Goal: Transaction & Acquisition: Purchase product/service

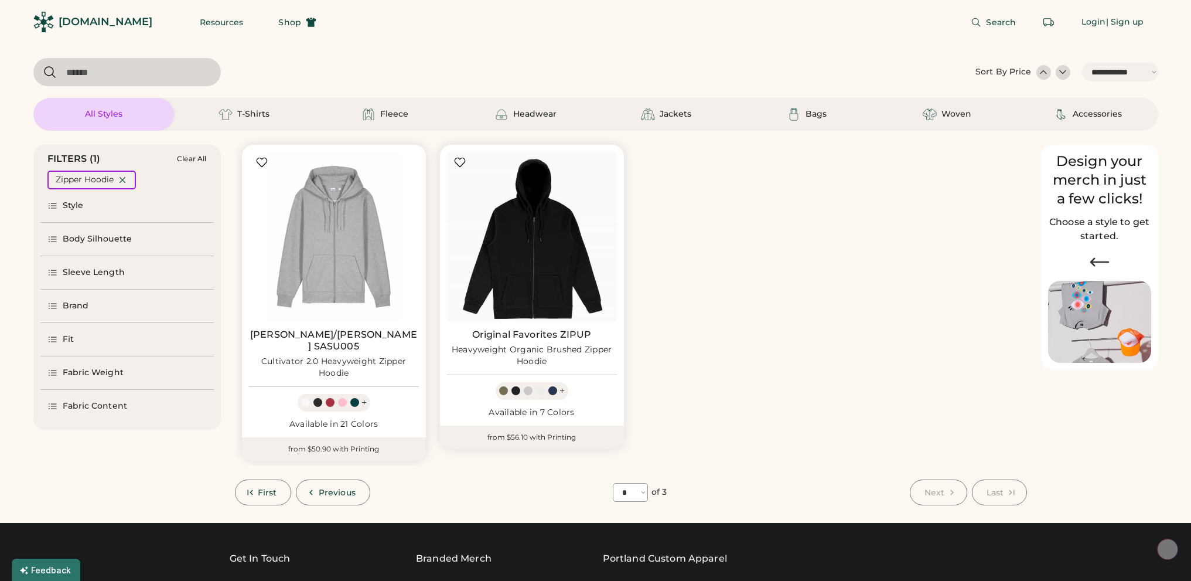
select select "*****"
click at [258, 488] on span "First" at bounding box center [267, 492] width 19 height 8
select select "*"
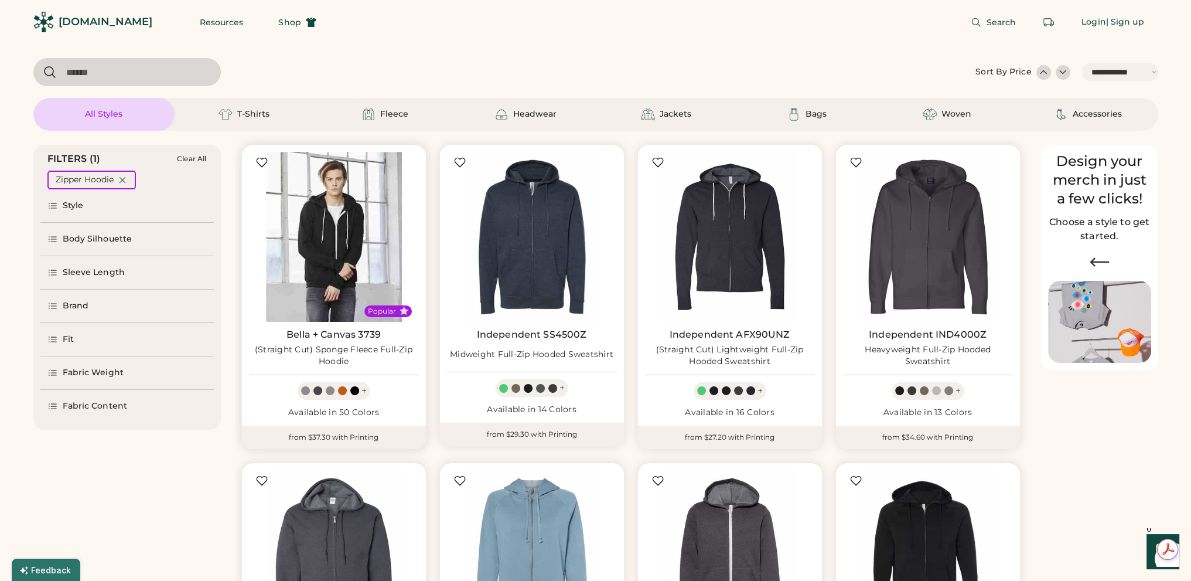
click at [343, 239] on img at bounding box center [334, 237] width 170 height 170
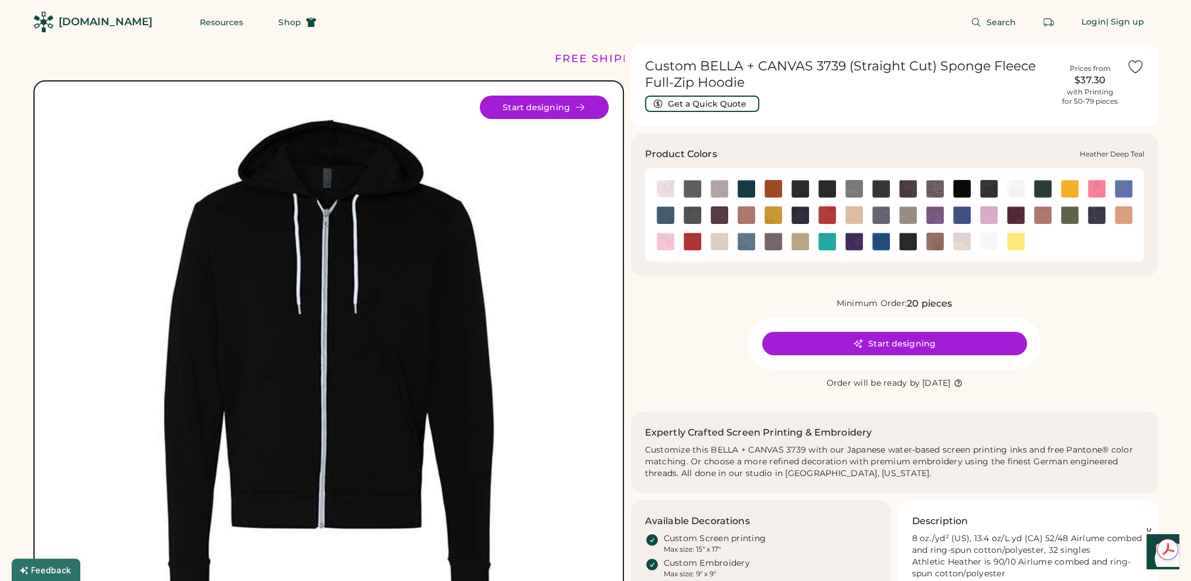
click at [667, 216] on img at bounding box center [666, 215] width 18 height 18
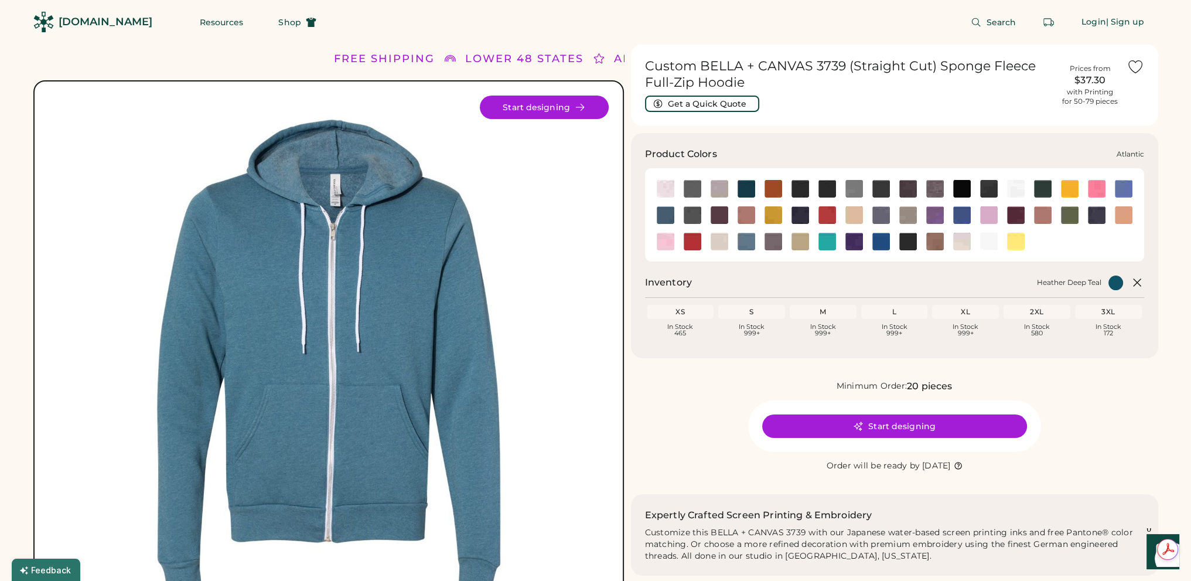
click at [748, 190] on img at bounding box center [747, 189] width 18 height 18
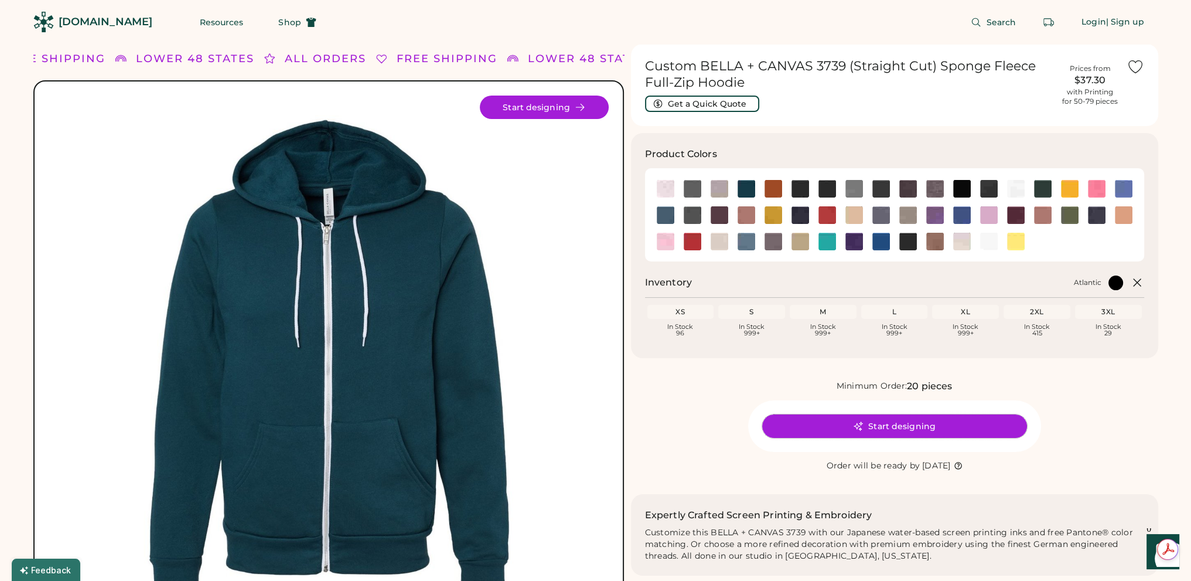
click at [912, 427] on button "Start designing" at bounding box center [894, 425] width 265 height 23
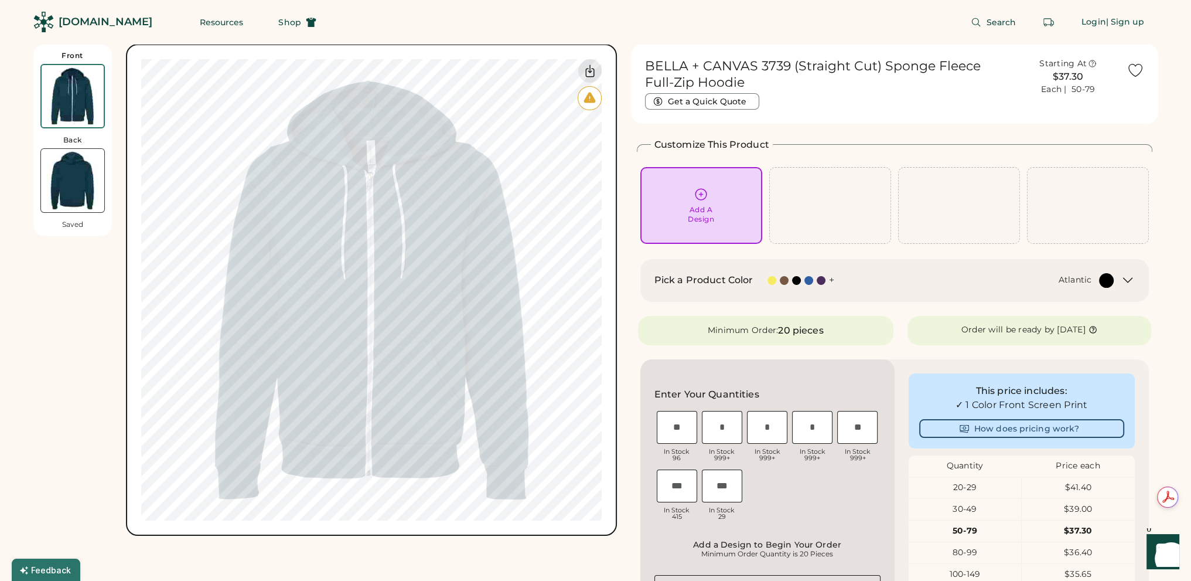
click at [698, 201] on icon at bounding box center [701, 194] width 15 height 15
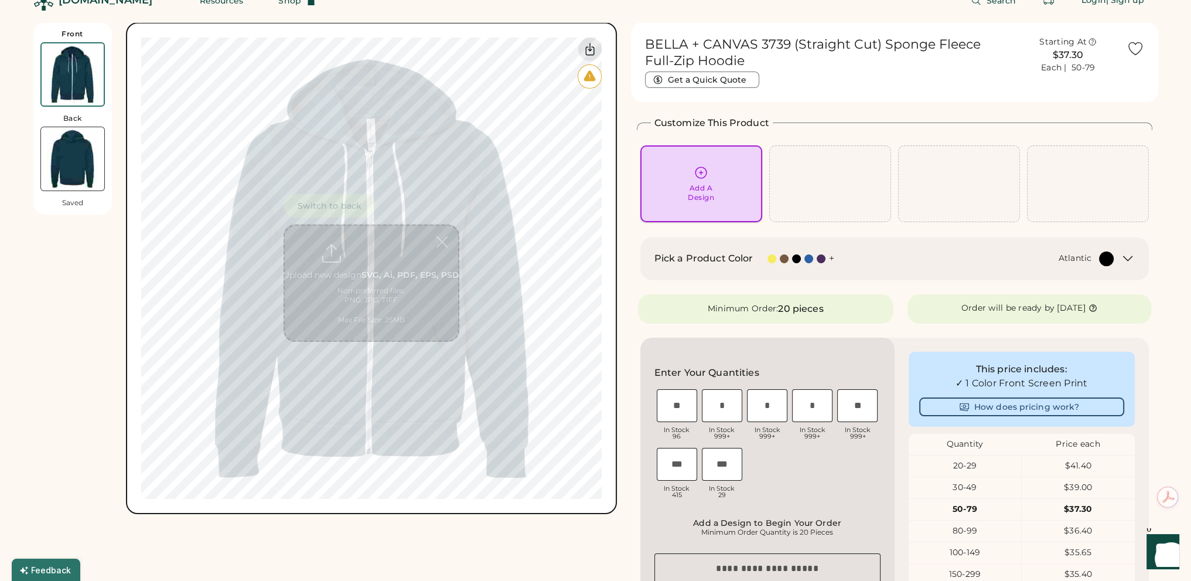
scroll to position [44, 0]
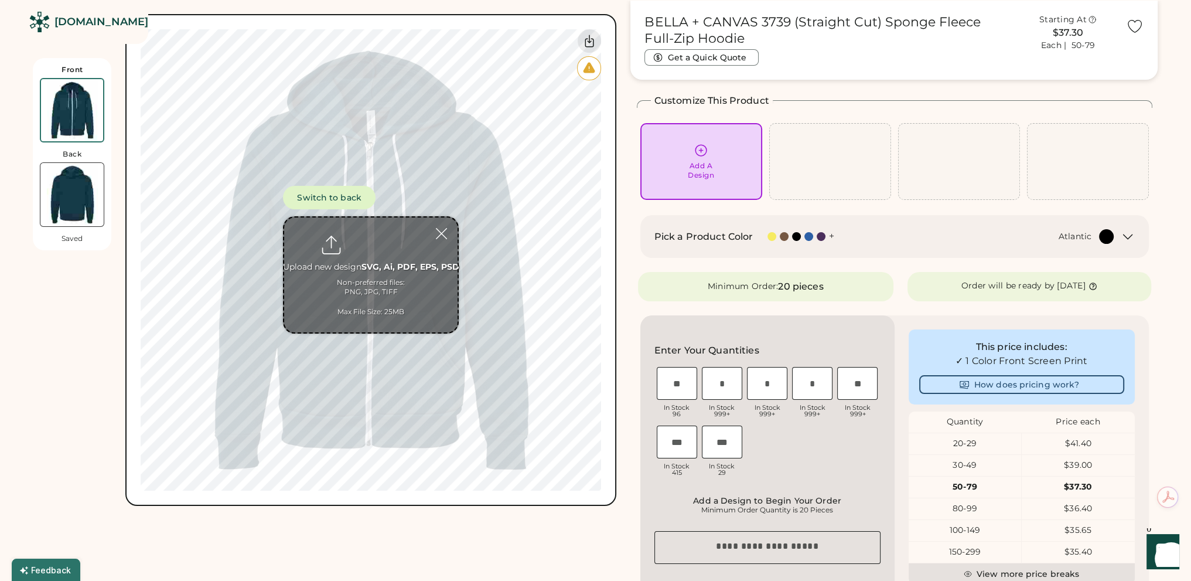
click at [369, 238] on input "file" at bounding box center [370, 274] width 173 height 115
type input "**********"
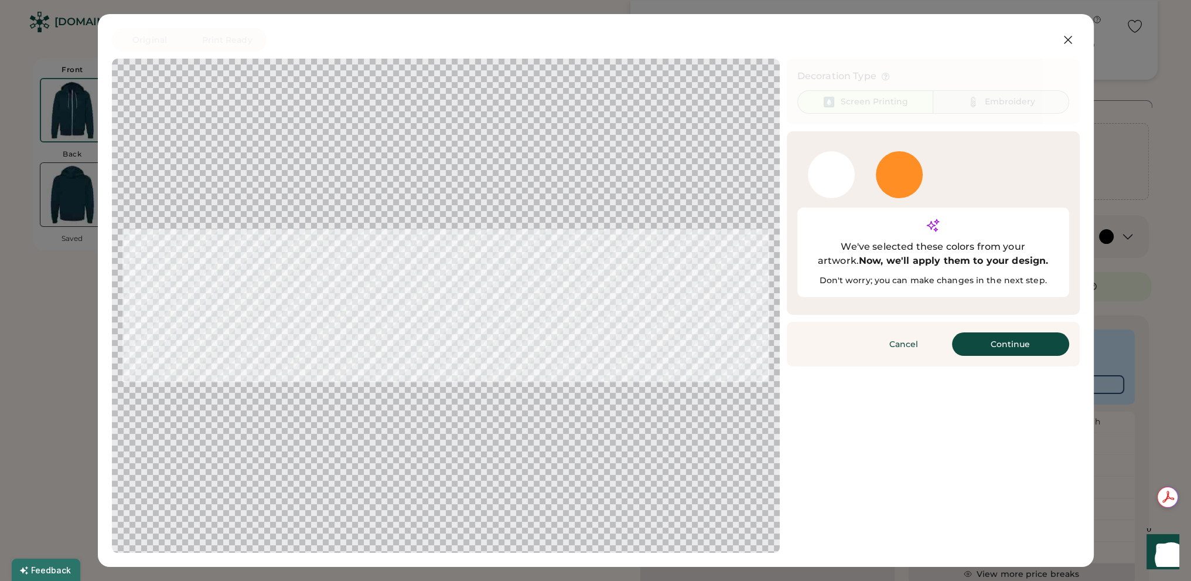
click at [996, 103] on div "Embroidery" at bounding box center [1010, 102] width 50 height 12
click at [998, 332] on button "Continue" at bounding box center [1010, 343] width 117 height 23
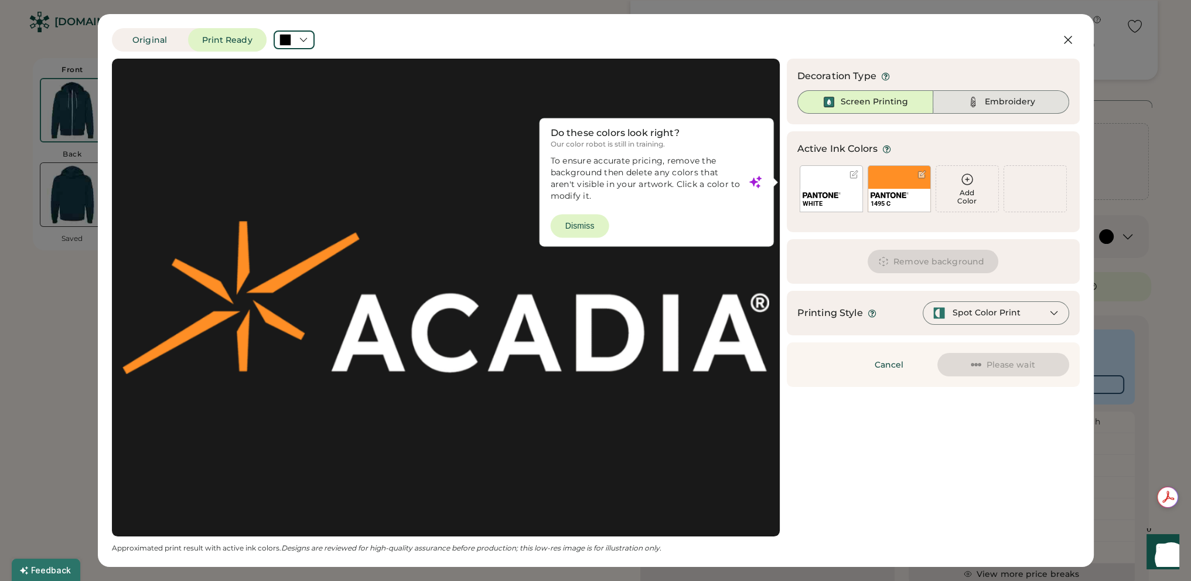
click at [1023, 107] on div "Embroidery" at bounding box center [1010, 102] width 50 height 12
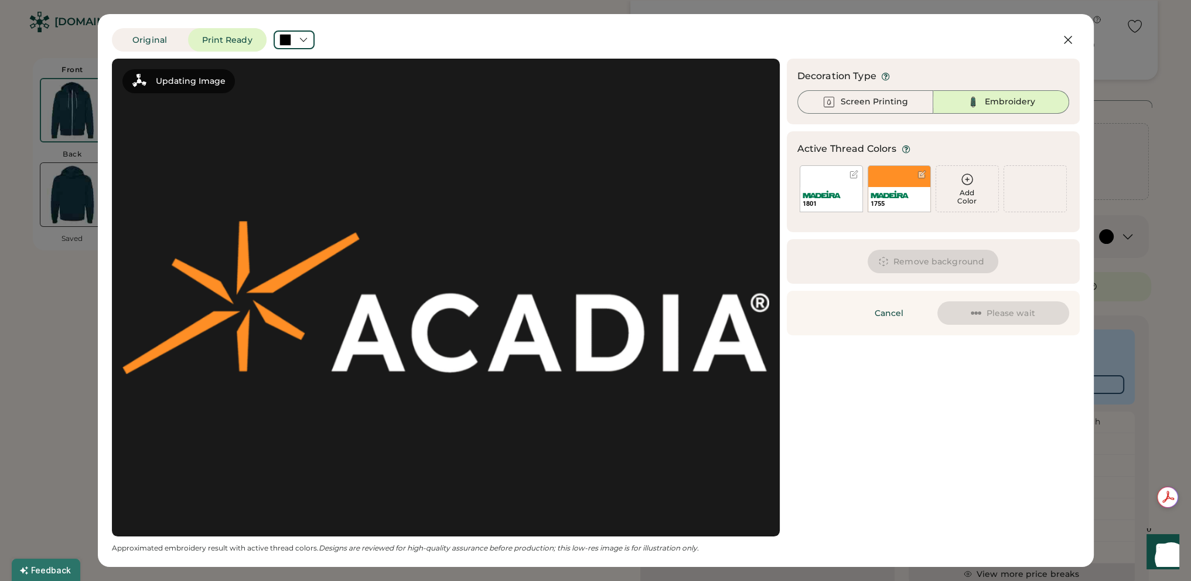
scroll to position [0, 0]
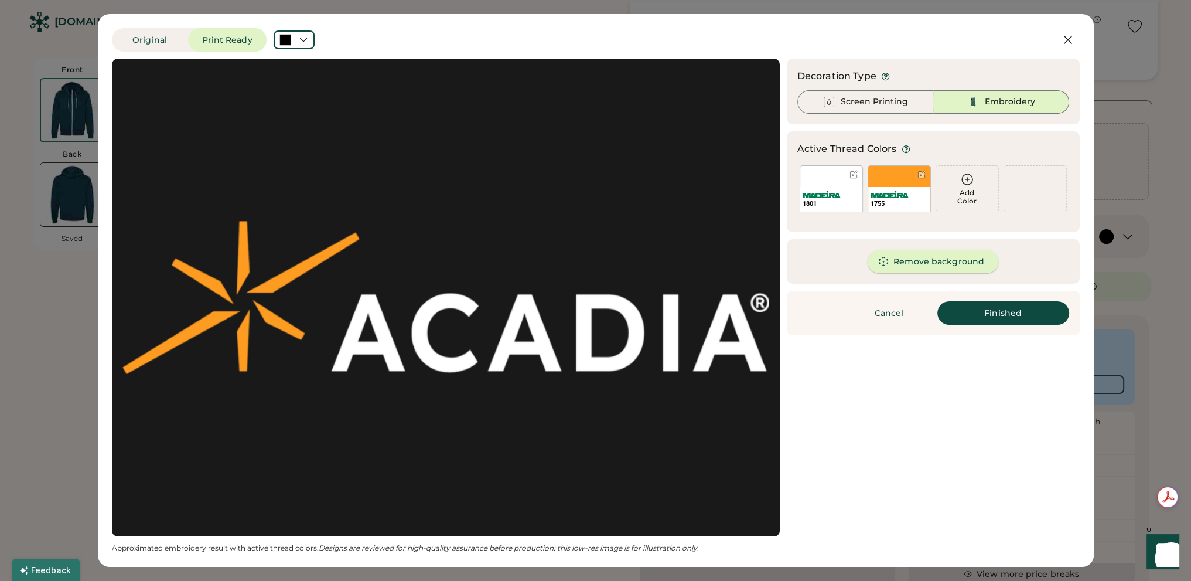
click at [962, 261] on button "Remove background" at bounding box center [933, 261] width 131 height 23
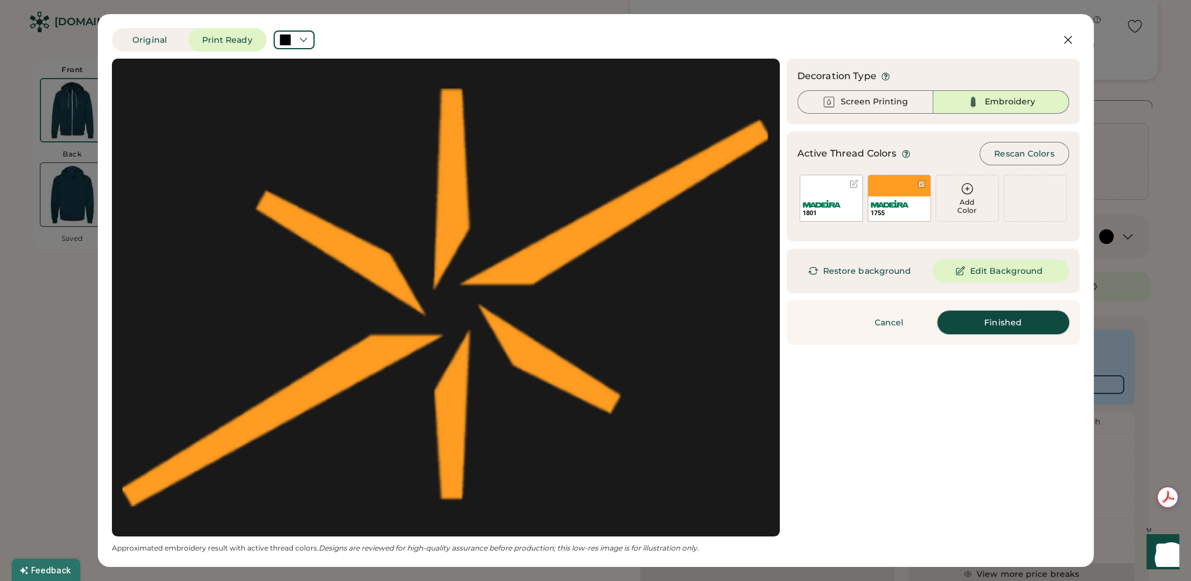
click at [1019, 321] on button "Finished" at bounding box center [1004, 322] width 132 height 23
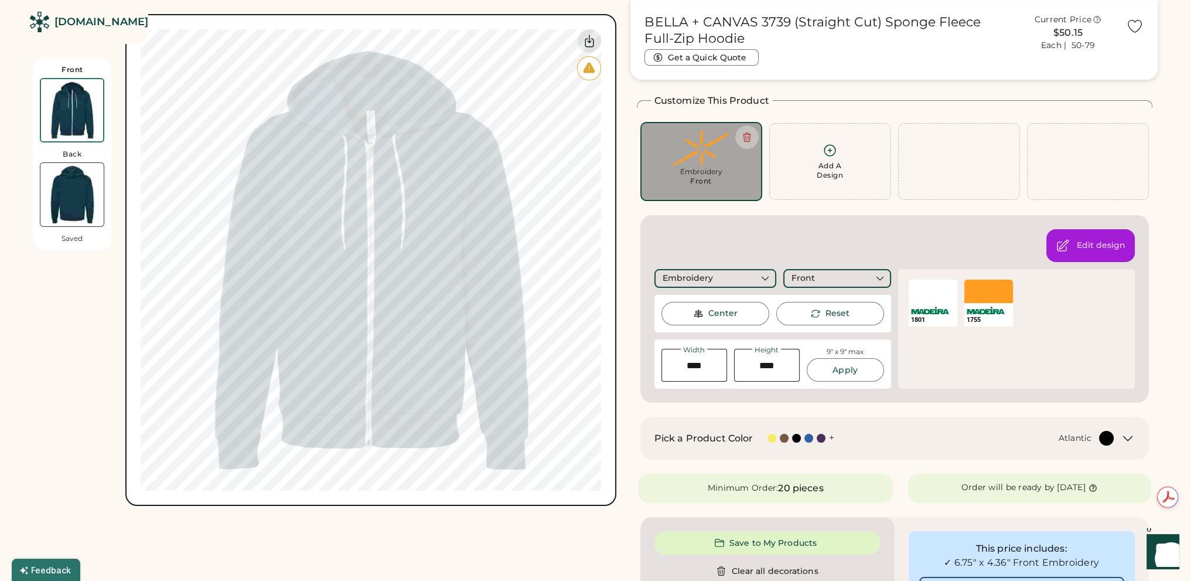
click at [708, 178] on div "Front" at bounding box center [701, 180] width 22 height 9
type input "****"
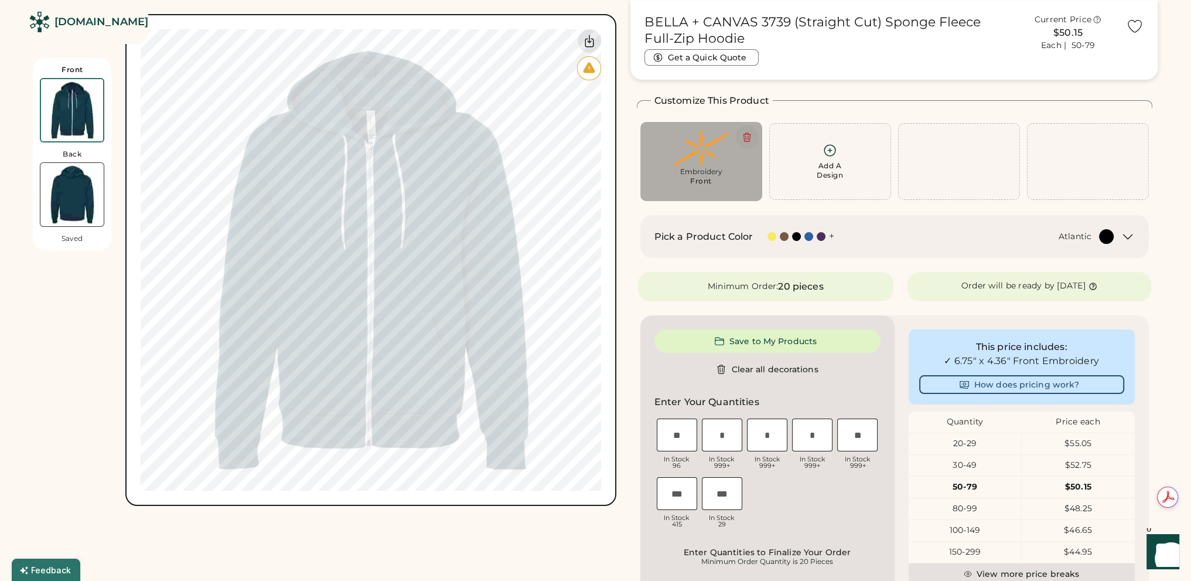
click at [751, 135] on icon at bounding box center [747, 137] width 11 height 11
type input "****"
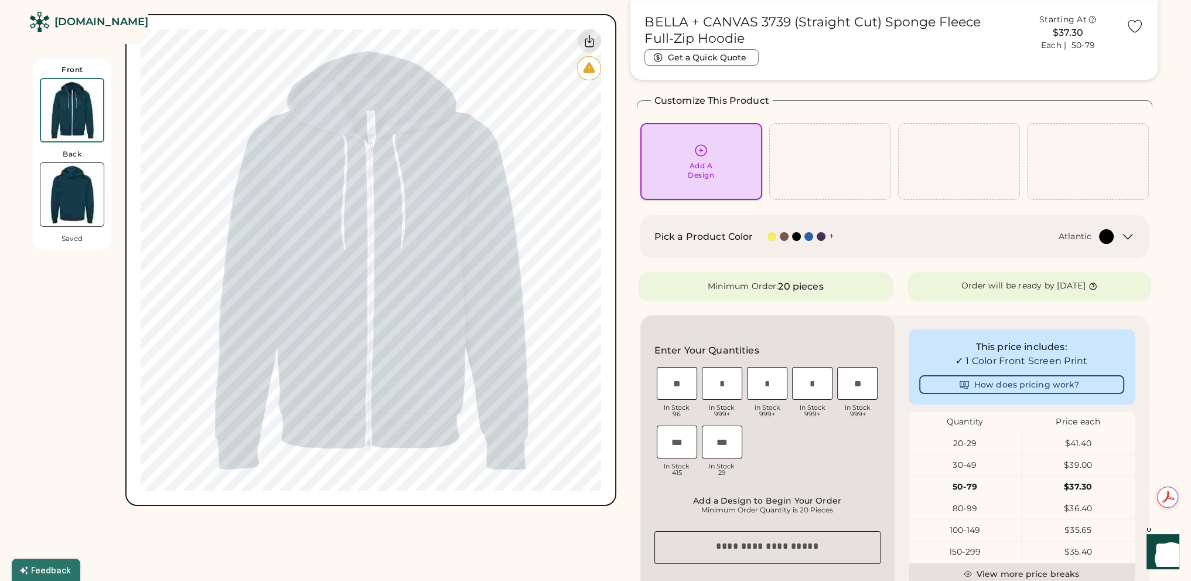
click at [690, 170] on div "Add A Design" at bounding box center [701, 170] width 26 height 19
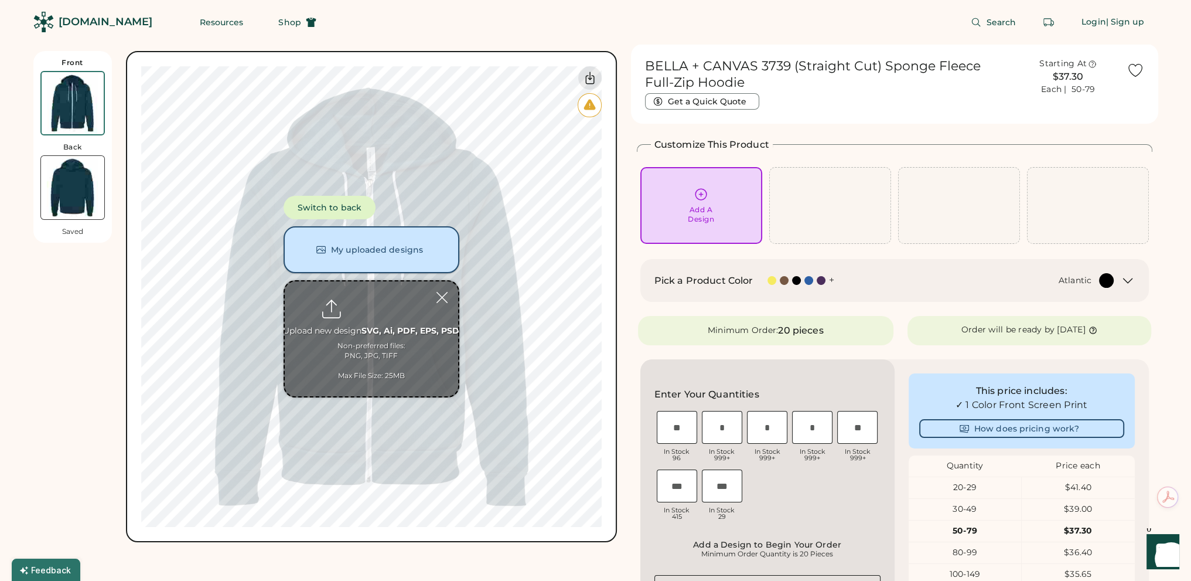
click at [375, 253] on button "My uploaded designs" at bounding box center [372, 249] width 176 height 47
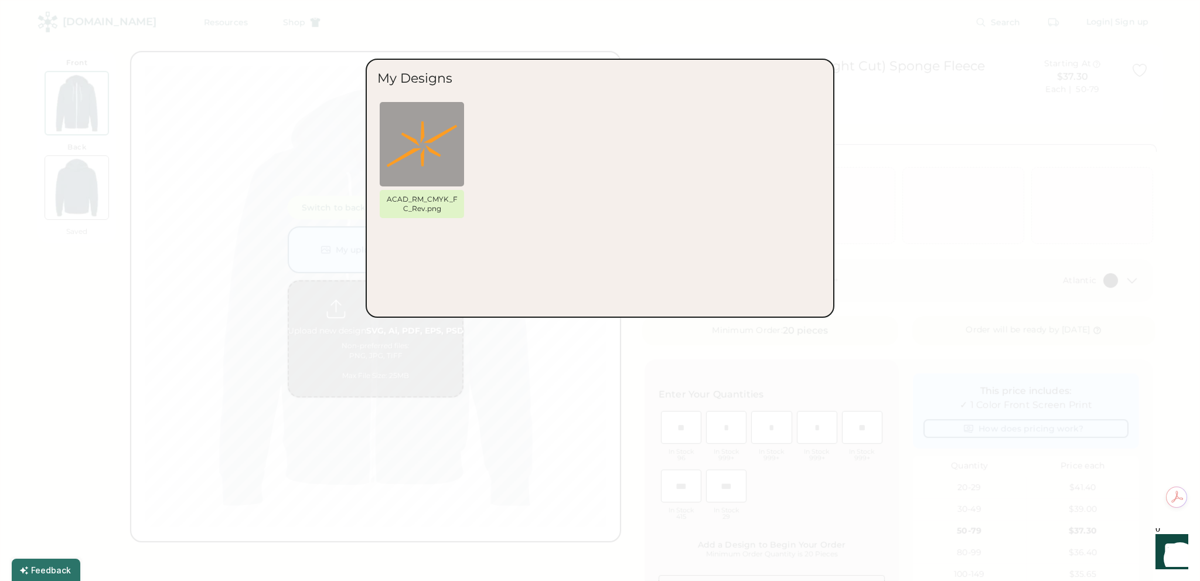
click at [342, 248] on div at bounding box center [600, 290] width 1200 height 581
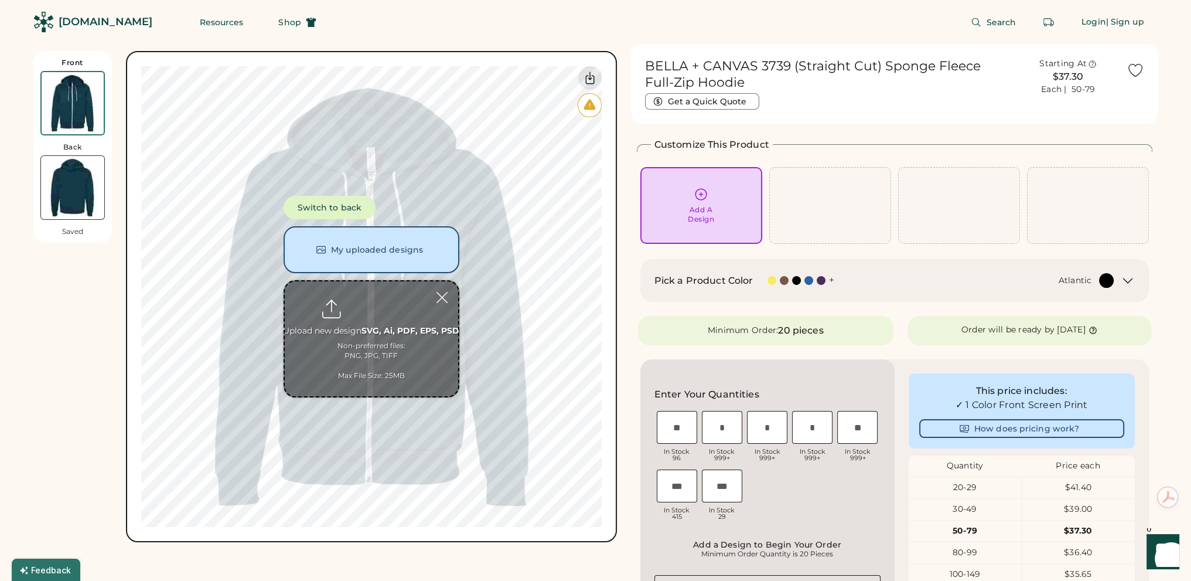
click at [688, 206] on div "Add A Design" at bounding box center [701, 214] width 26 height 19
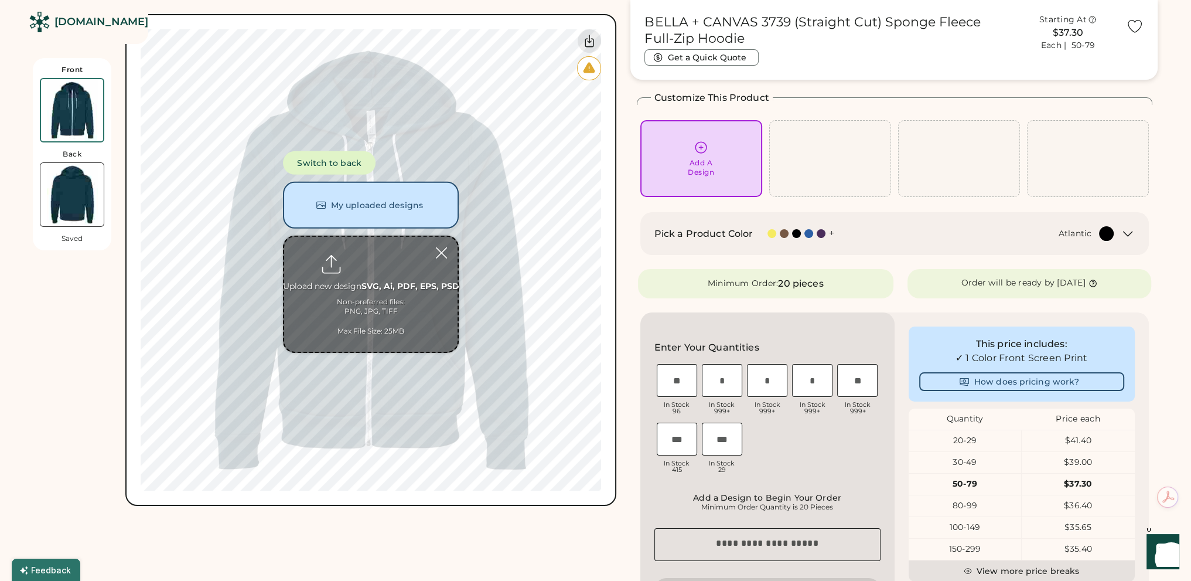
scroll to position [51, 0]
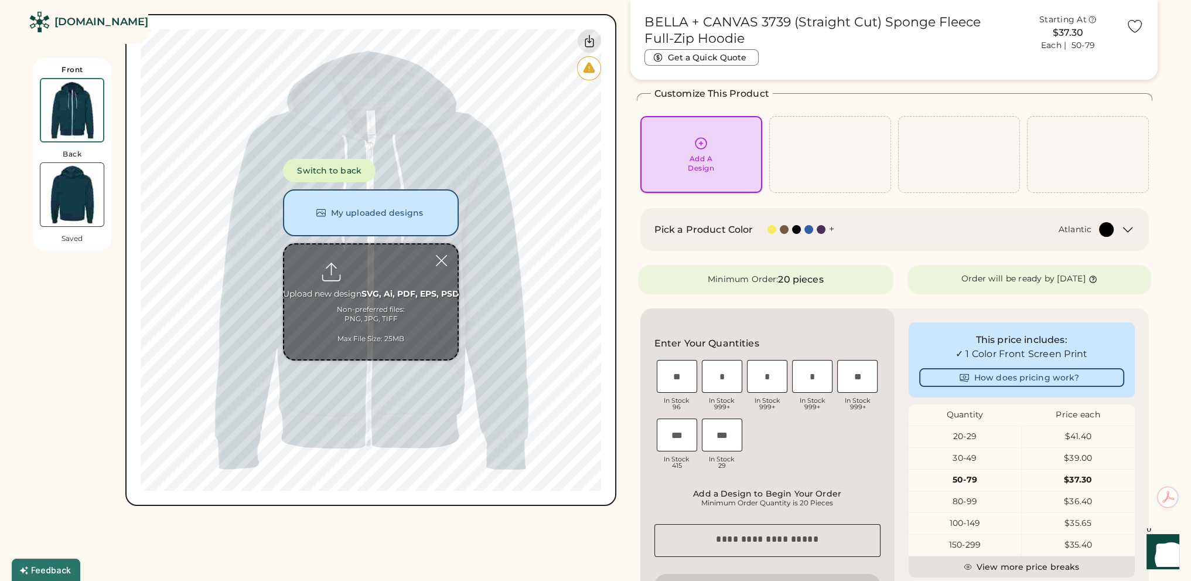
click at [709, 165] on div "Add A Design" at bounding box center [701, 163] width 26 height 19
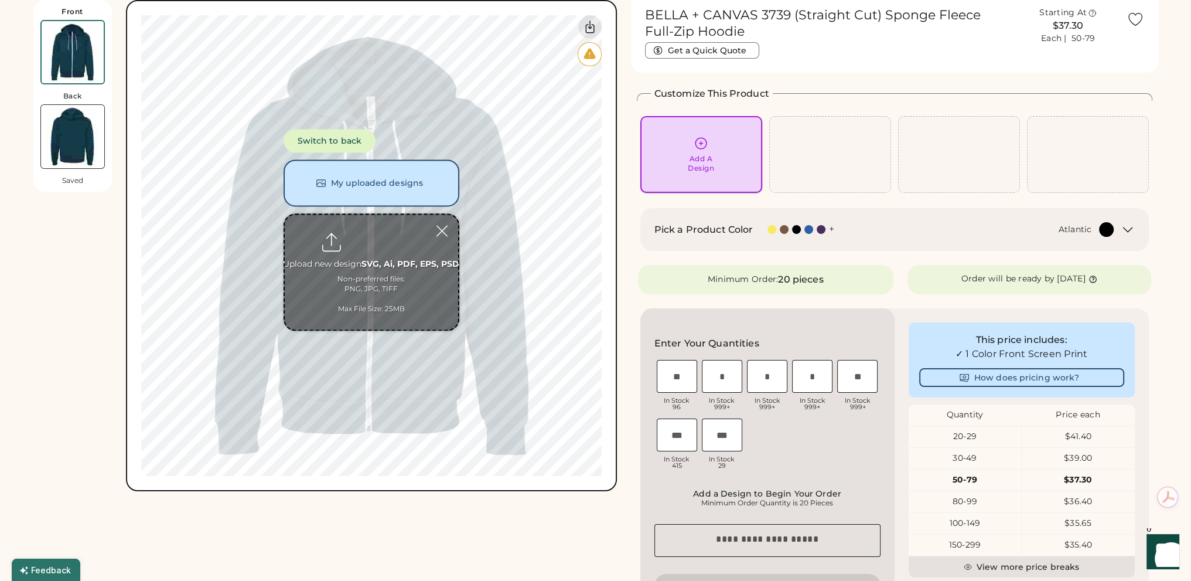
scroll to position [0, 0]
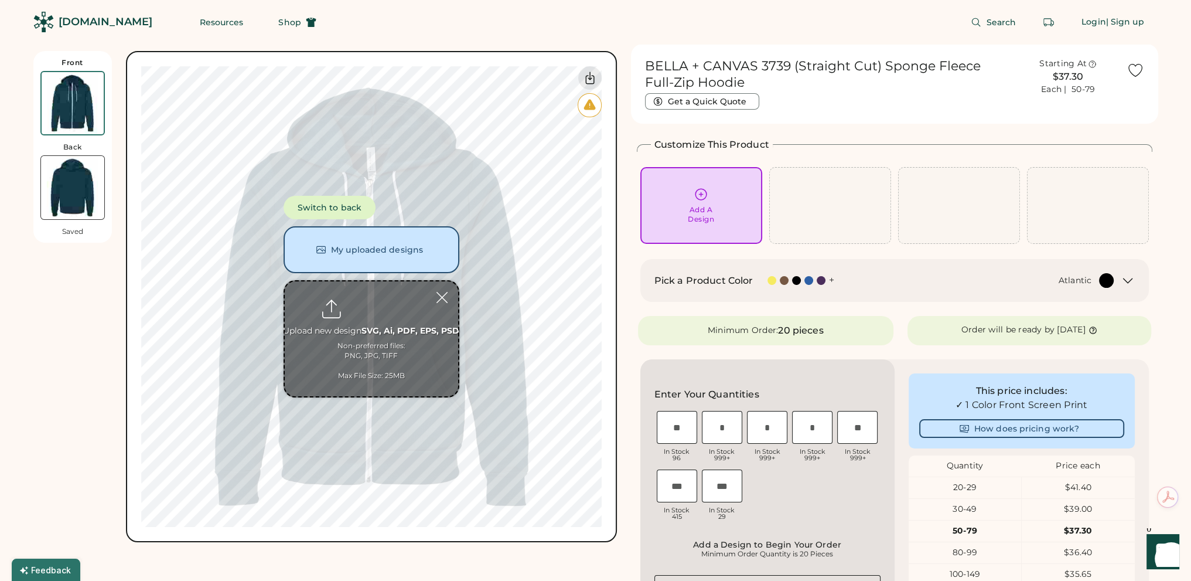
click at [701, 199] on icon at bounding box center [701, 194] width 15 height 15
click at [694, 200] on icon at bounding box center [701, 194] width 15 height 15
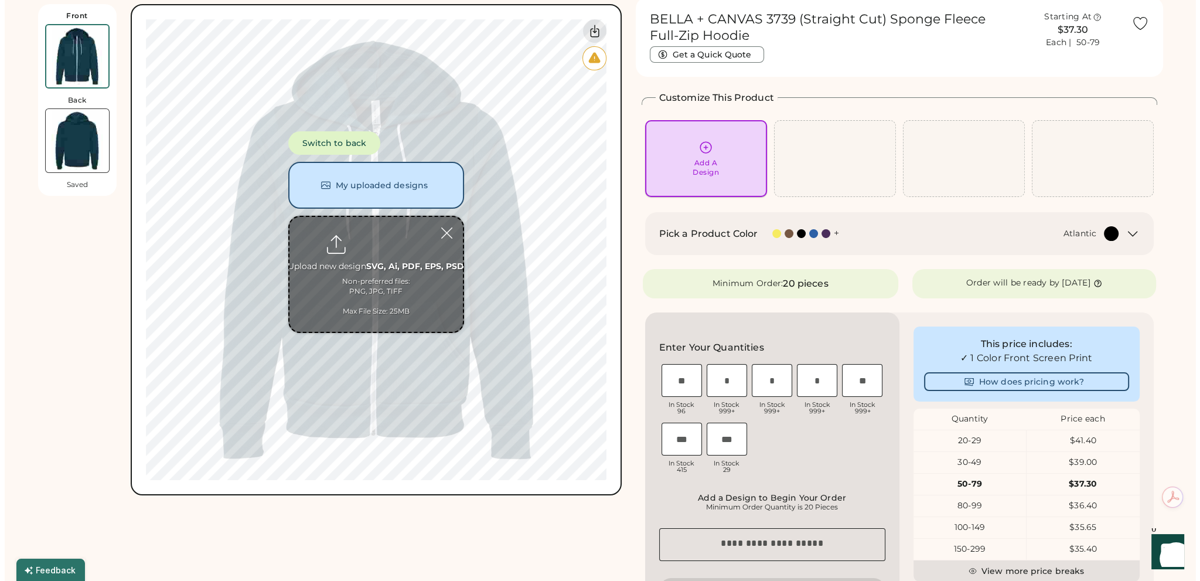
scroll to position [51, 0]
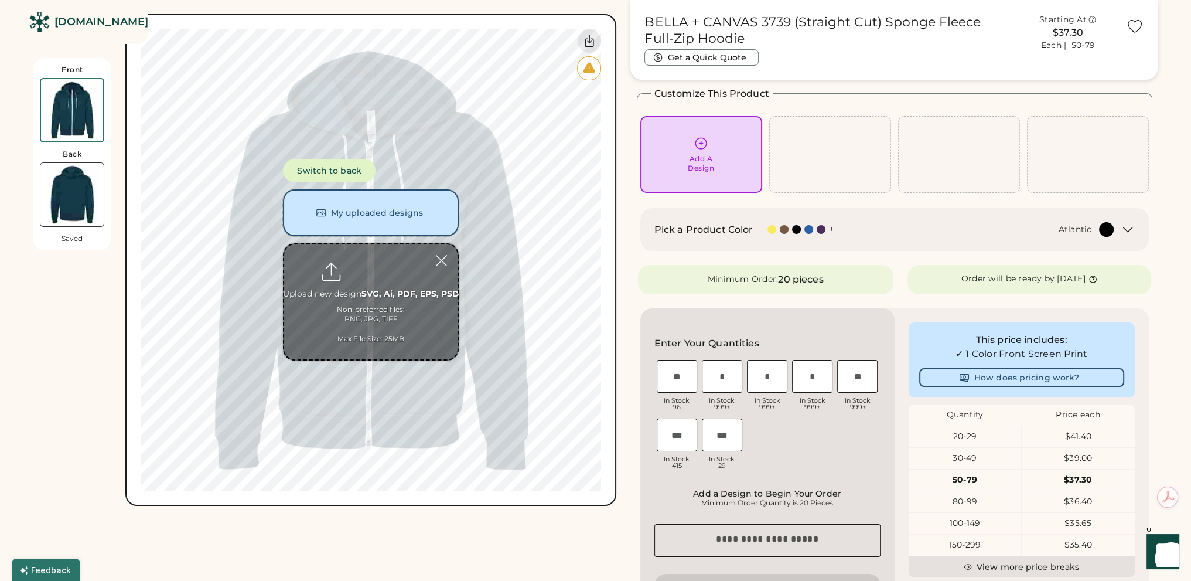
click at [351, 213] on button "My uploaded designs" at bounding box center [371, 212] width 176 height 47
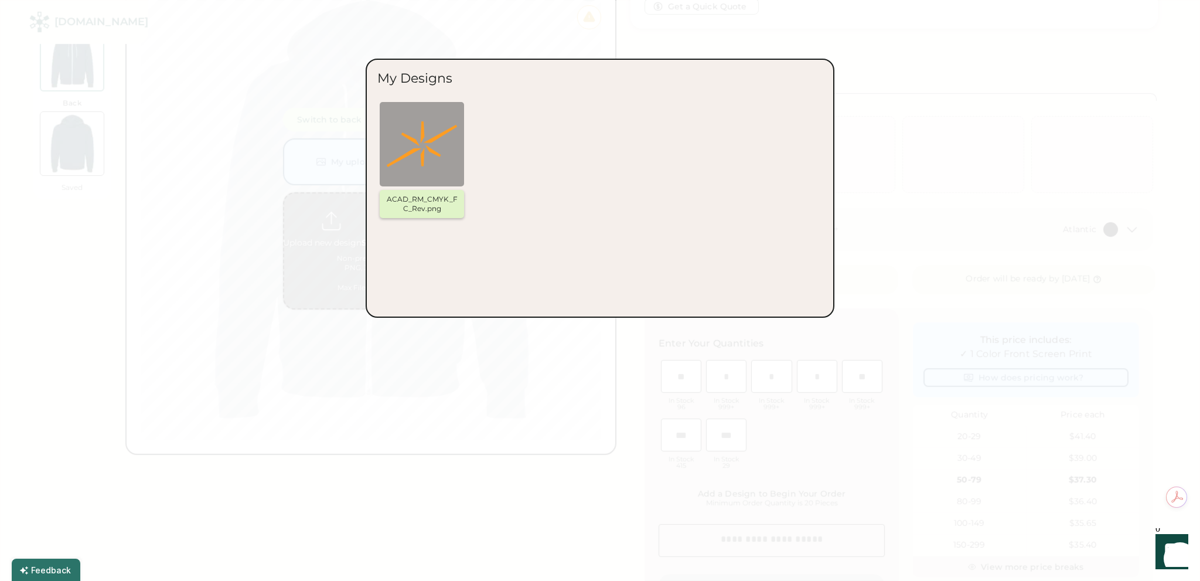
click at [427, 142] on img at bounding box center [422, 144] width 70 height 70
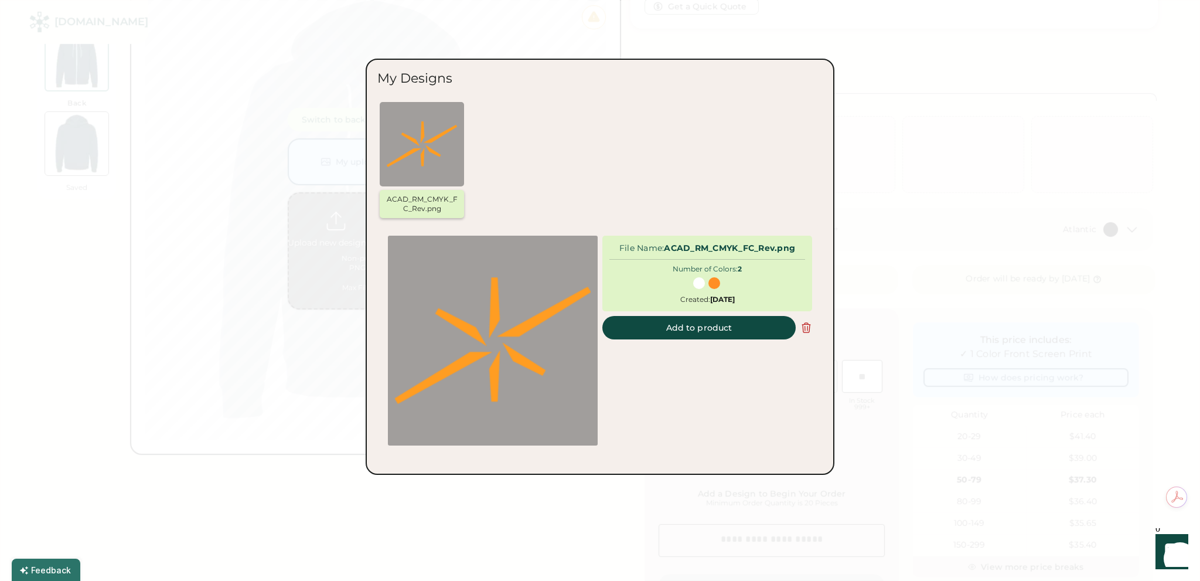
scroll to position [0, 0]
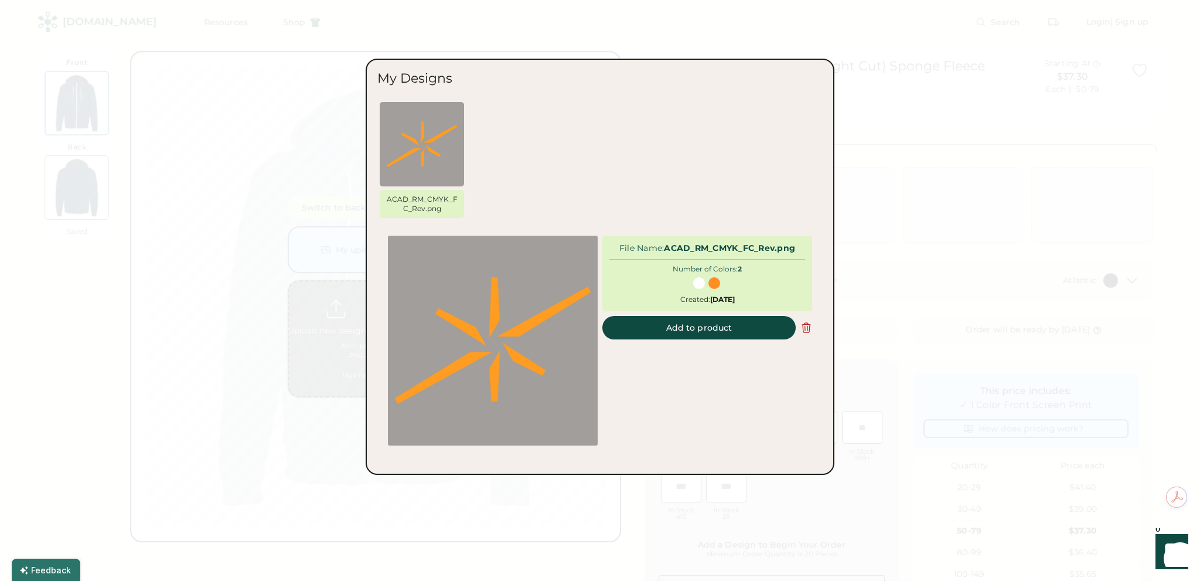
click at [809, 325] on icon at bounding box center [806, 326] width 8 height 9
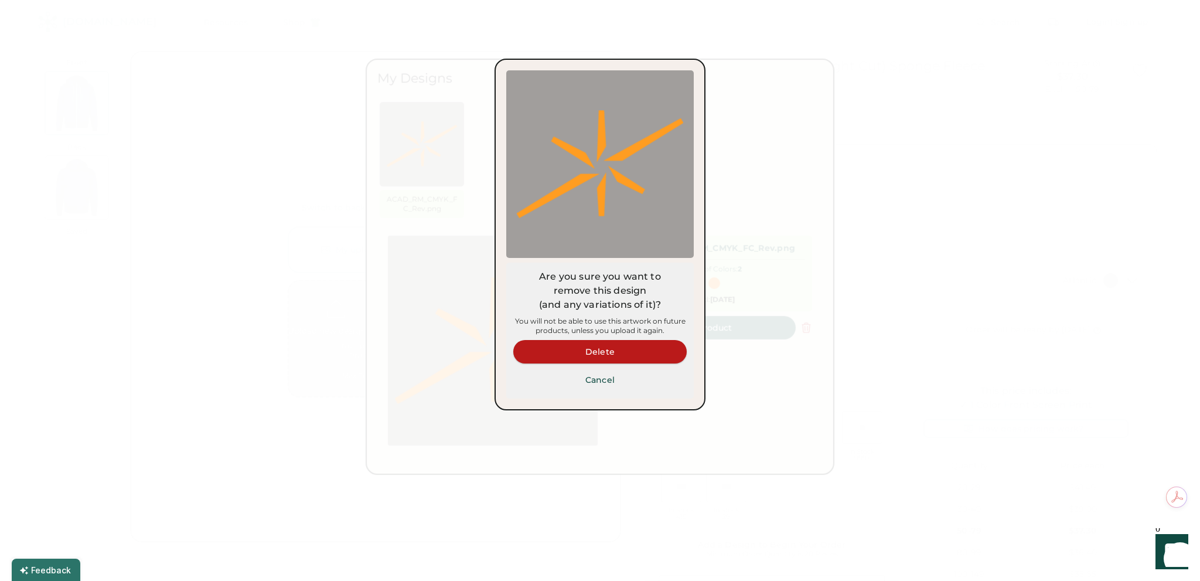
click at [623, 351] on button "Delete" at bounding box center [599, 351] width 173 height 23
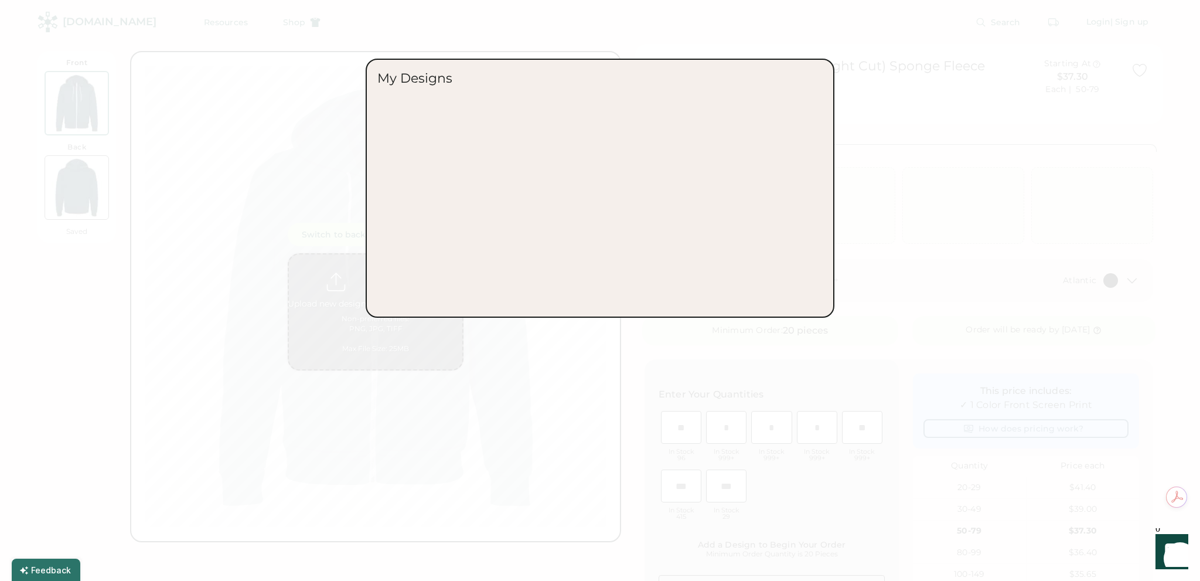
click at [418, 84] on div "My Designs" at bounding box center [414, 78] width 75 height 16
click at [523, 137] on div "ACAD_RM_CMYK_FC_Rev.png File Name: ACAD_RM_CMYK_FC_Rev.png Number of Colors: 2 …" at bounding box center [599, 203] width 445 height 205
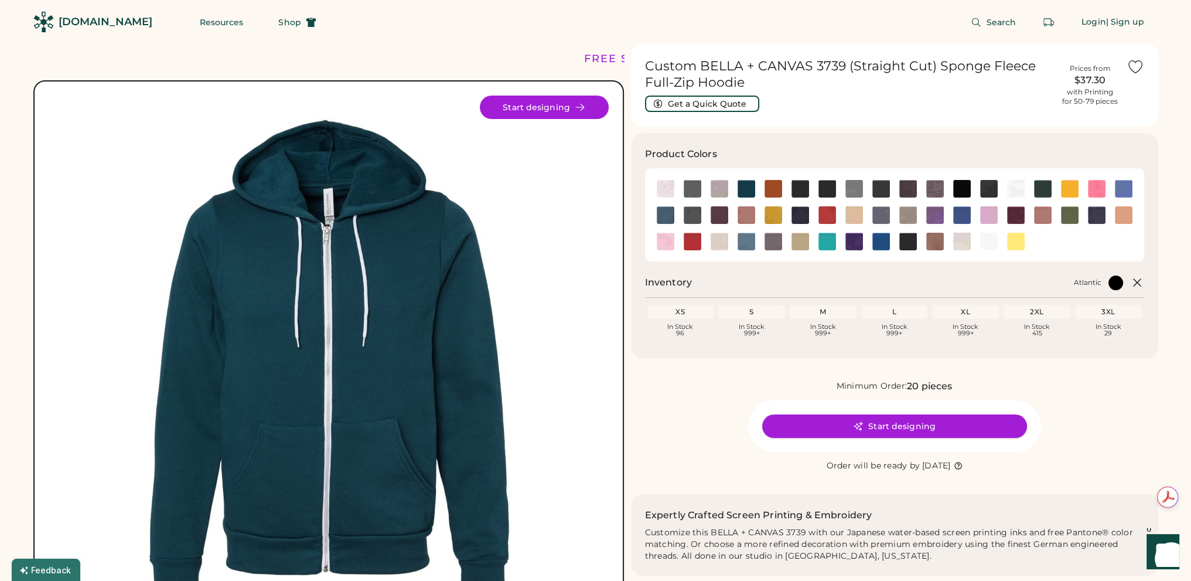
click at [904, 426] on button "Start designing" at bounding box center [894, 425] width 265 height 23
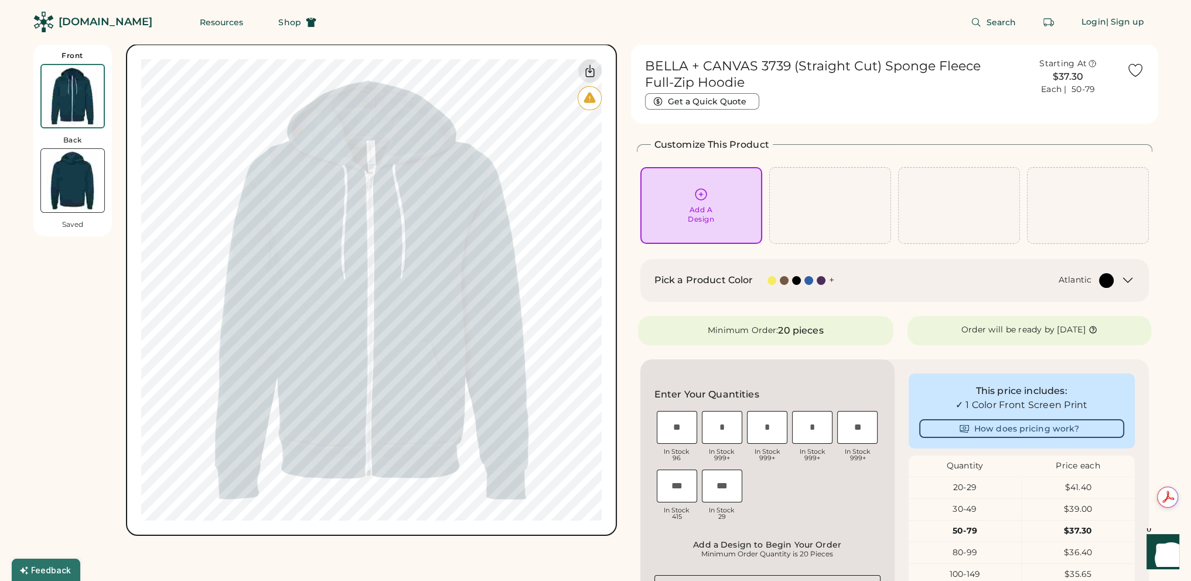
click at [829, 197] on div at bounding box center [830, 205] width 122 height 77
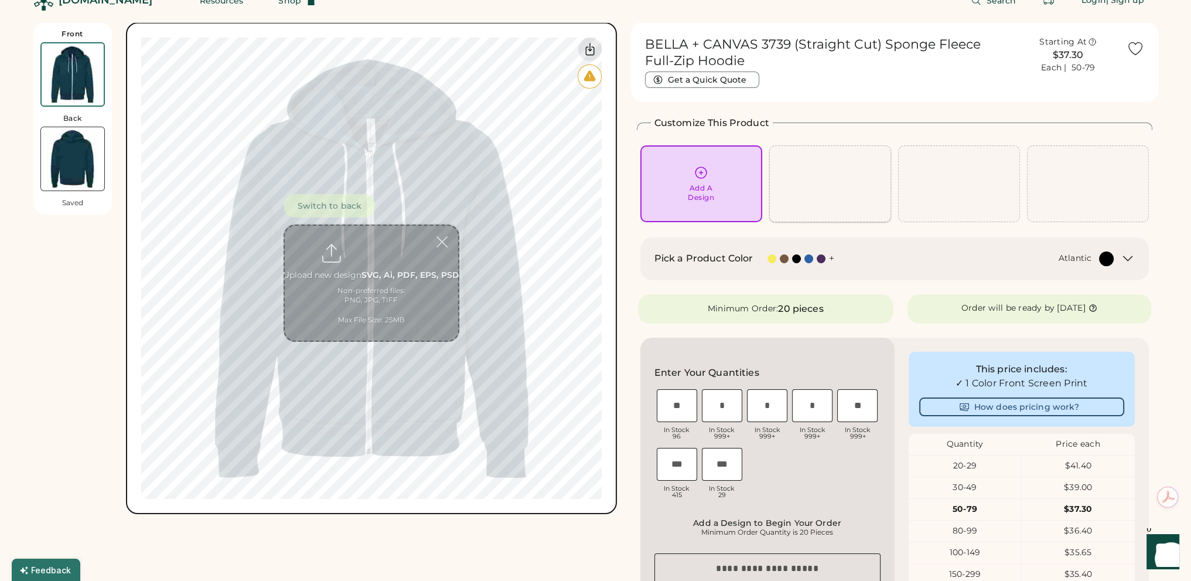
scroll to position [44, 0]
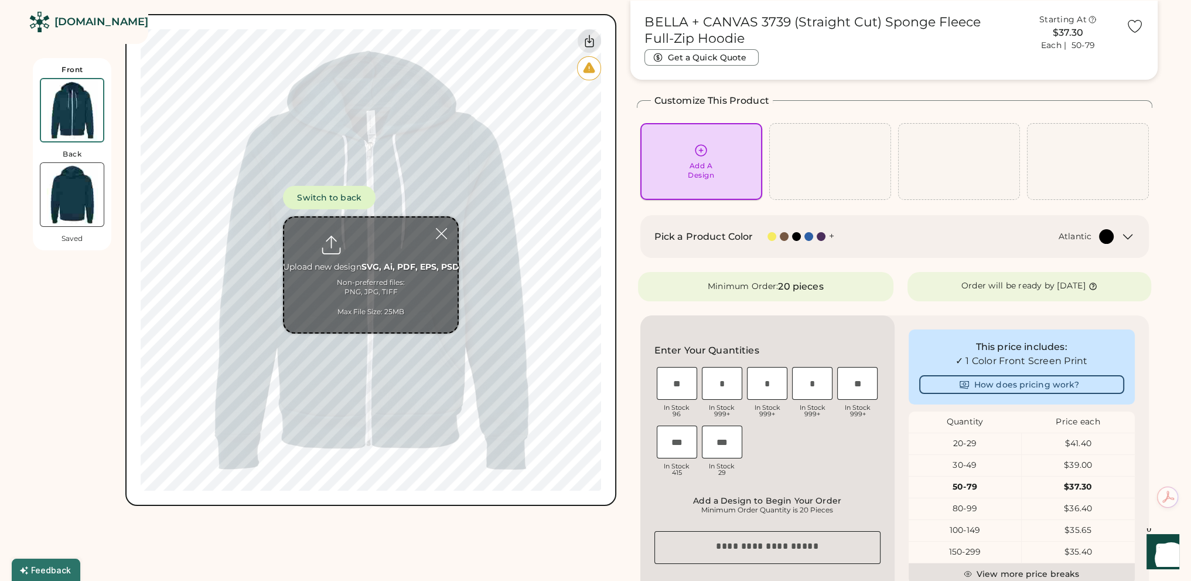
click at [713, 152] on div "Add A Design" at bounding box center [701, 161] width 105 height 37
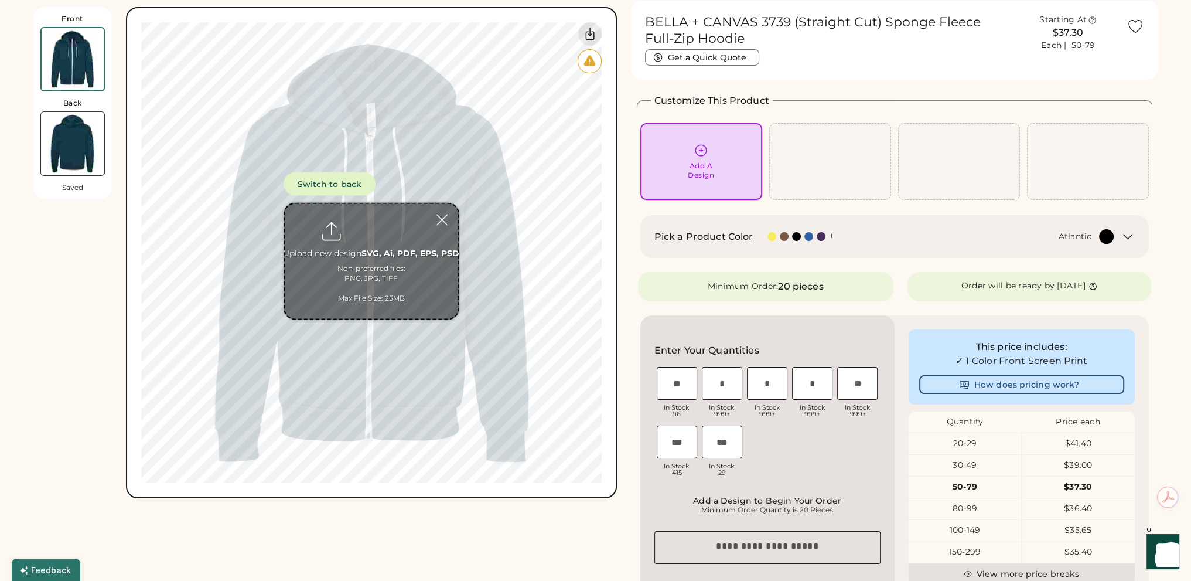
scroll to position [0, 0]
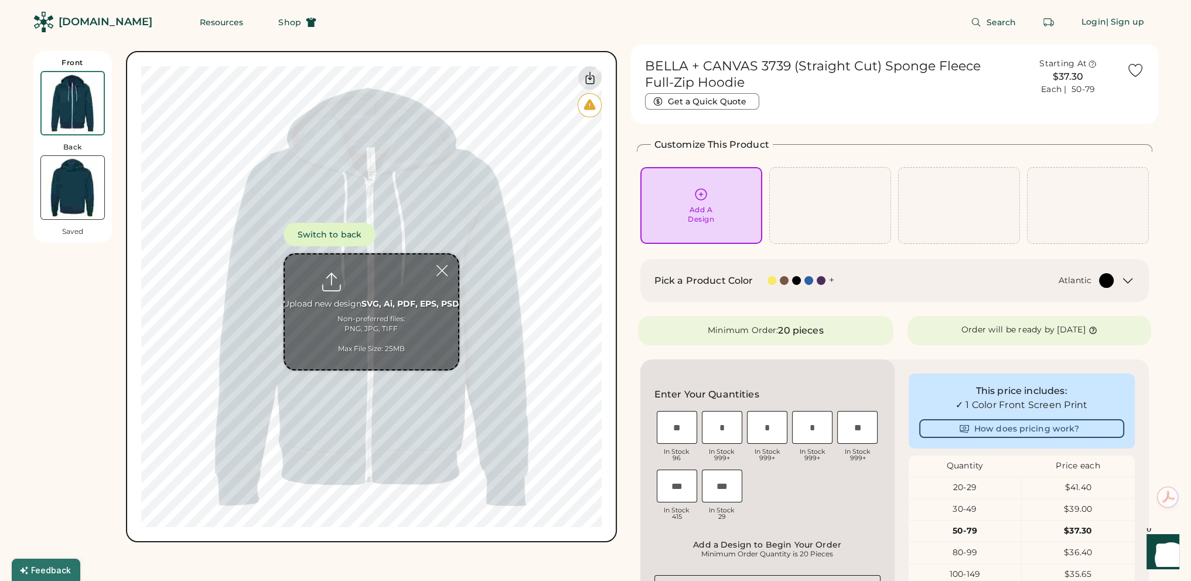
click at [369, 269] on input "file" at bounding box center [371, 311] width 173 height 115
type input "**********"
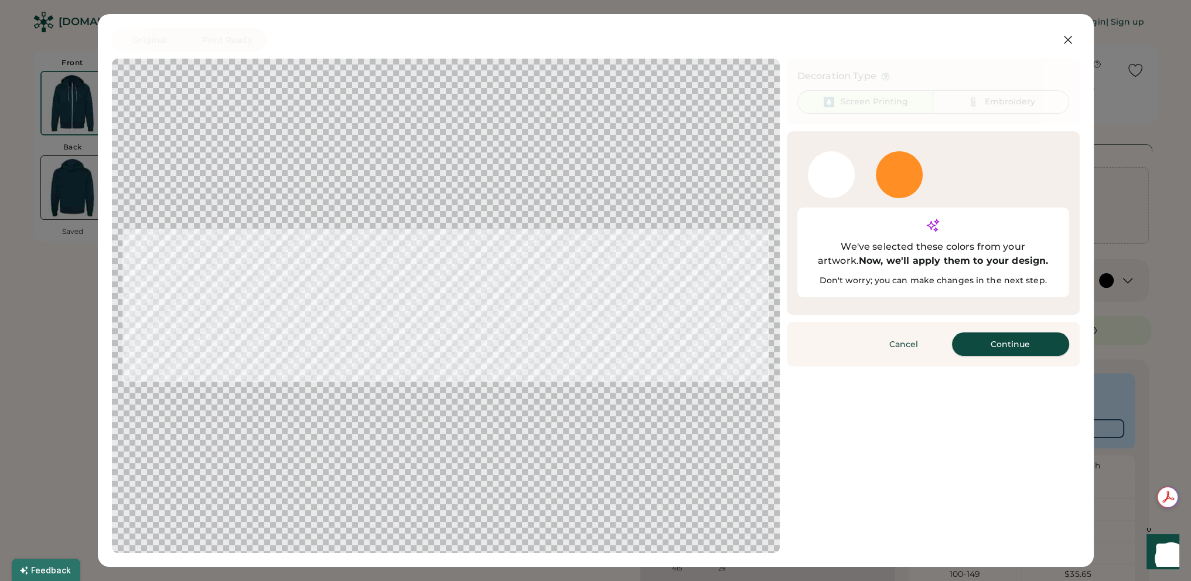
click at [994, 332] on button "Continue" at bounding box center [1010, 343] width 117 height 23
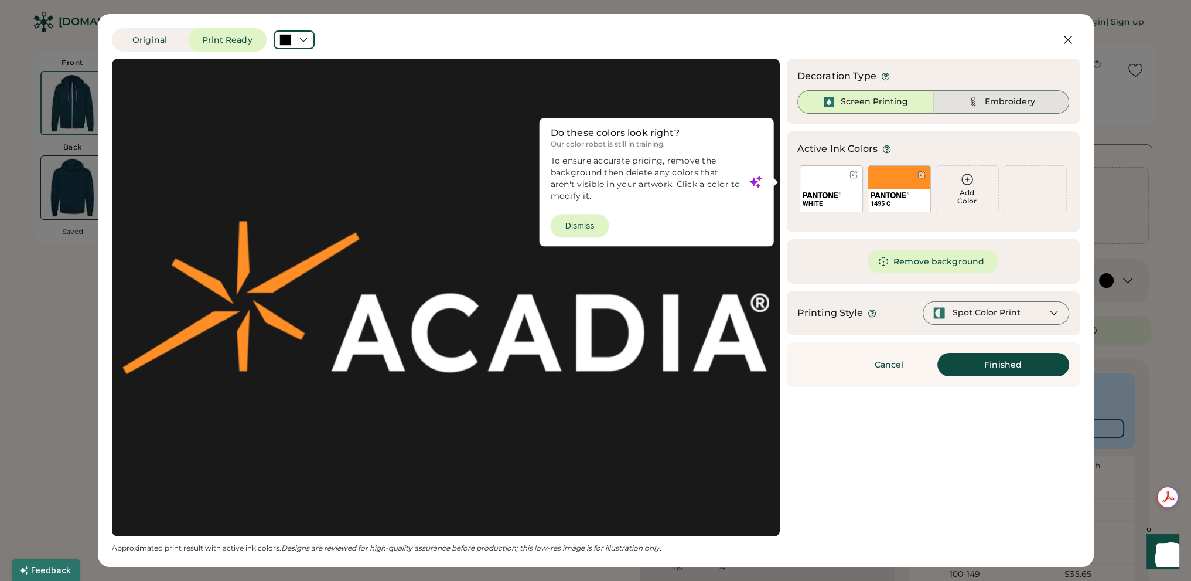
click at [1020, 102] on div "Embroidery" at bounding box center [1010, 102] width 50 height 12
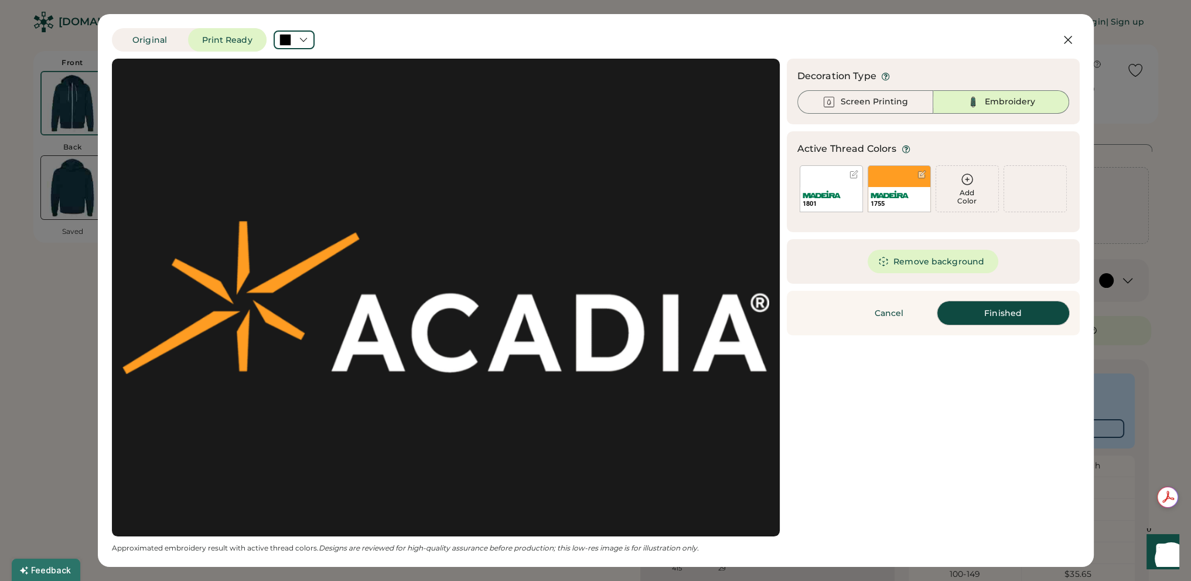
click at [994, 313] on button "Finished" at bounding box center [1004, 312] width 132 height 23
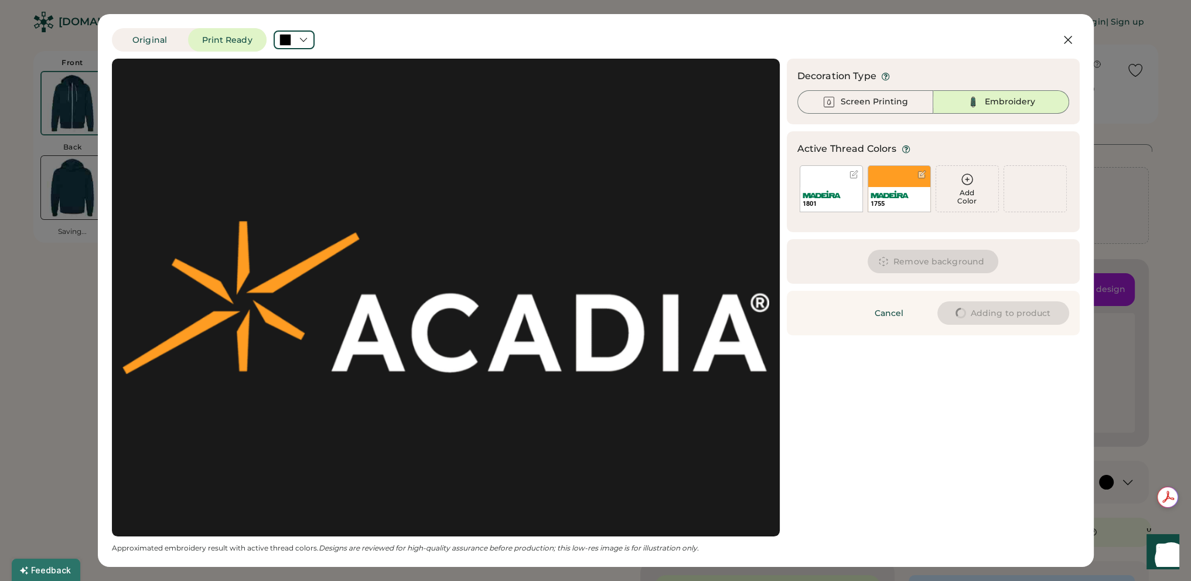
type input "****"
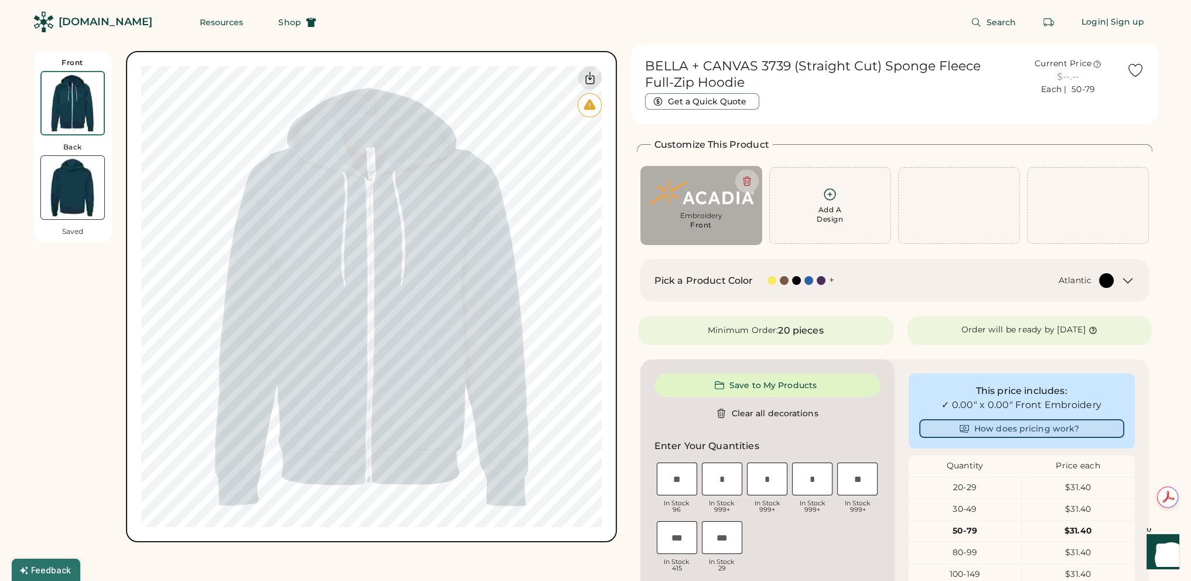
type input "****"
click at [71, 182] on img at bounding box center [72, 187] width 63 height 63
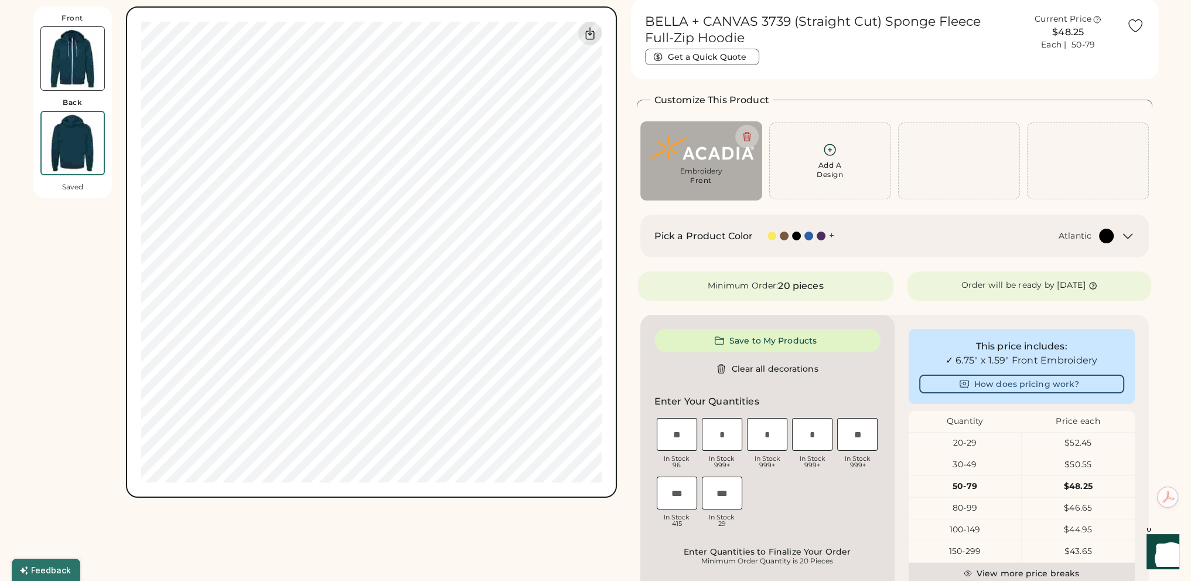
scroll to position [51, 0]
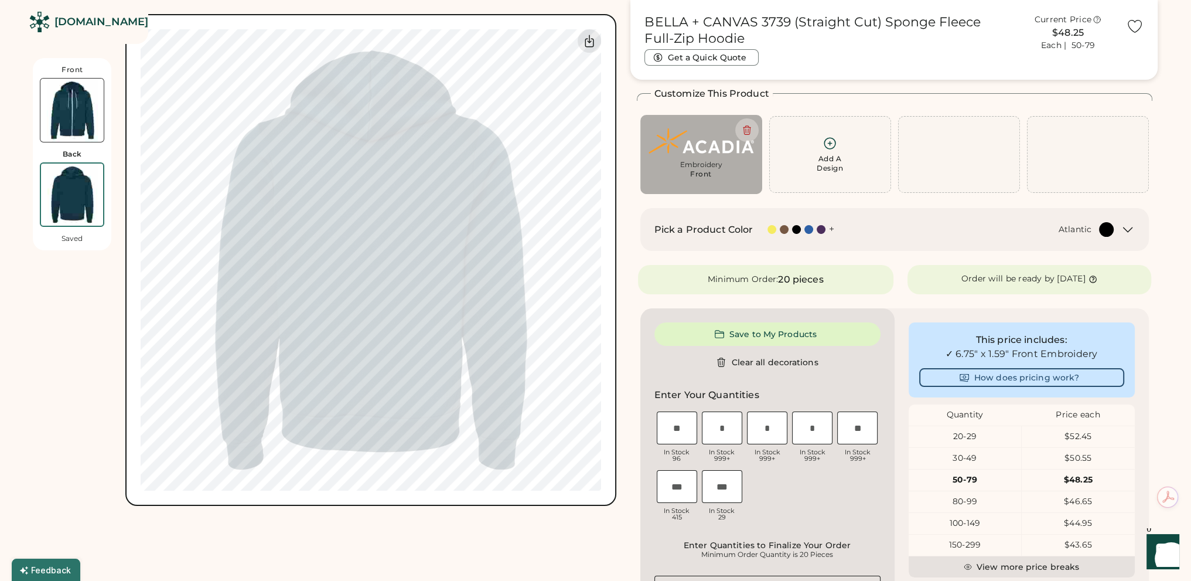
click at [831, 152] on div "Add A Design" at bounding box center [830, 154] width 107 height 37
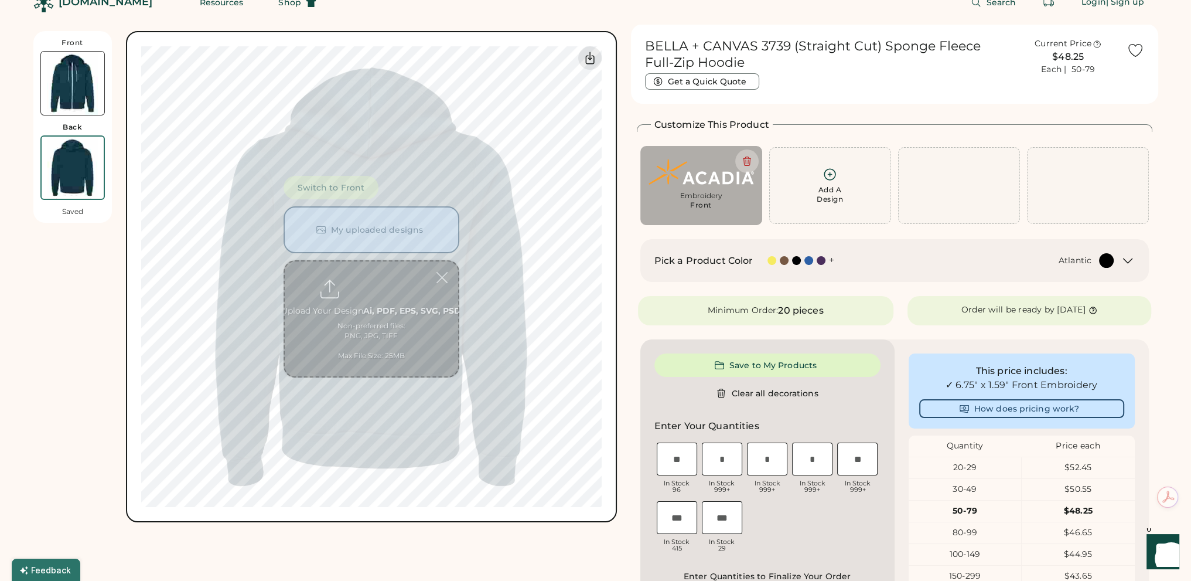
scroll to position [0, 0]
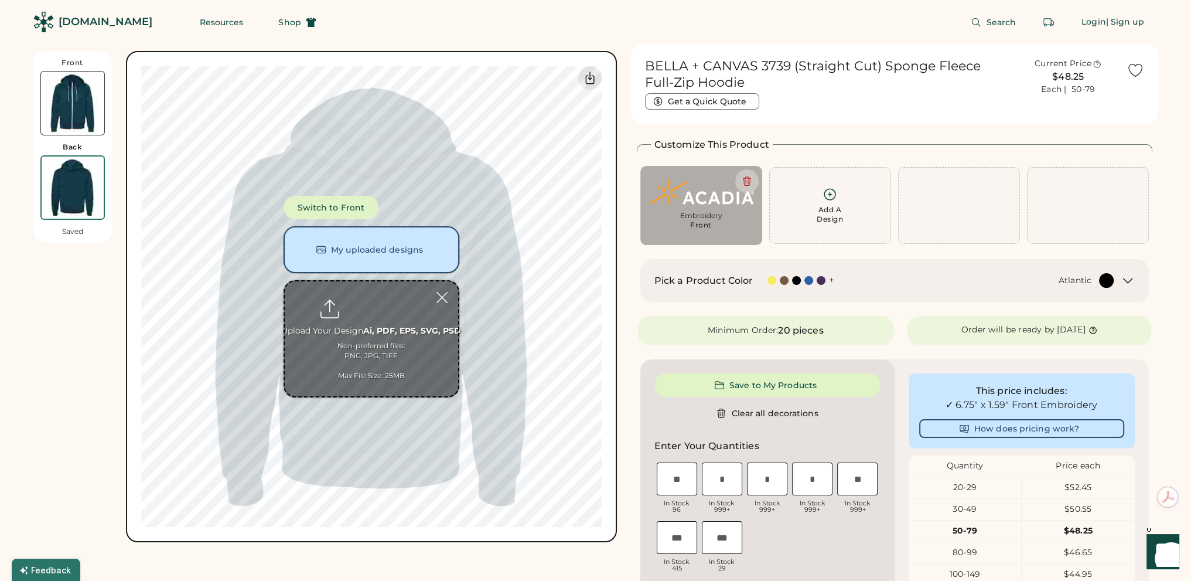
click at [362, 247] on button "My uploaded designs" at bounding box center [372, 249] width 176 height 47
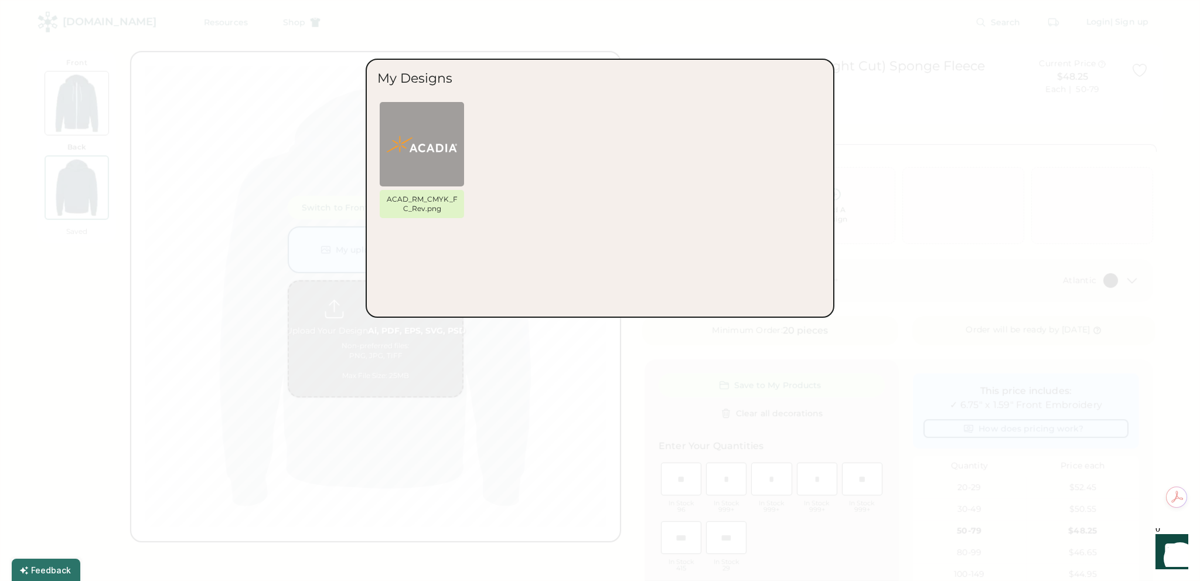
click at [540, 237] on div "ACAD_RM_CMYK_FC_Rev.png" at bounding box center [599, 203] width 445 height 205
click at [622, 178] on div "ACAD_RM_CMYK_FC_Rev.png" at bounding box center [599, 163] width 445 height 124
click at [413, 73] on div "My Designs" at bounding box center [414, 78] width 75 height 16
drag, startPoint x: 615, startPoint y: 145, endPoint x: 912, endPoint y: 243, distance: 312.6
click at [616, 145] on div "ACAD_RM_CMYK_FC_Rev.png" at bounding box center [599, 163] width 445 height 124
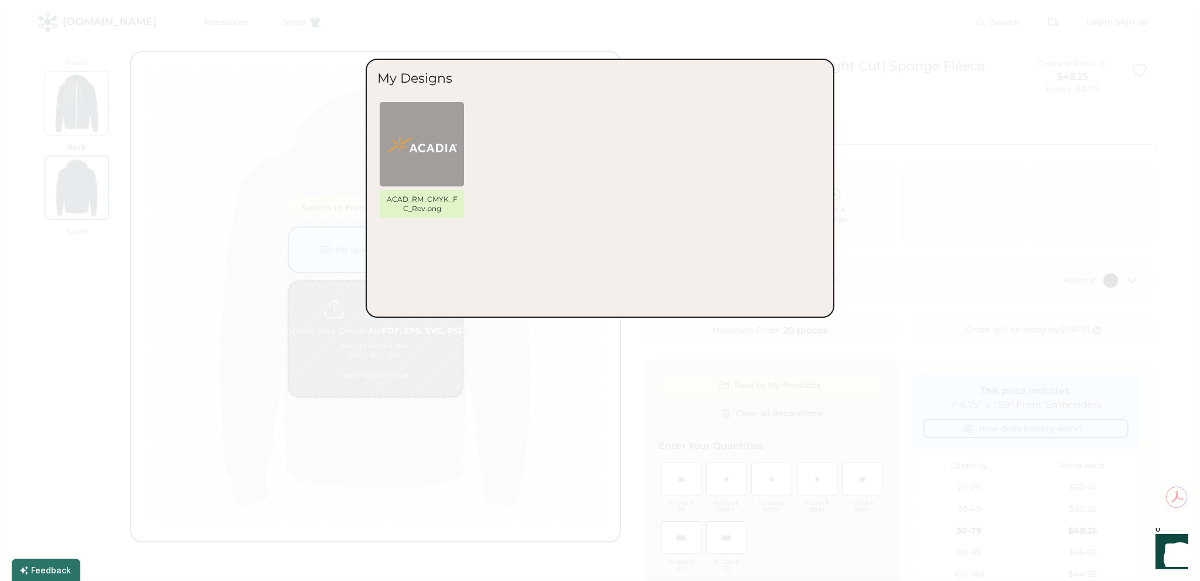
click at [968, 246] on div at bounding box center [600, 290] width 1200 height 581
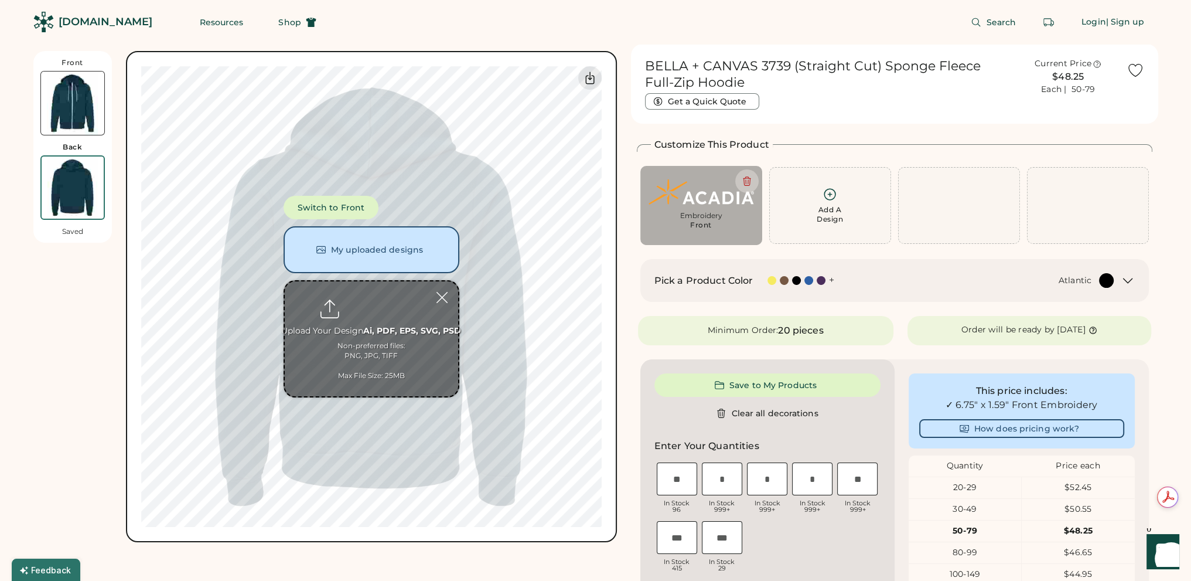
click at [374, 322] on input "file" at bounding box center [371, 338] width 173 height 115
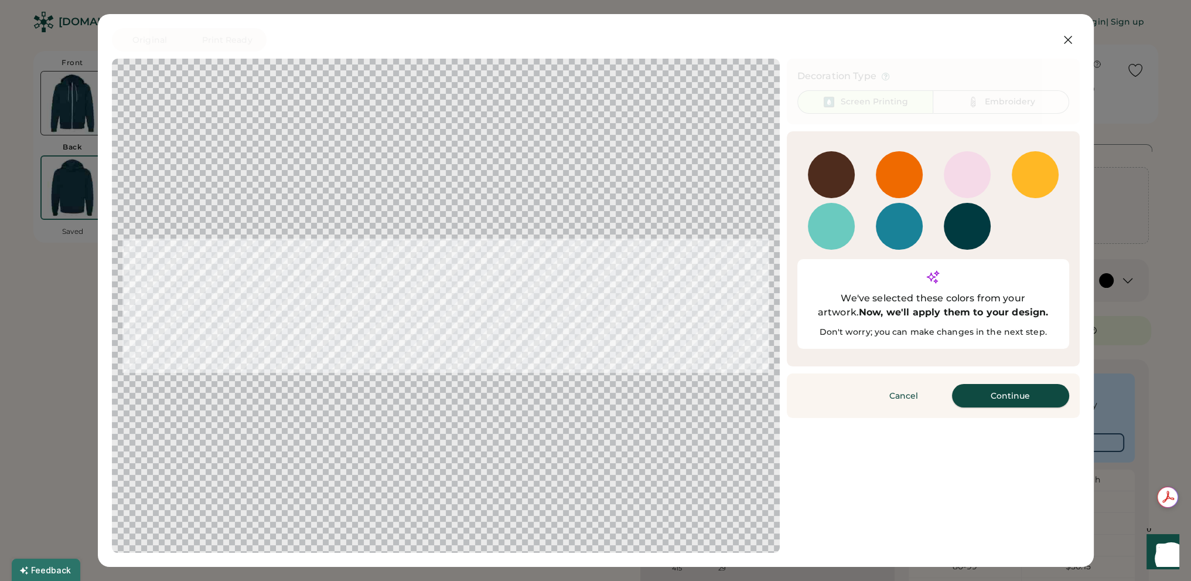
click at [1015, 384] on button "Continue" at bounding box center [1010, 395] width 117 height 23
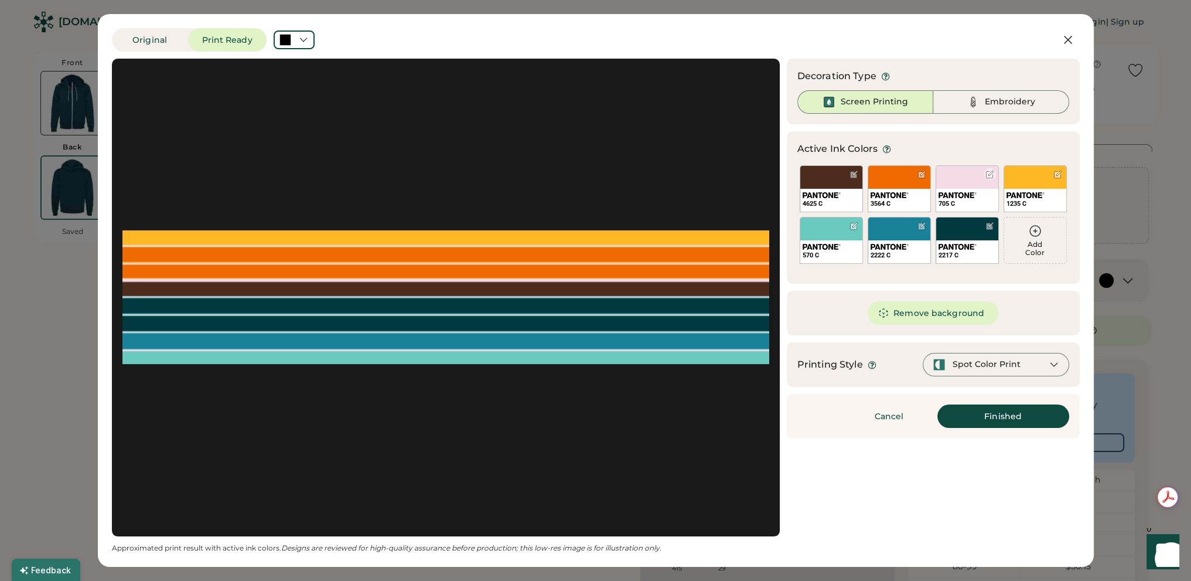
click at [960, 188] on div "705 C" at bounding box center [967, 188] width 63 height 47
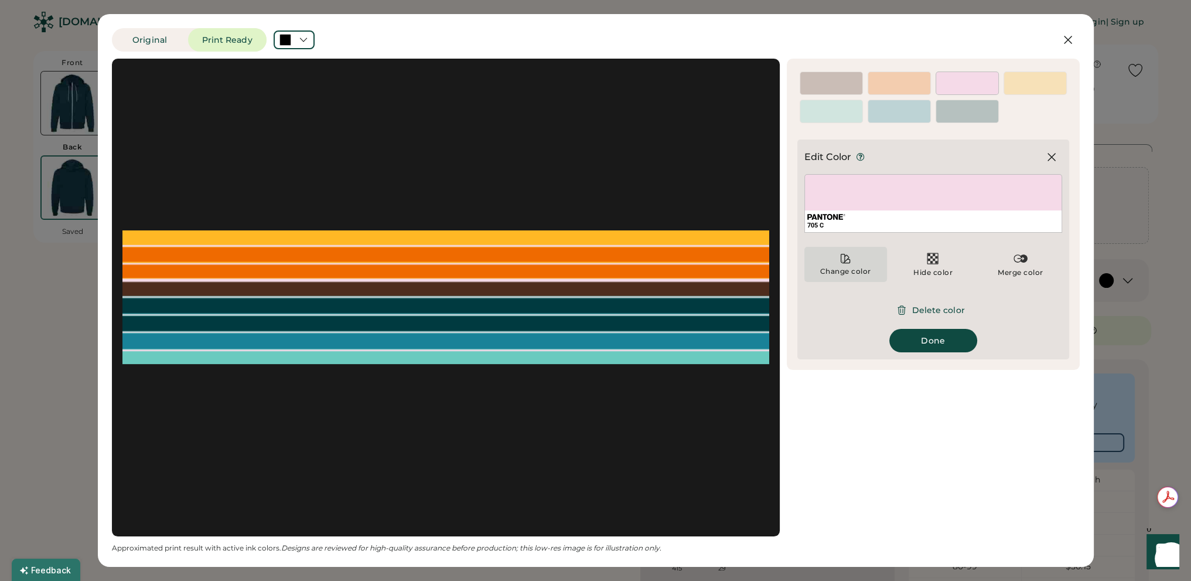
click at [844, 261] on icon at bounding box center [846, 259] width 12 height 12
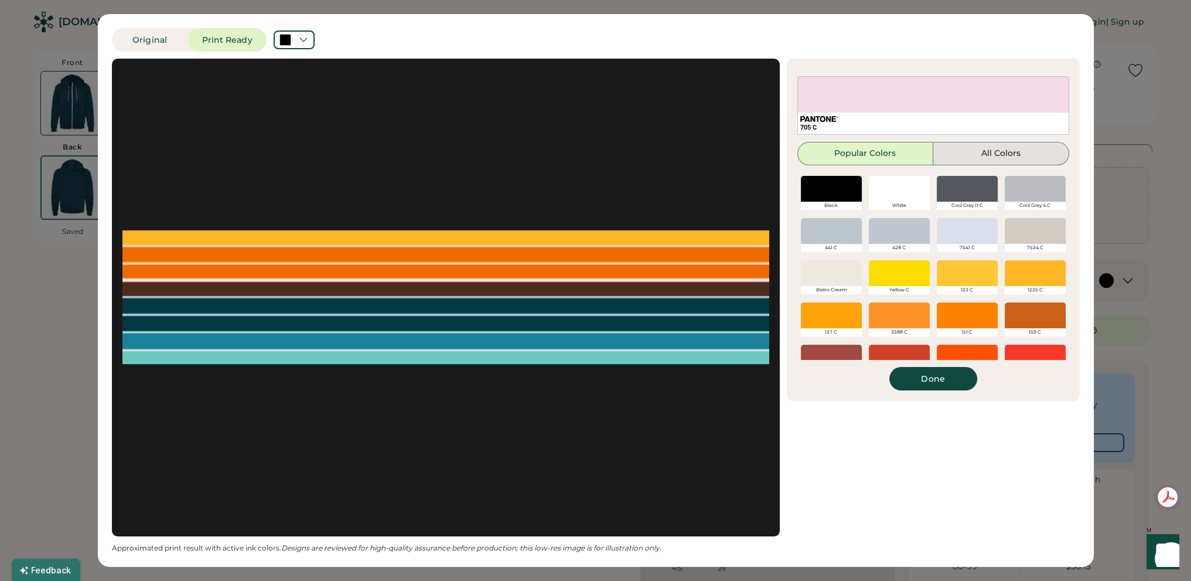
click at [1020, 152] on button "All Colors" at bounding box center [1001, 153] width 136 height 23
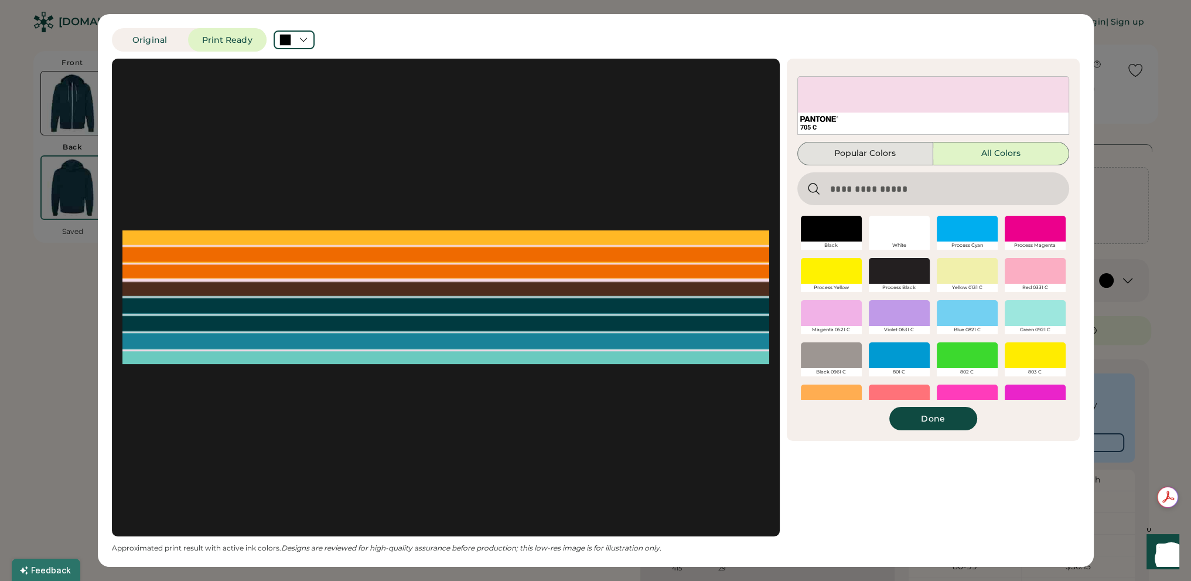
click at [875, 155] on button "Popular Colors" at bounding box center [865, 153] width 136 height 23
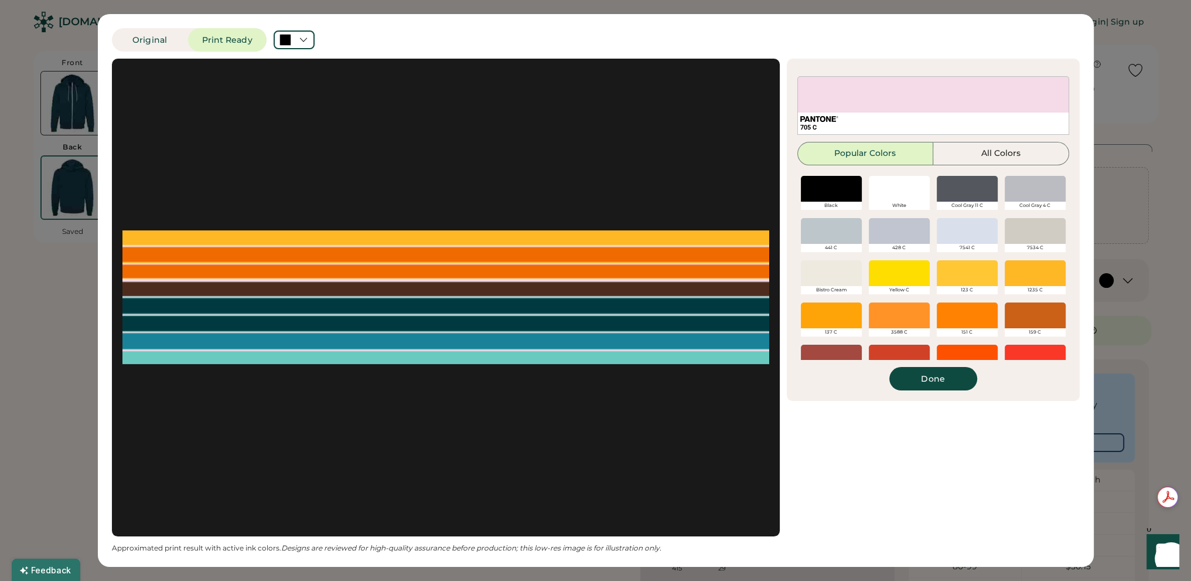
click at [832, 129] on div "705 C" at bounding box center [933, 127] width 266 height 9
click at [865, 145] on button "Popular Colors" at bounding box center [865, 153] width 136 height 23
click at [880, 145] on button "Popular Colors" at bounding box center [865, 153] width 136 height 23
click at [841, 67] on div "Active Ink Colors Add Color 4625 C 3564 C Add Color 705 C 1235 C 570 C 2222 C 2…" at bounding box center [933, 230] width 293 height 342
click at [937, 375] on button "Done" at bounding box center [933, 378] width 88 height 23
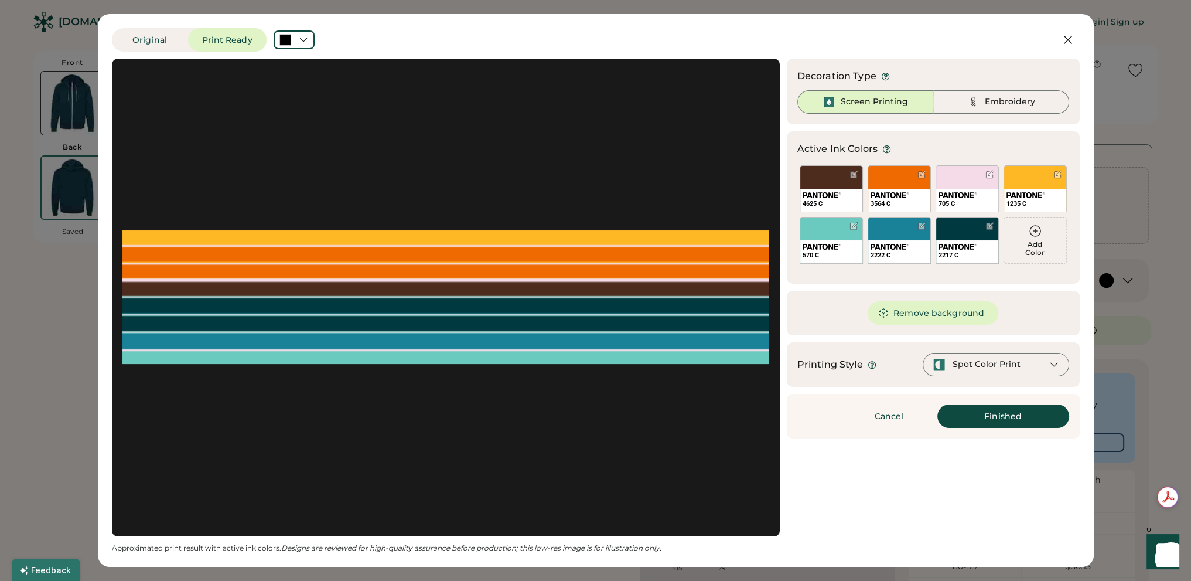
click at [1034, 240] on div "Add Color" at bounding box center [1035, 248] width 62 height 16
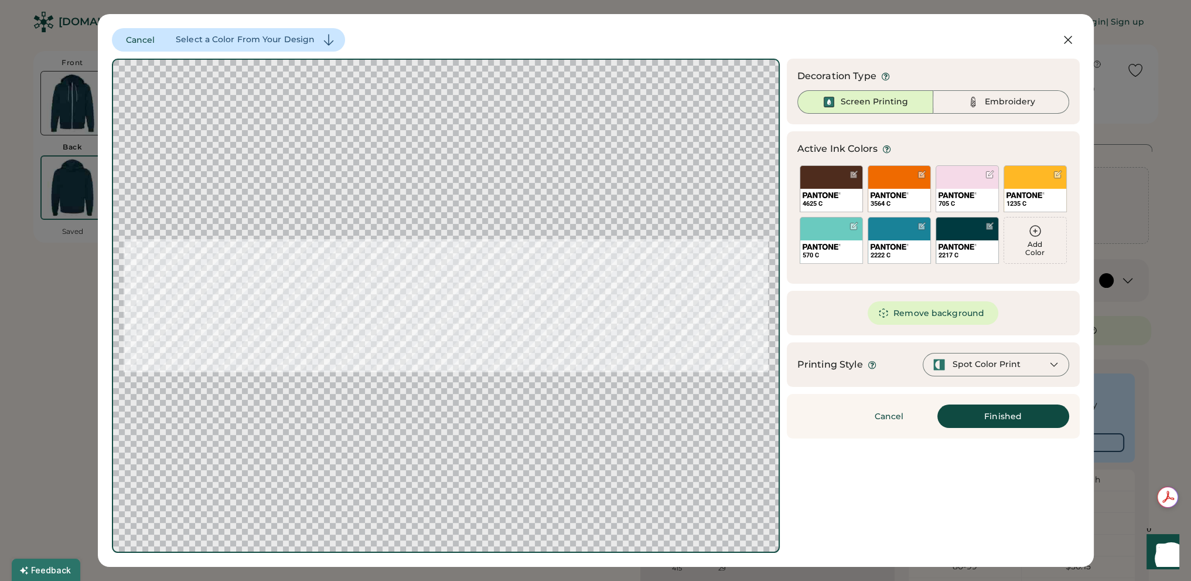
click at [1035, 237] on icon at bounding box center [1035, 231] width 14 height 14
click at [1048, 364] on div "Spot Color Print" at bounding box center [996, 364] width 146 height 23
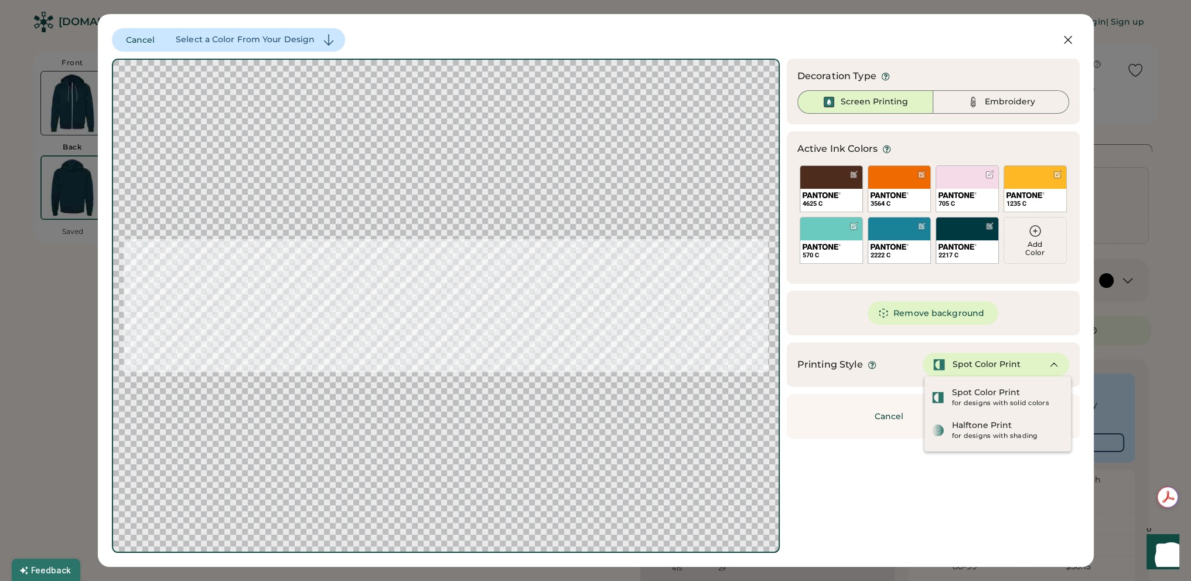
click at [1048, 364] on div "Spot Color Print" at bounding box center [996, 364] width 146 height 23
click at [972, 365] on div "Spot Color Print" at bounding box center [987, 365] width 68 height 12
click at [1015, 101] on div "Embroidery" at bounding box center [1010, 102] width 50 height 12
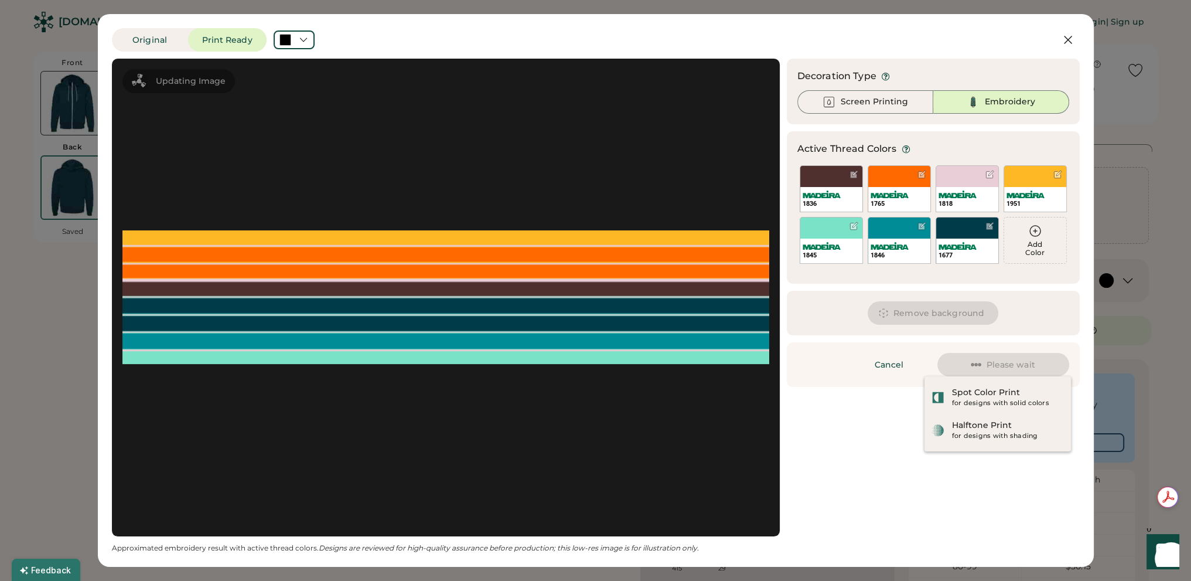
click at [414, 274] on div at bounding box center [445, 297] width 647 height 456
click at [1068, 37] on icon at bounding box center [1068, 40] width 14 height 14
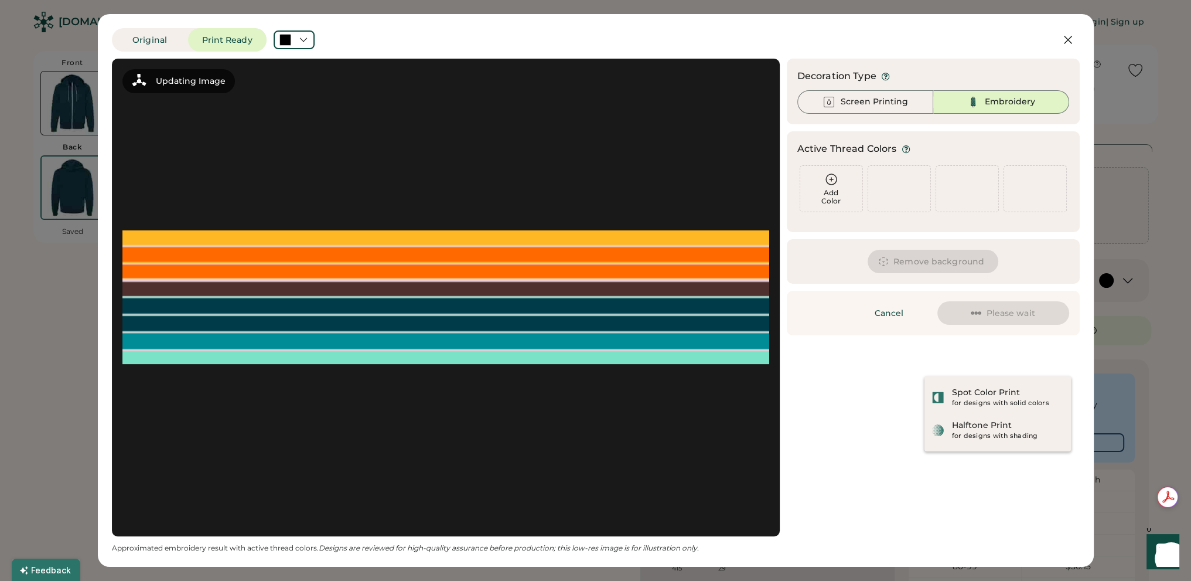
click at [865, 503] on div "Updating Image Approximated embroidery result with active thread colors. Design…" at bounding box center [596, 306] width 968 height 494
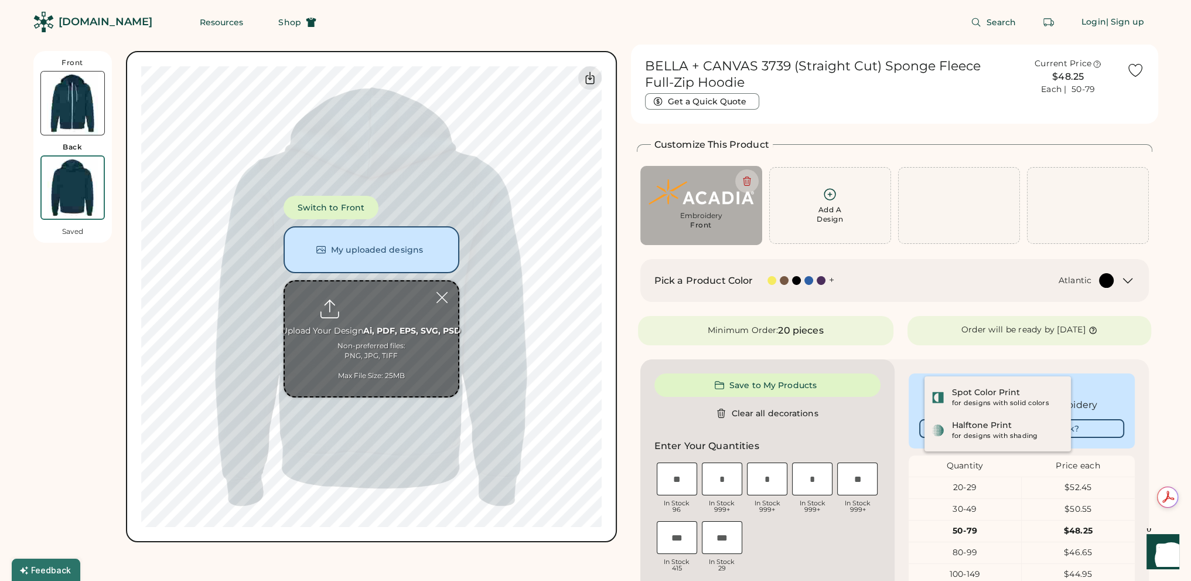
click at [72, 89] on img at bounding box center [72, 102] width 63 height 63
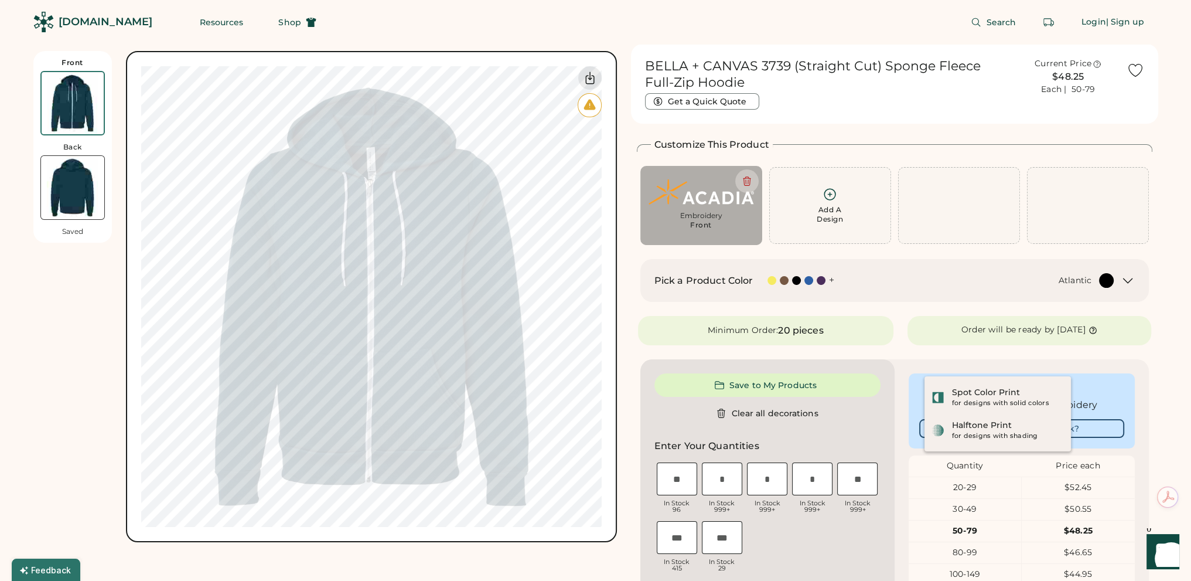
scroll to position [51, 0]
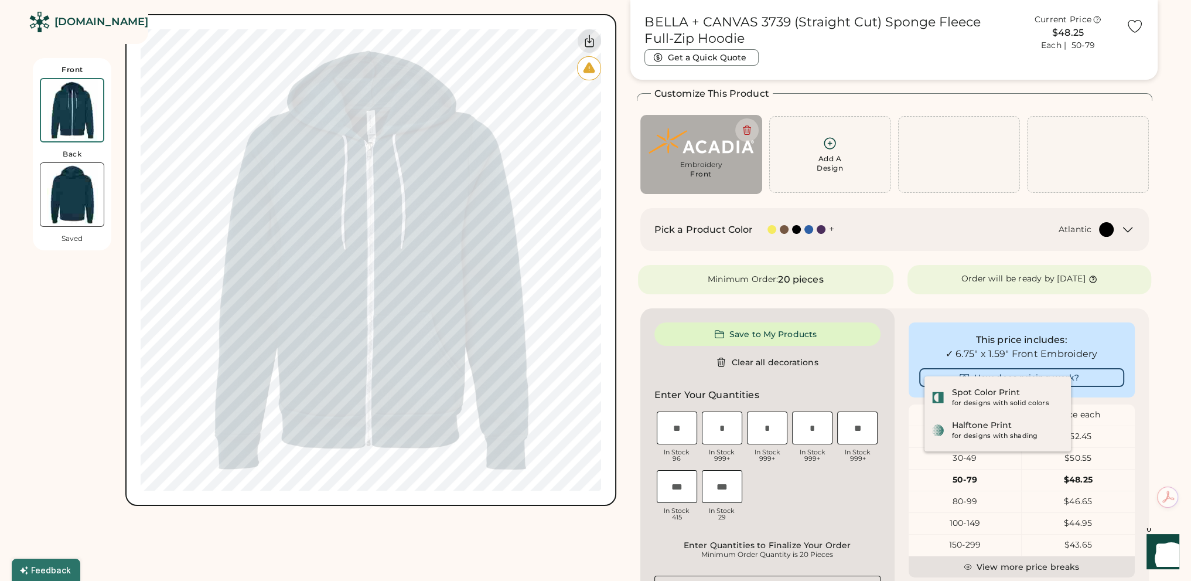
click at [73, 199] on img at bounding box center [71, 194] width 63 height 63
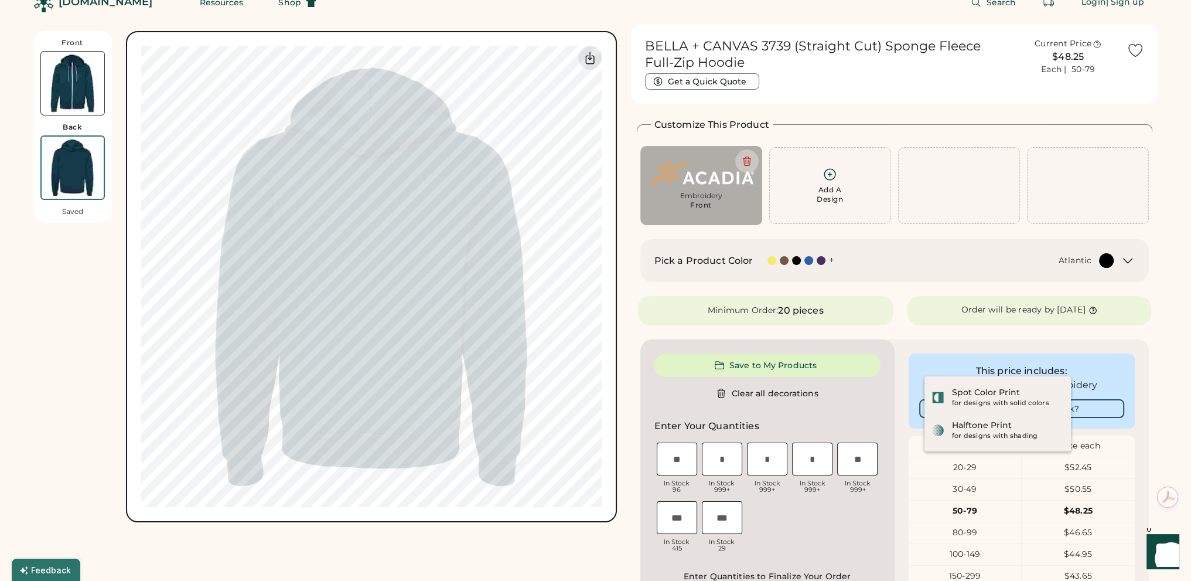
scroll to position [0, 0]
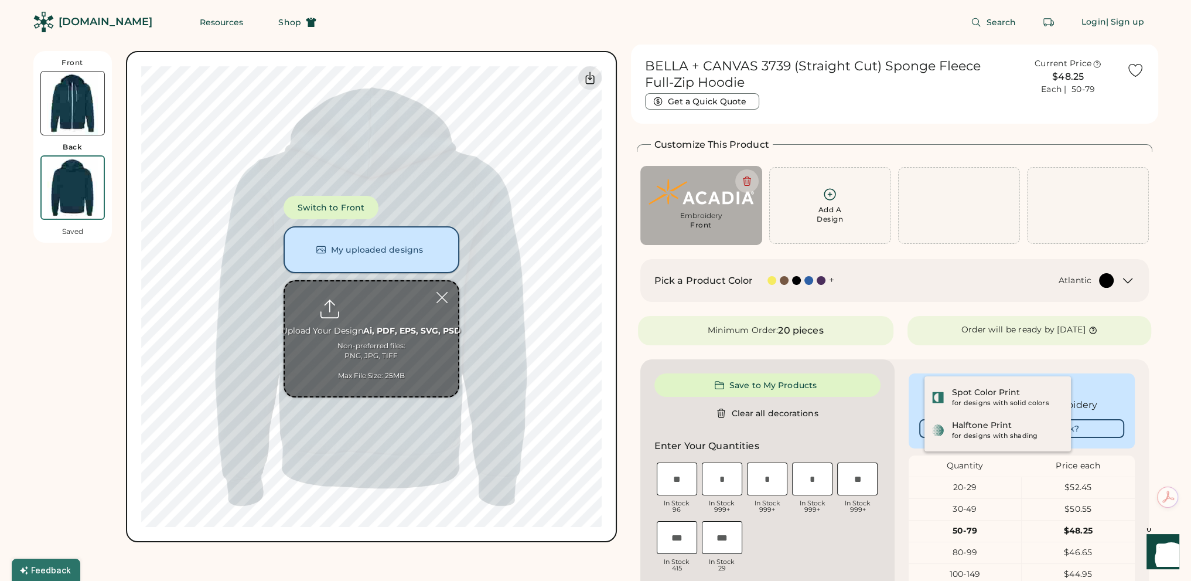
click at [367, 253] on button "My uploaded designs" at bounding box center [372, 249] width 176 height 47
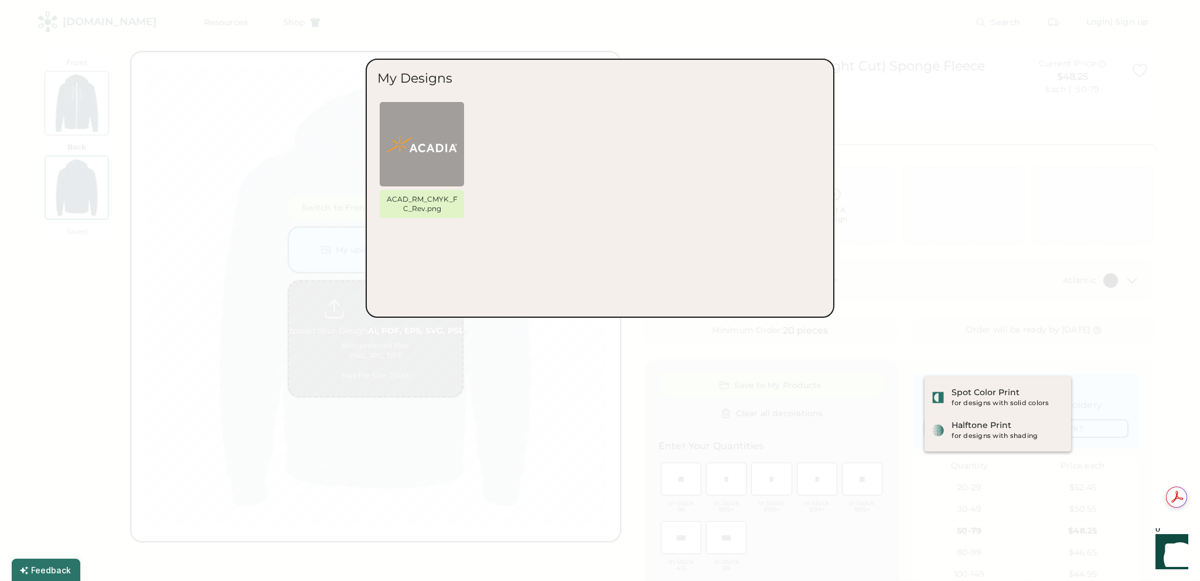
click at [728, 455] on div at bounding box center [600, 290] width 1200 height 581
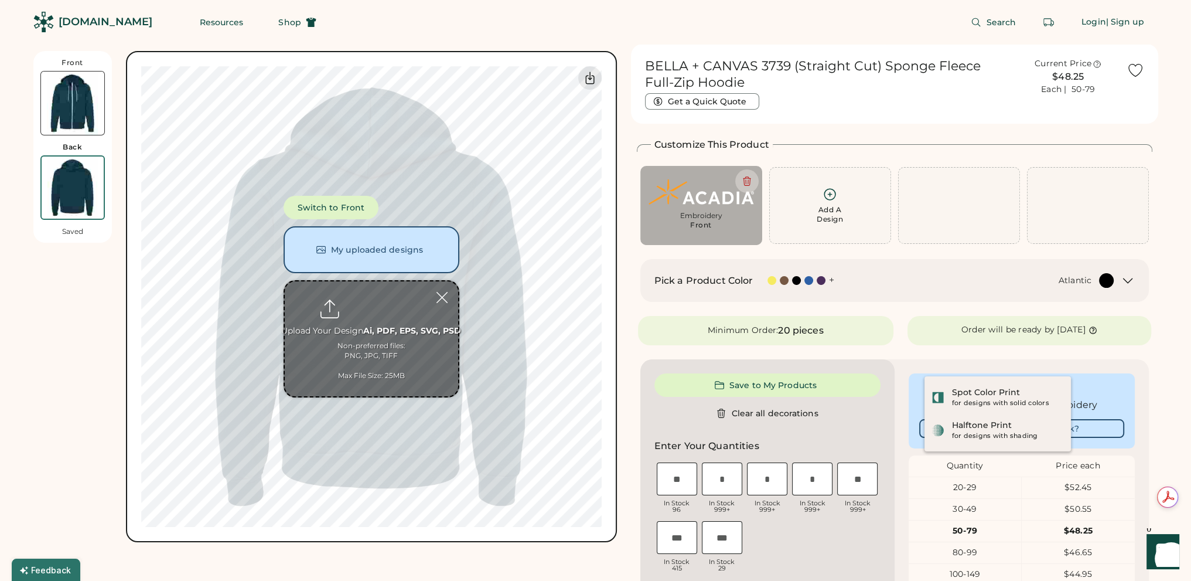
click at [372, 298] on input "file" at bounding box center [371, 338] width 173 height 115
type input "**********"
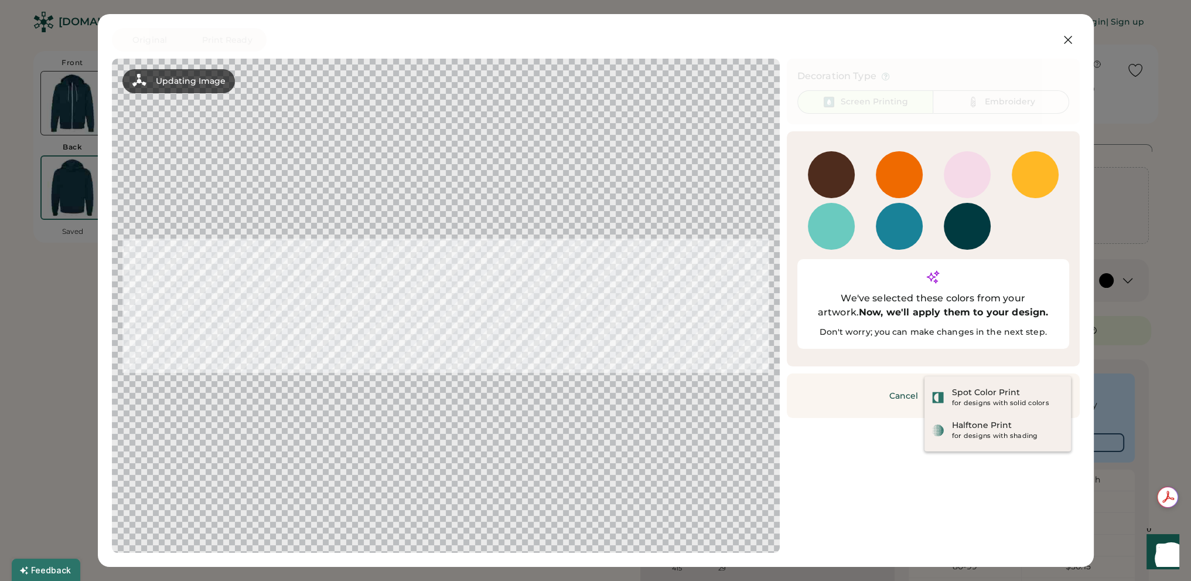
click at [974, 179] on div "705 C" at bounding box center [967, 174] width 47 height 47
click at [967, 178] on div "705 C" at bounding box center [967, 174] width 47 height 47
click at [1020, 384] on button "Continue" at bounding box center [1010, 395] width 117 height 23
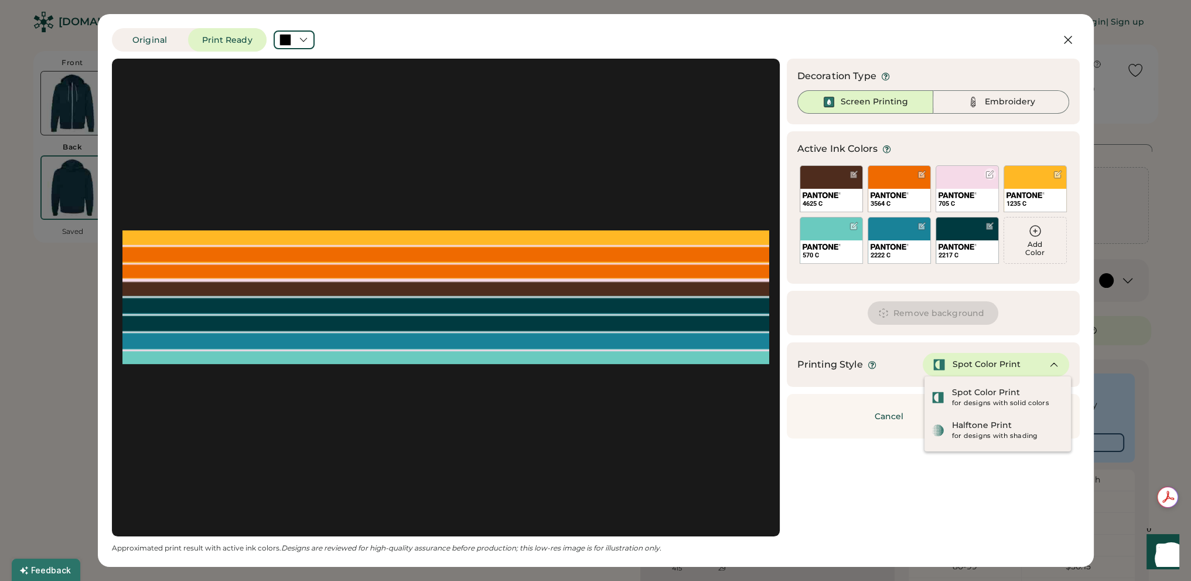
click at [975, 175] on div "705 C" at bounding box center [967, 188] width 63 height 47
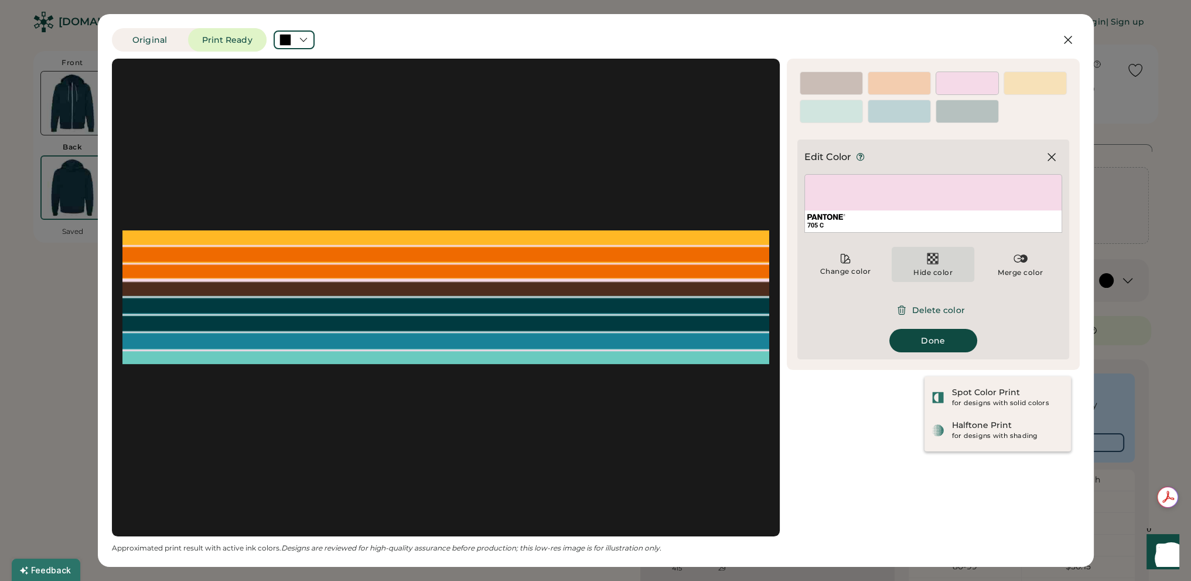
click at [935, 257] on img at bounding box center [933, 258] width 14 height 14
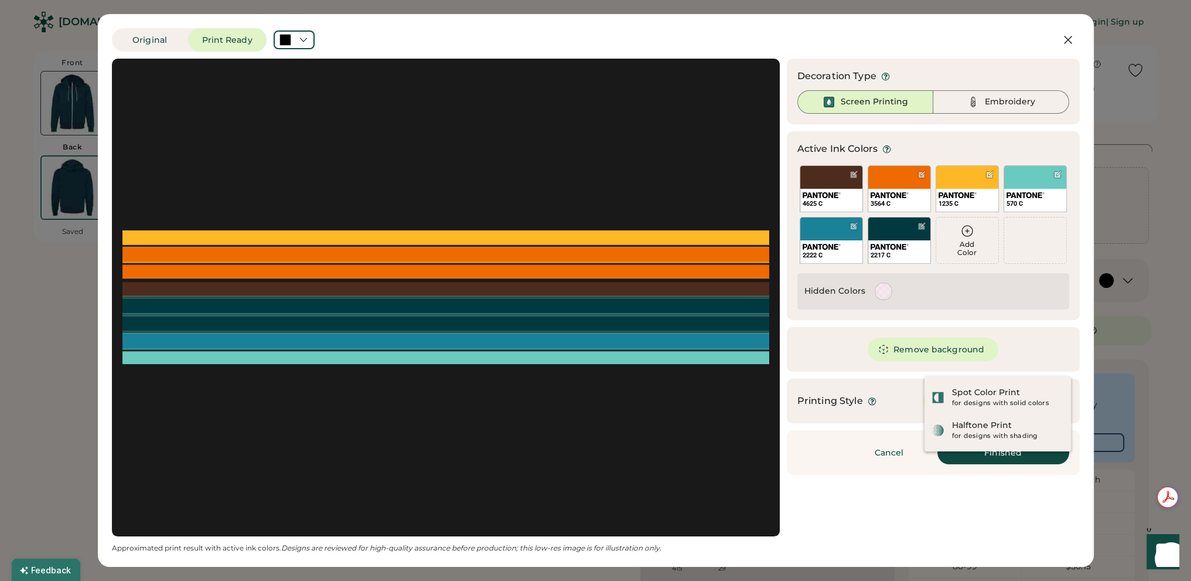
click at [860, 506] on div "Updating Image Approximated print result with active ink colors. Designs are re…" at bounding box center [596, 306] width 968 height 494
click at [819, 292] on div "Hidden Colors" at bounding box center [835, 291] width 61 height 12
drag, startPoint x: 879, startPoint y: 293, endPoint x: 1056, endPoint y: 258, distance: 180.9
click at [1056, 258] on div "Active Ink Colors Add Color 4625 C 3564 C Add Color 1235 C 570 C 2222 C 2217 C …" at bounding box center [933, 225] width 293 height 189
click at [881, 288] on div at bounding box center [883, 291] width 16 height 16
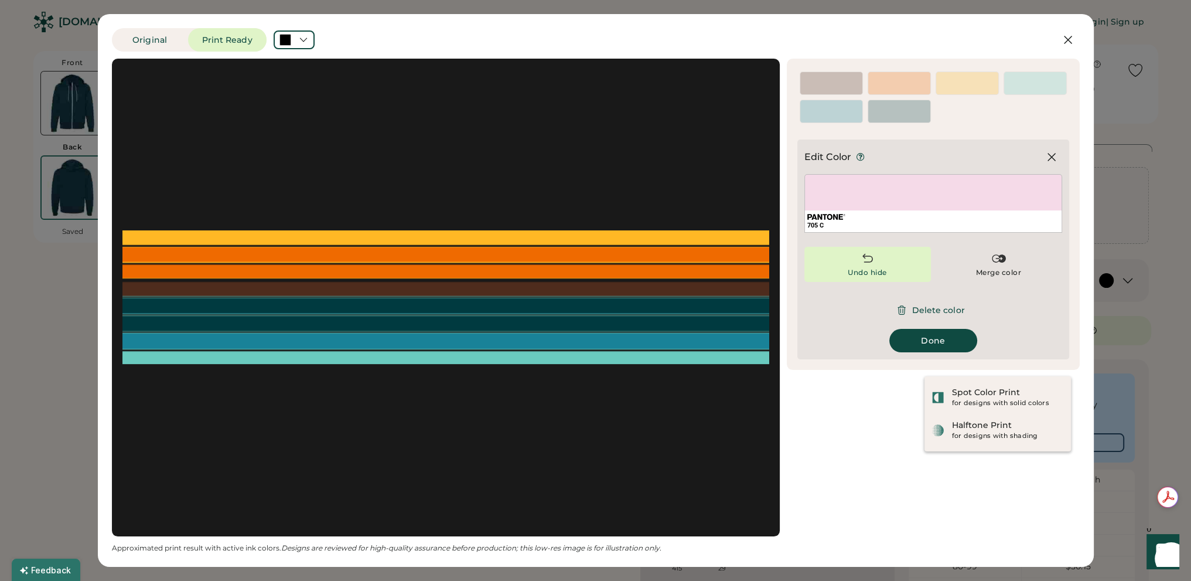
click at [878, 268] on div "Undo hide" at bounding box center [867, 272] width 39 height 9
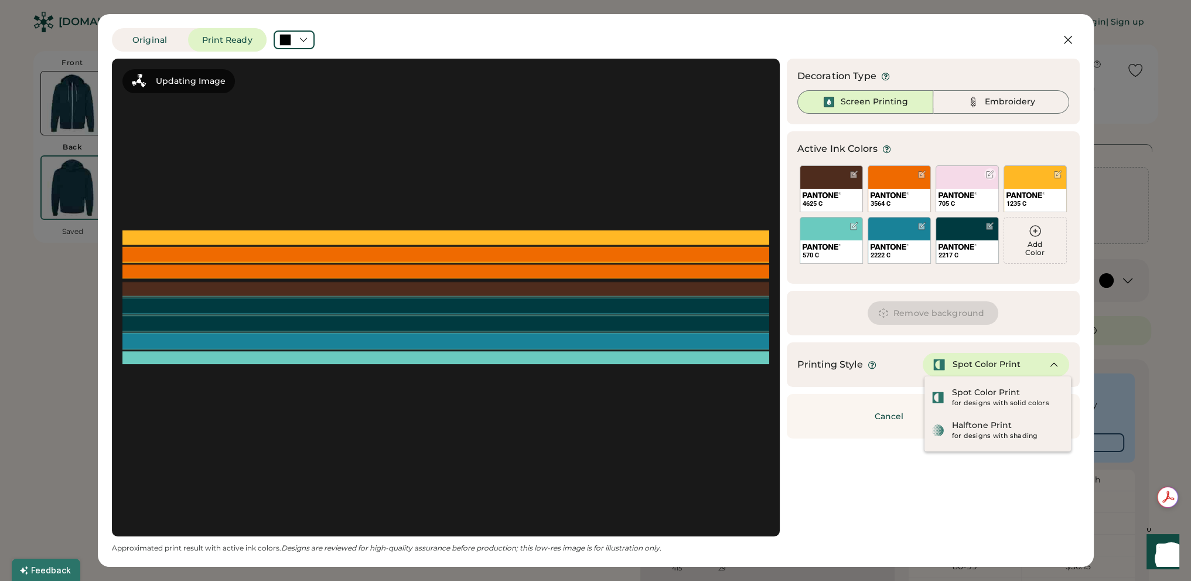
click at [970, 183] on div "705 C" at bounding box center [967, 188] width 63 height 47
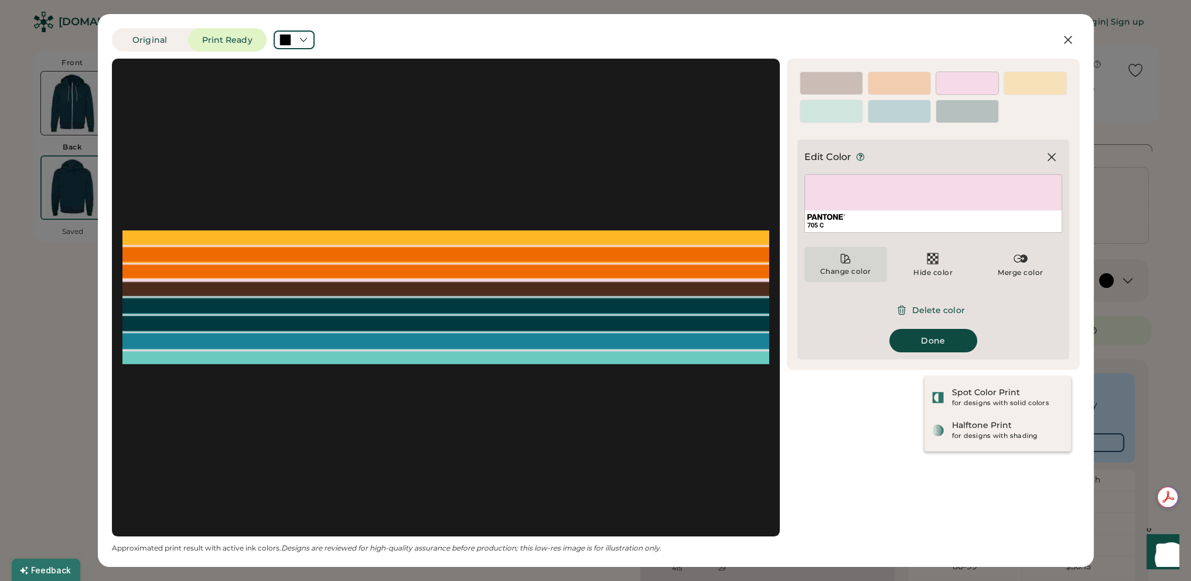
click at [843, 257] on icon at bounding box center [846, 259] width 12 height 12
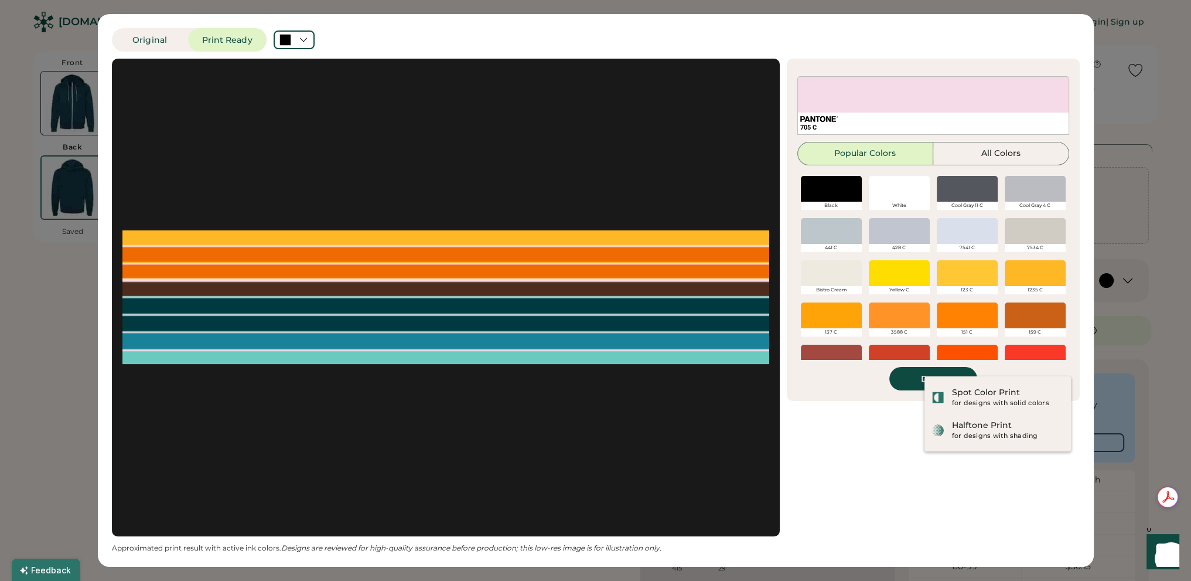
click at [905, 189] on div at bounding box center [899, 189] width 61 height 26
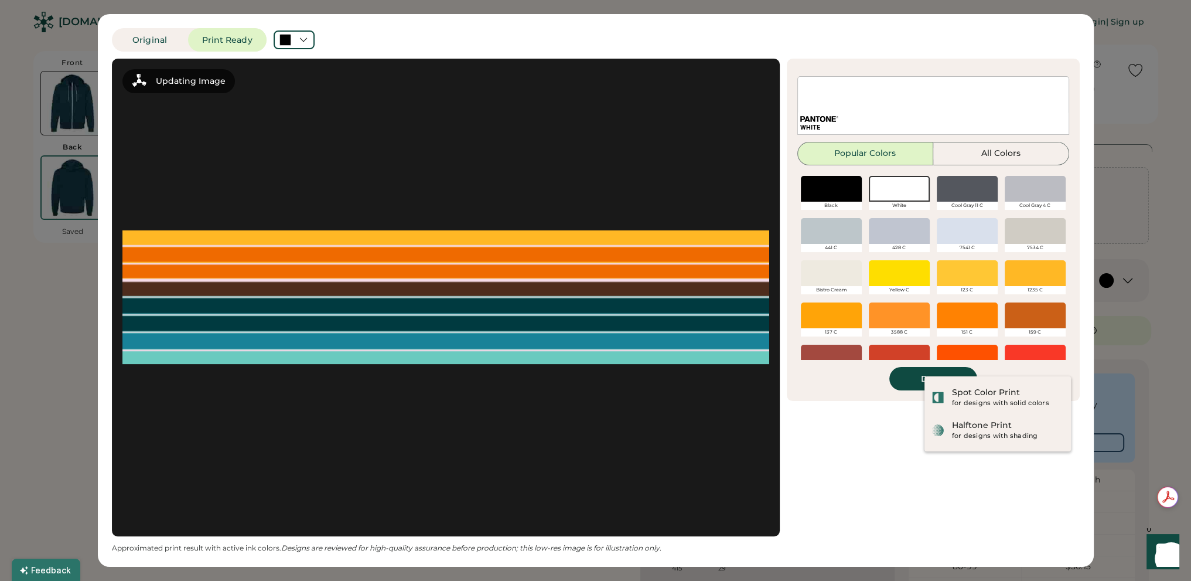
click at [897, 201] on div at bounding box center [899, 189] width 61 height 26
click at [914, 382] on button "Done" at bounding box center [933, 378] width 88 height 23
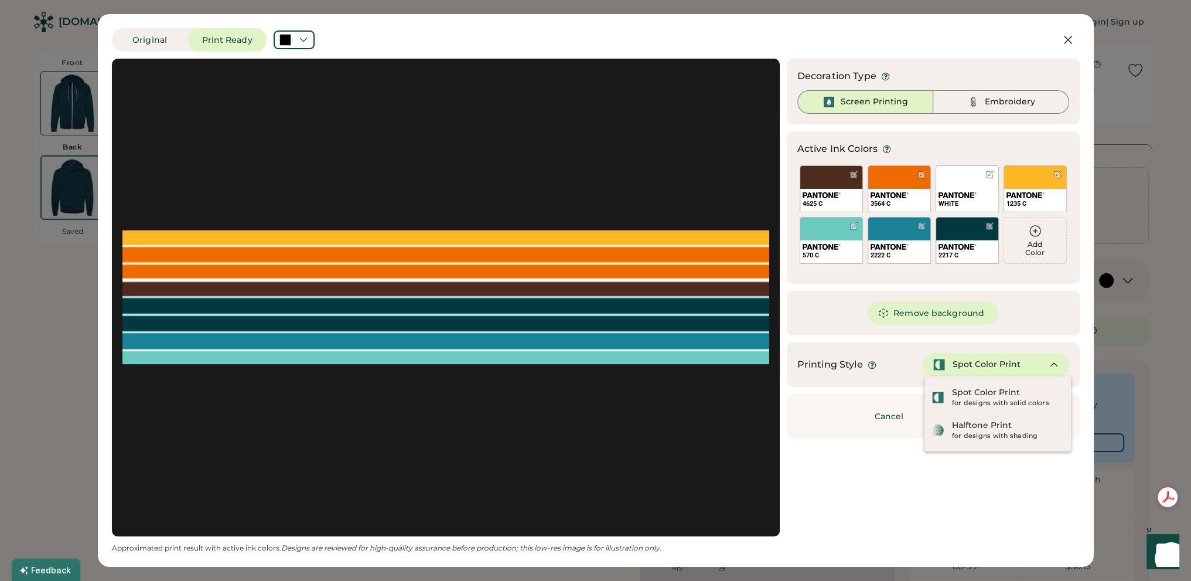
click at [1041, 242] on div "Add Color" at bounding box center [1035, 248] width 62 height 16
click at [1037, 238] on div "Add Color" at bounding box center [1035, 240] width 62 height 46
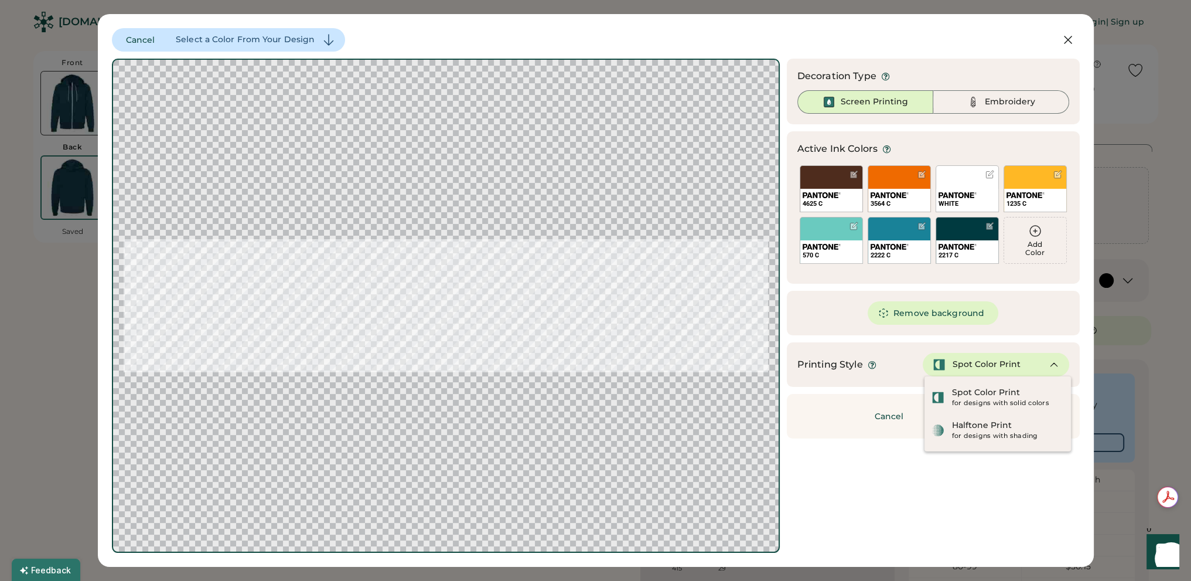
click at [987, 364] on div "Spot Color Print" at bounding box center [987, 365] width 68 height 12
click at [987, 392] on div "Spot Color Print" at bounding box center [986, 393] width 68 height 12
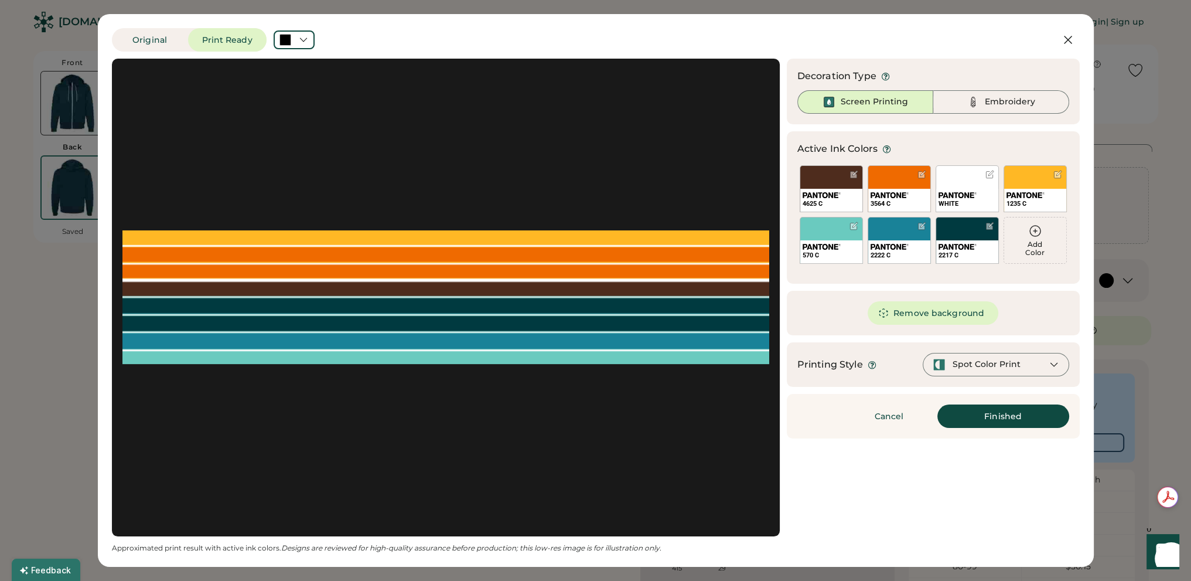
click at [1036, 238] on div "Add Color" at bounding box center [1035, 240] width 62 height 46
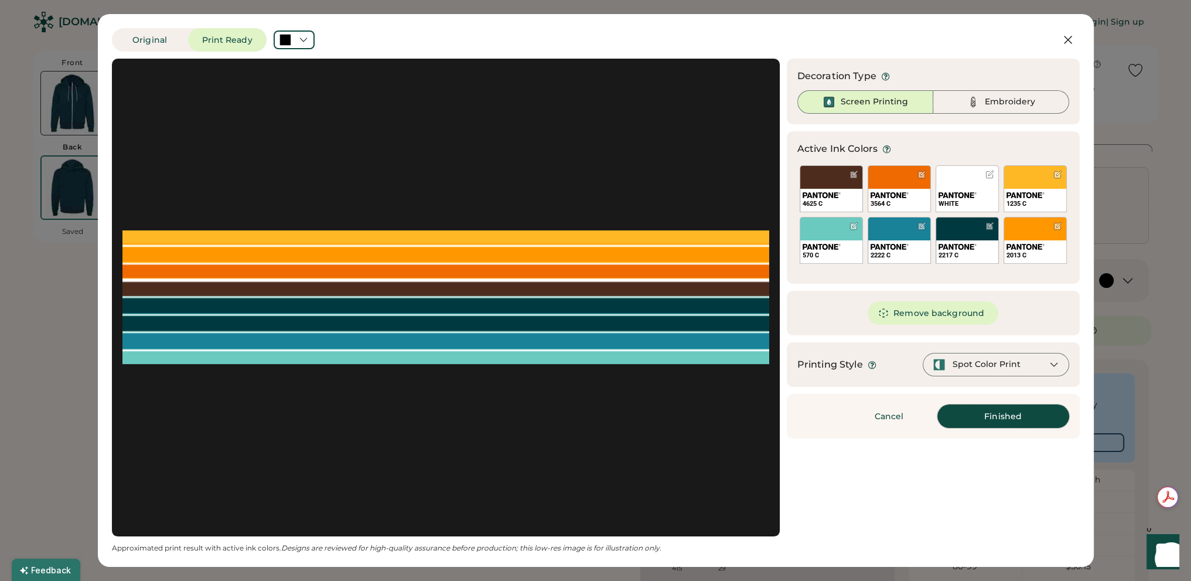
click at [987, 414] on button "Finished" at bounding box center [1004, 415] width 132 height 23
type input "****"
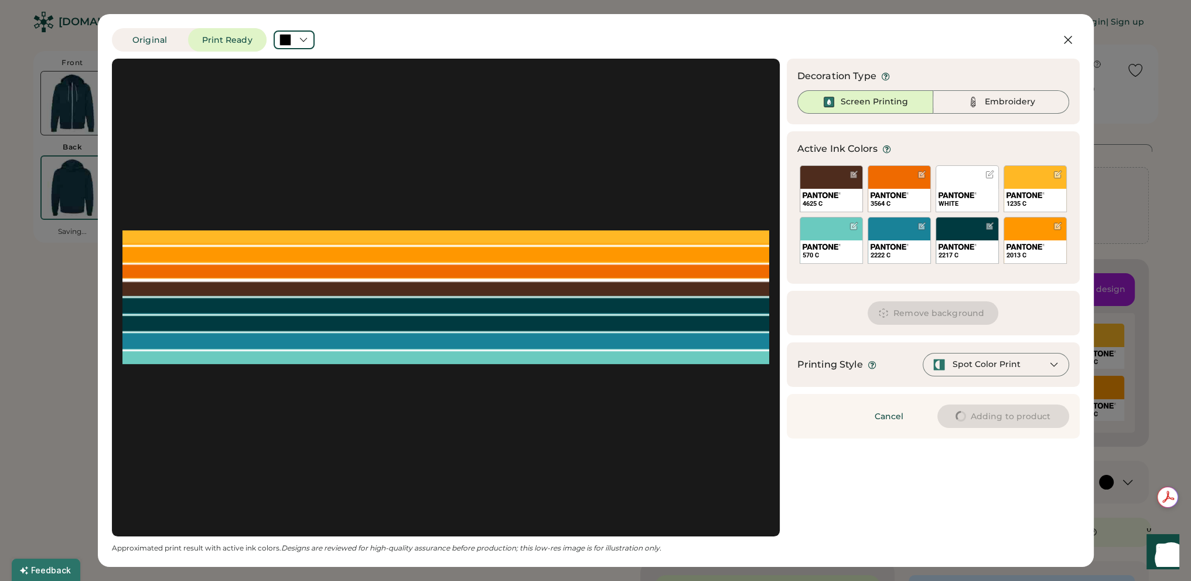
type input "****"
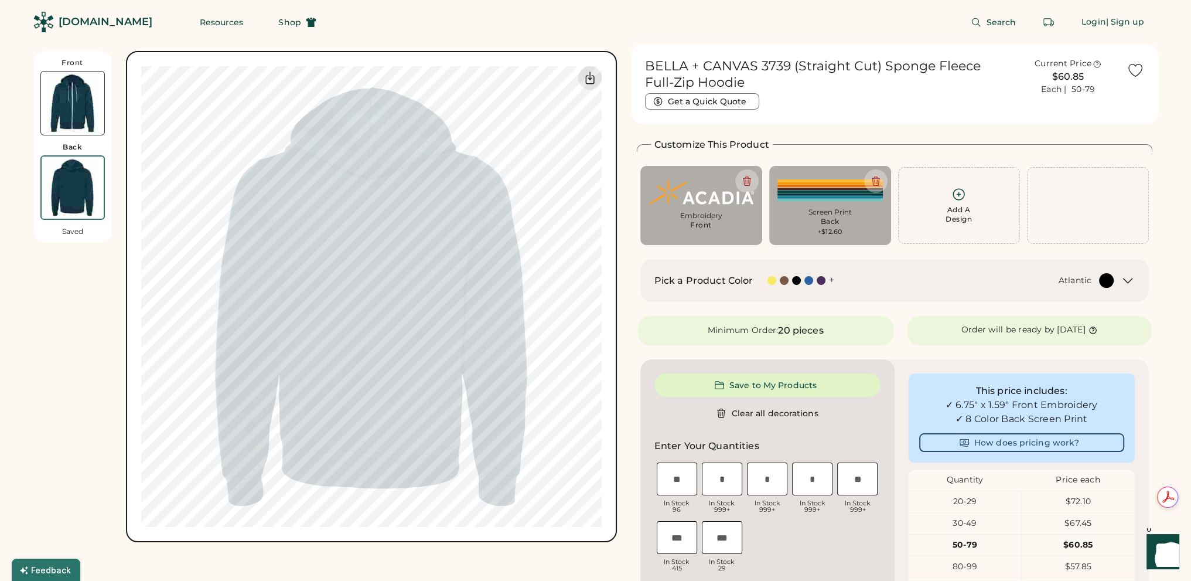
type input "****"
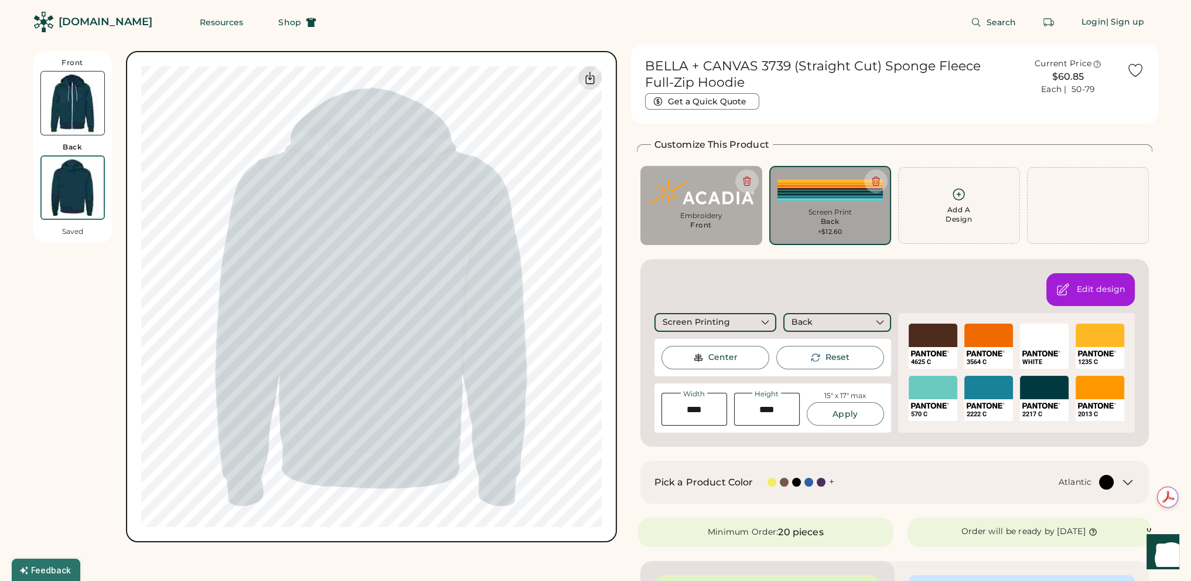
click at [736, 356] on div "Center" at bounding box center [722, 358] width 29 height 12
click at [708, 353] on div "Center" at bounding box center [722, 358] width 29 height 12
type input "*****"
type input "****"
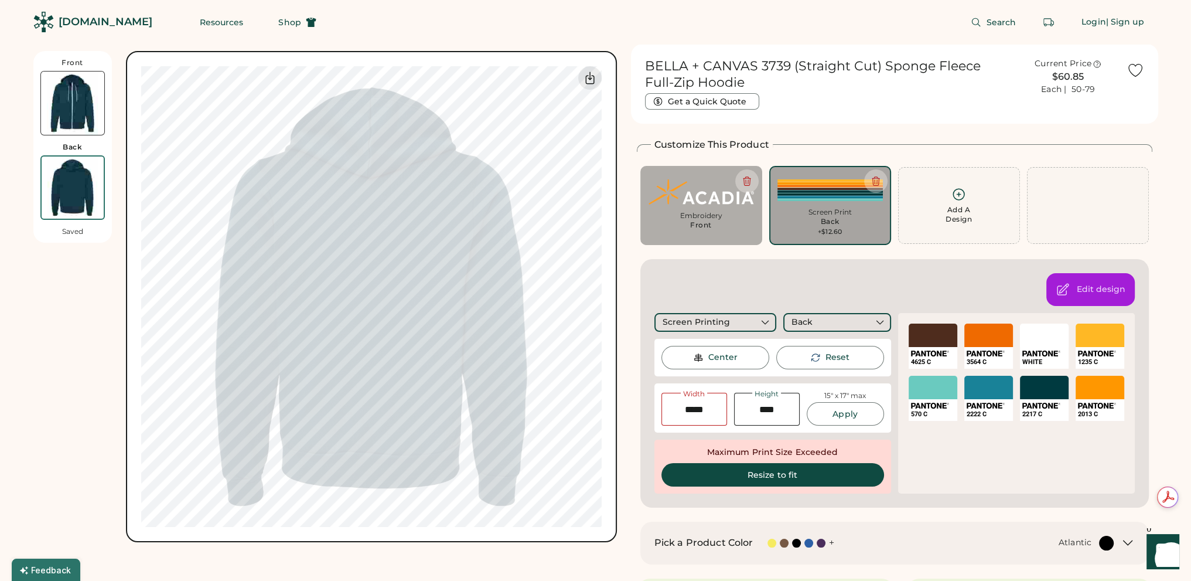
type input "****"
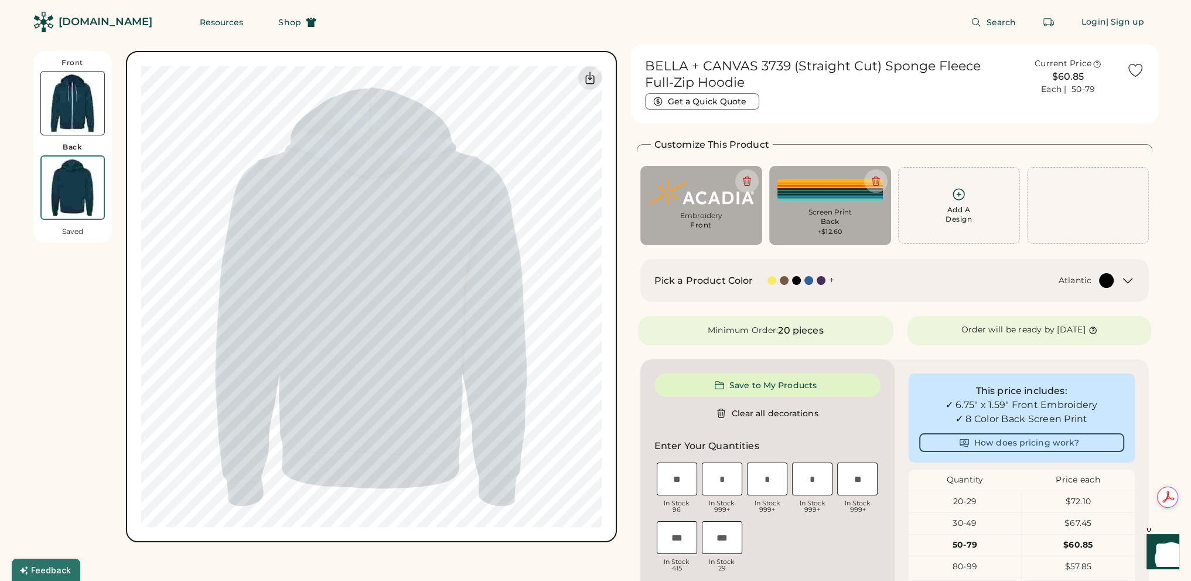
type input "*****"
type input "****"
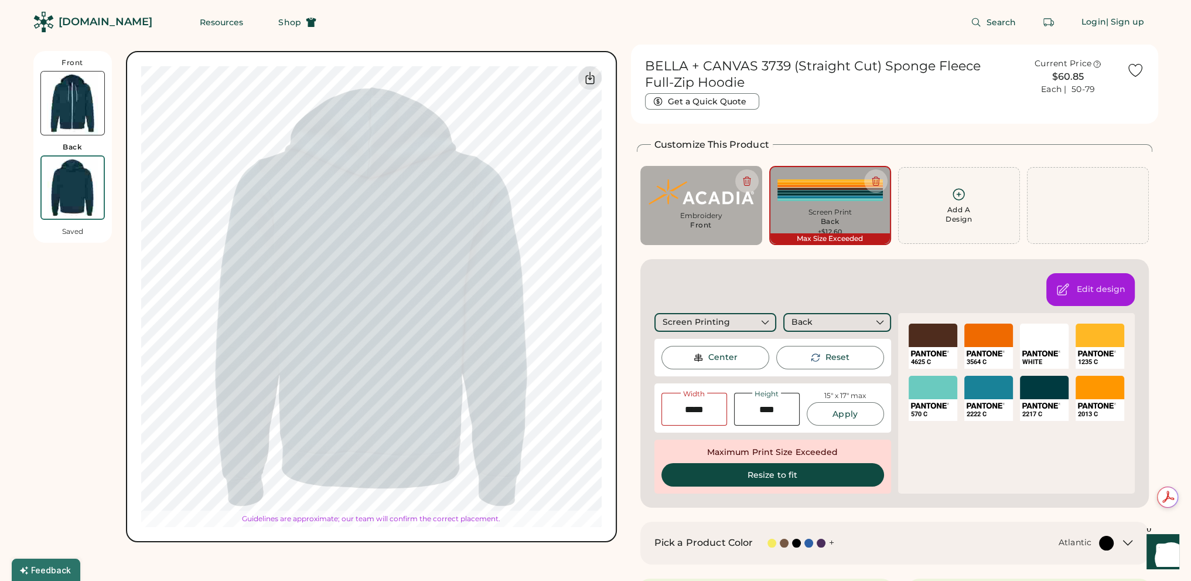
type input "*****"
type input "****"
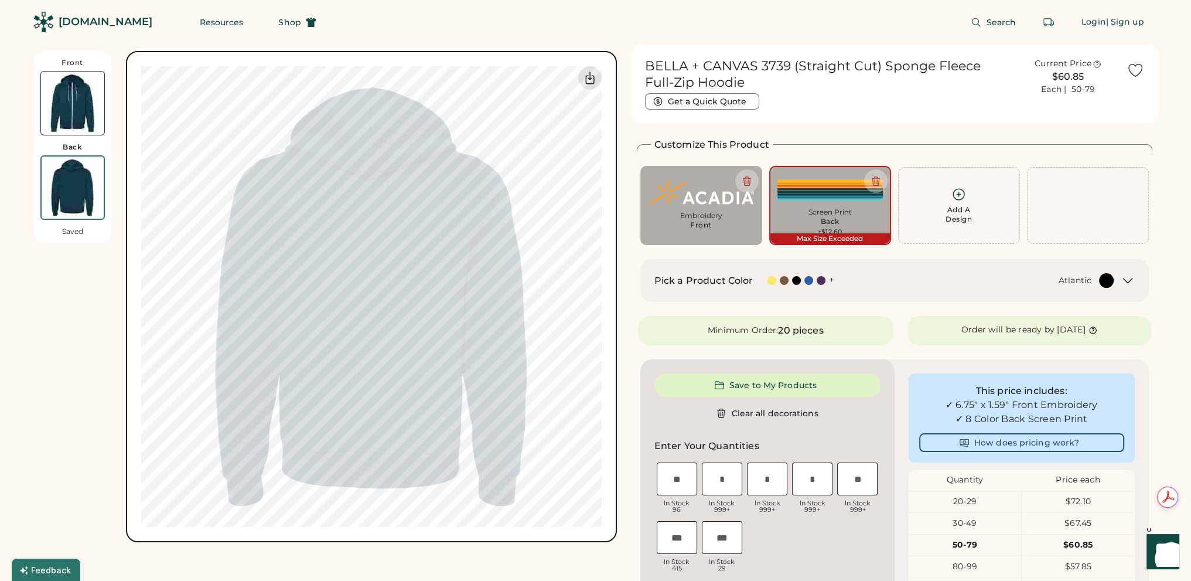
click at [74, 98] on img at bounding box center [72, 102] width 63 height 63
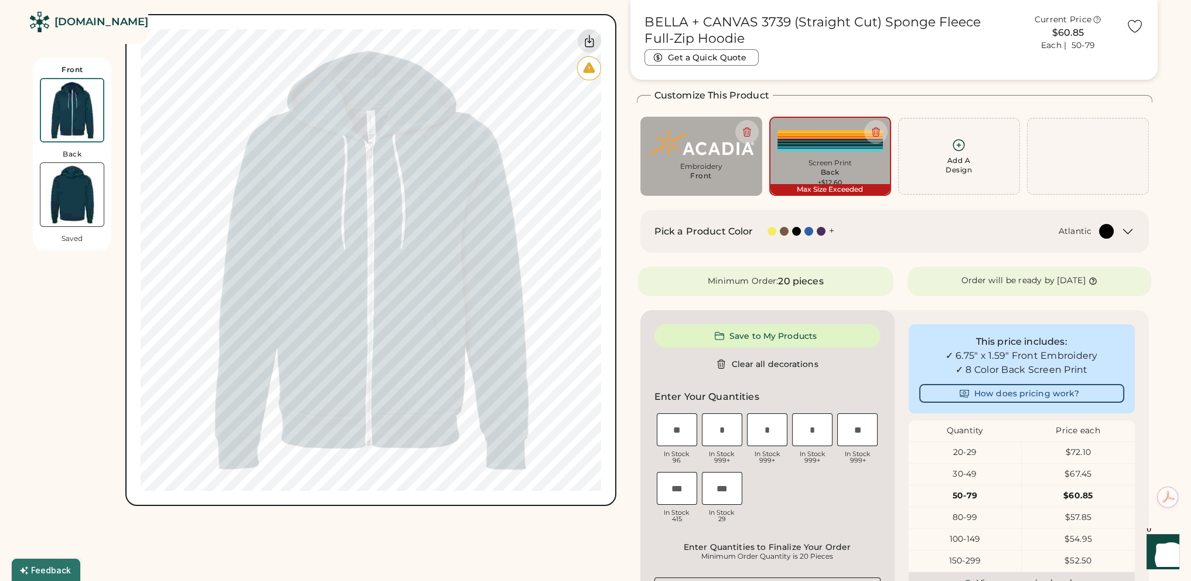
scroll to position [51, 0]
click at [69, 167] on img at bounding box center [71, 194] width 63 height 63
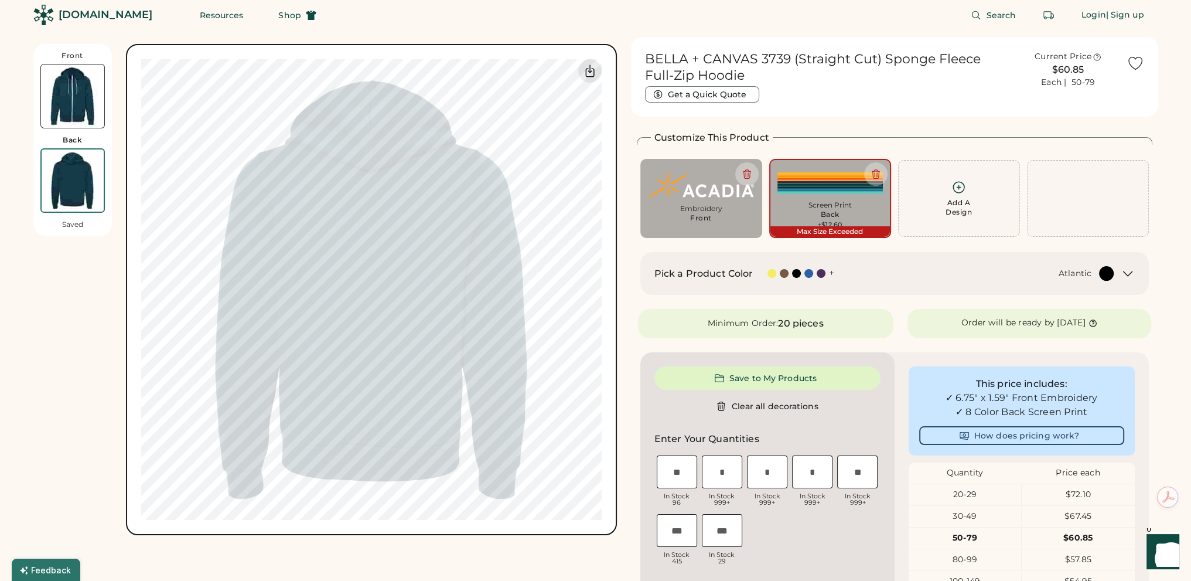
scroll to position [0, 0]
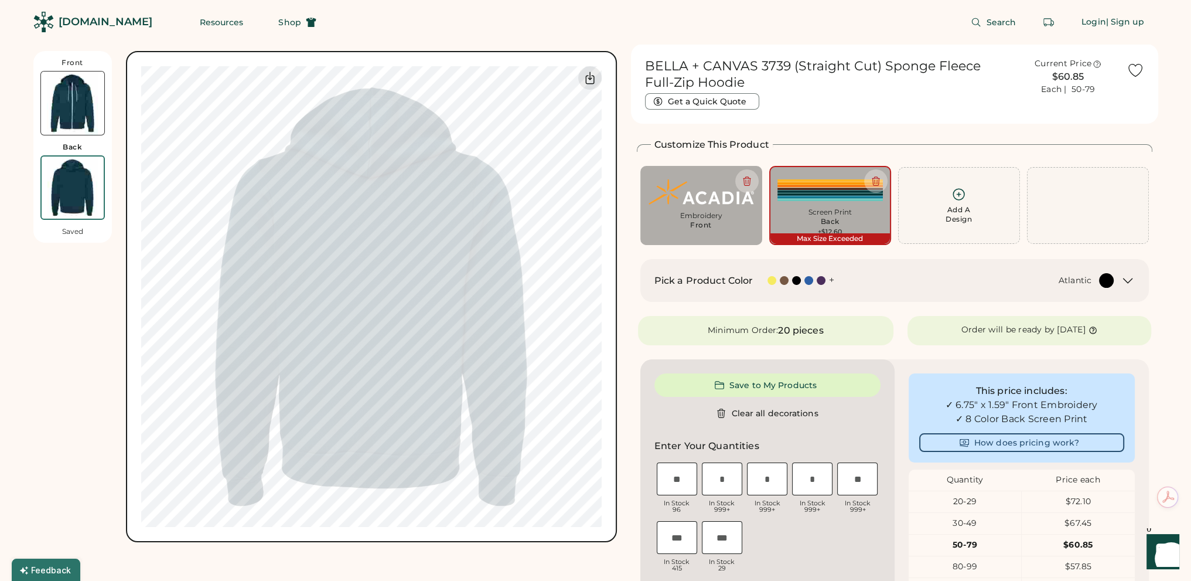
click at [68, 103] on img at bounding box center [72, 102] width 63 height 63
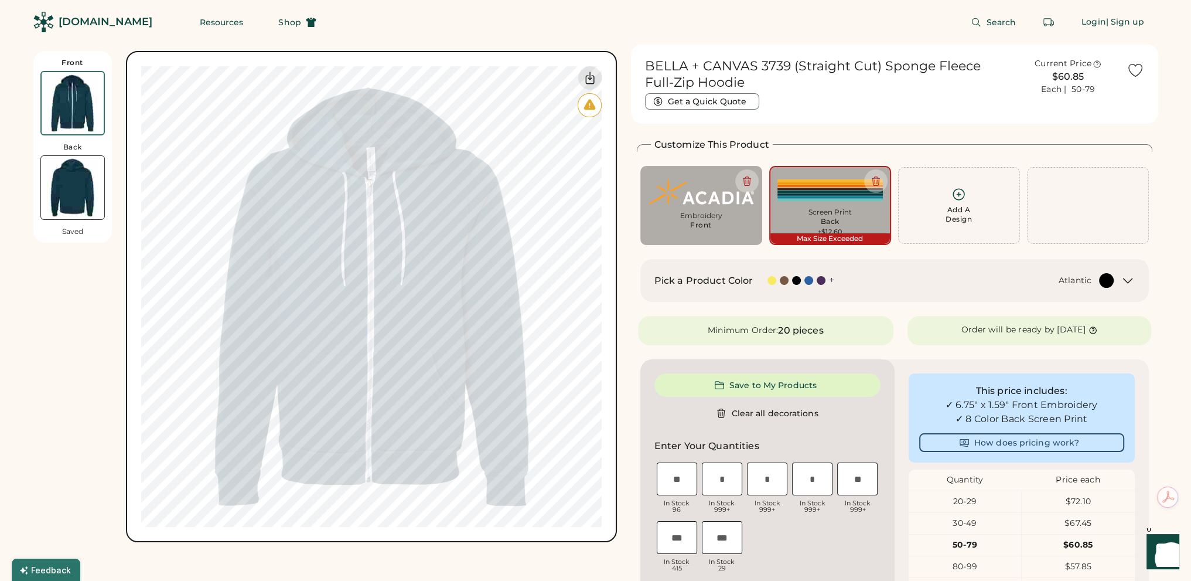
click at [76, 100] on img at bounding box center [73, 103] width 62 height 62
click at [803, 202] on img at bounding box center [830, 190] width 105 height 32
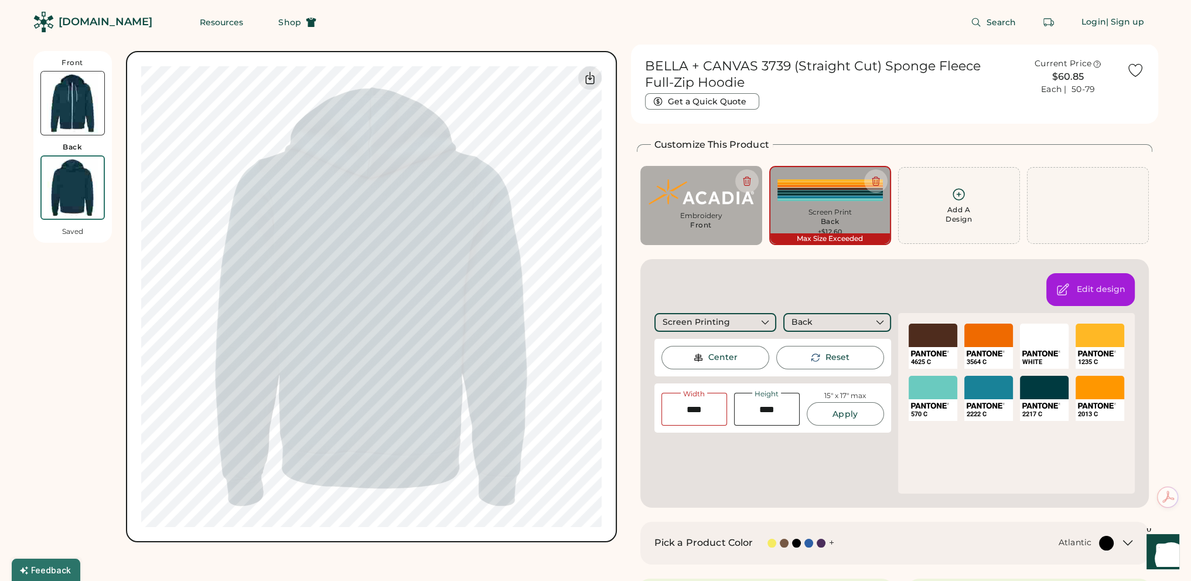
type input "*****"
type input "****"
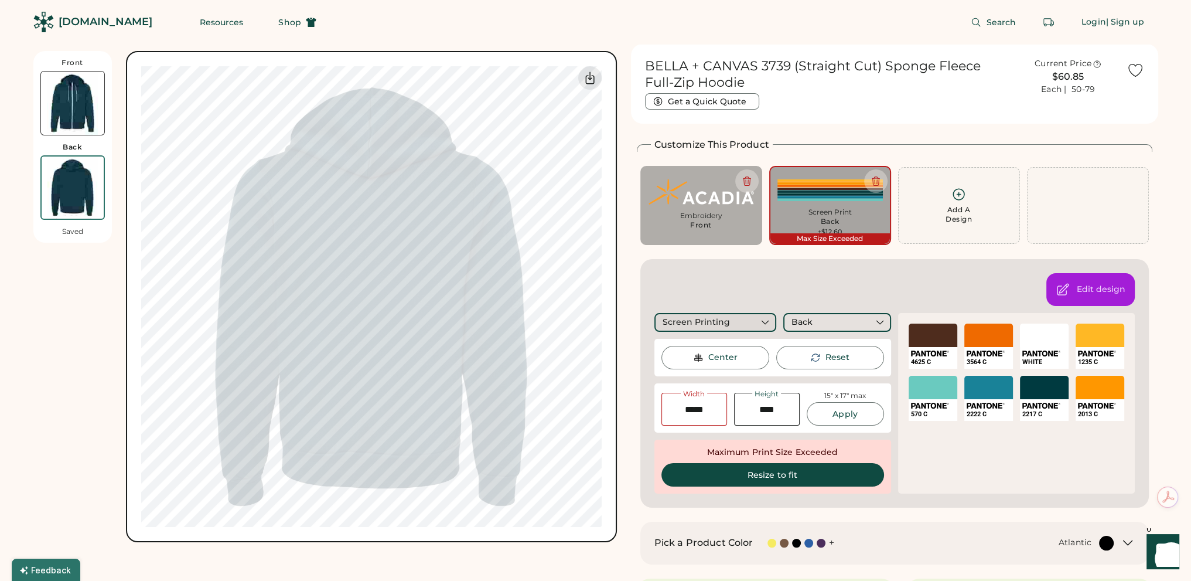
click at [760, 321] on icon at bounding box center [765, 322] width 11 height 11
click at [737, 352] on div "Center" at bounding box center [716, 357] width 108 height 23
click at [786, 476] on button "Resize to fit" at bounding box center [773, 474] width 223 height 23
type input "*****"
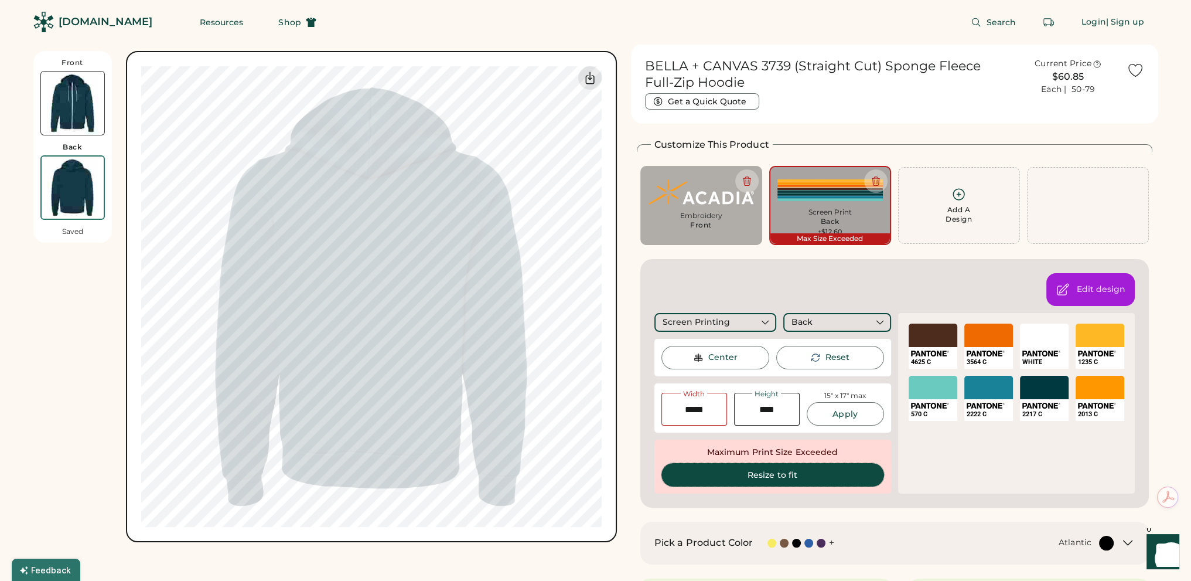
type input "****"
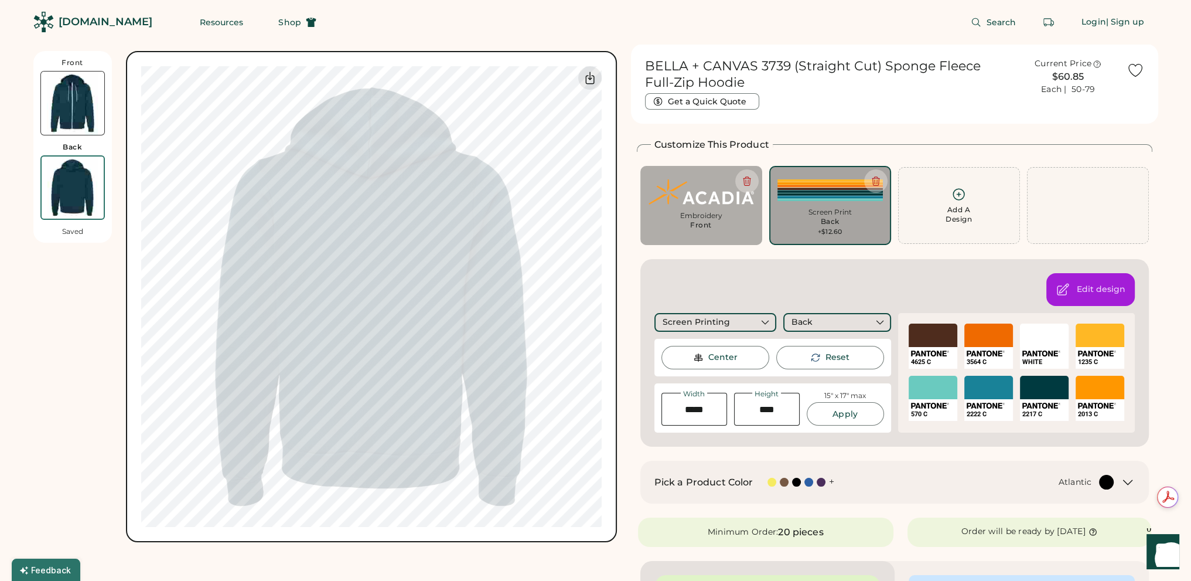
click at [644, 19] on div "Search Login | Sign up" at bounding box center [744, 22] width 828 height 44
click at [1093, 284] on div "Edit design" at bounding box center [1101, 290] width 49 height 12
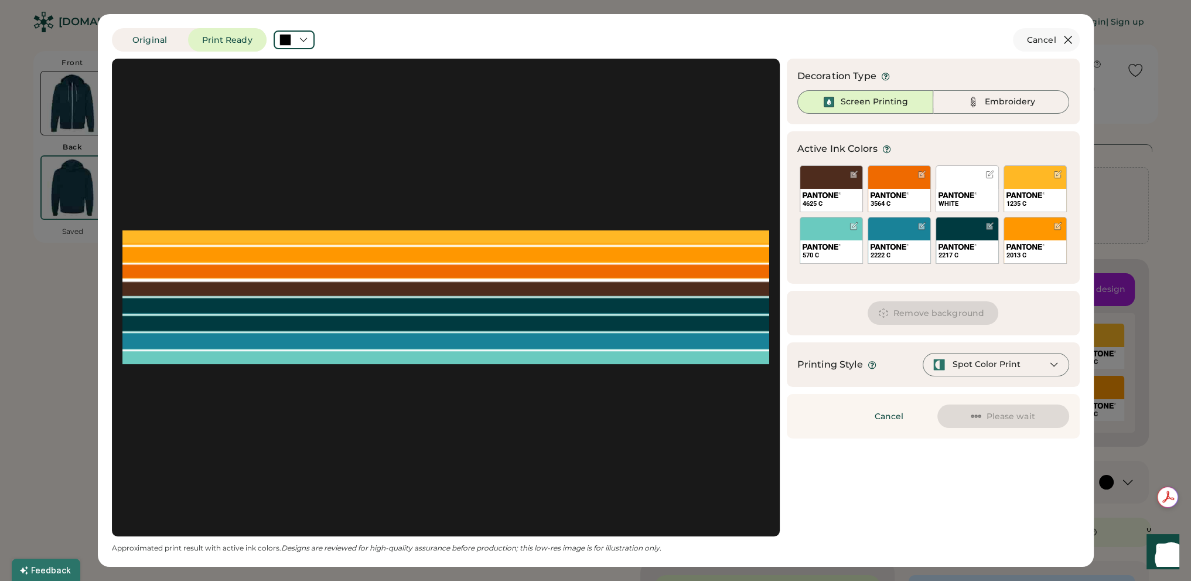
click at [1066, 43] on icon at bounding box center [1068, 40] width 14 height 14
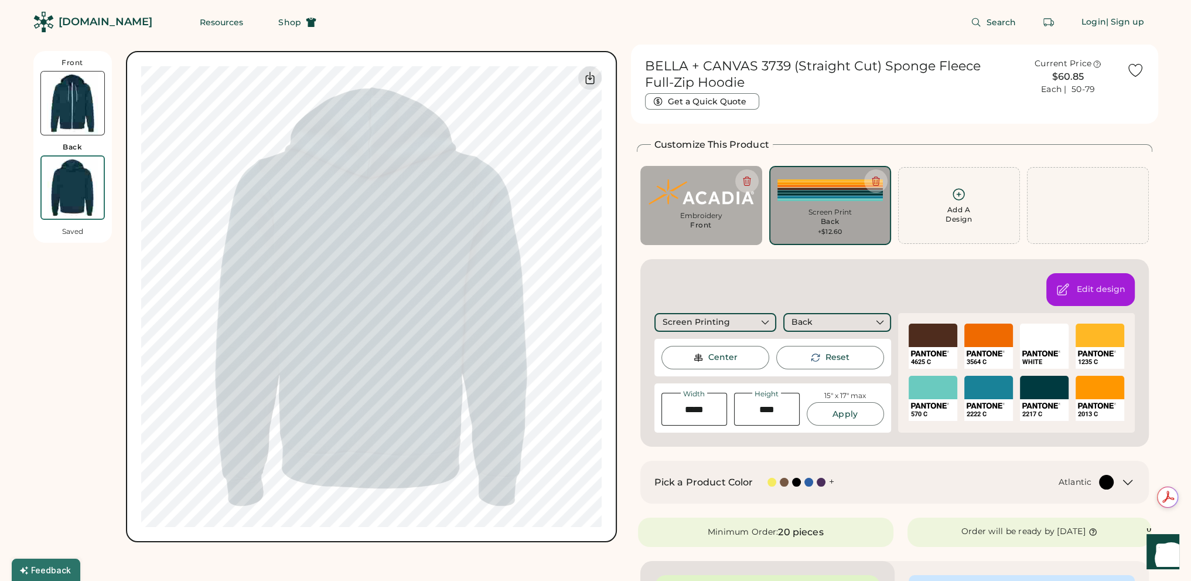
click at [71, 105] on img at bounding box center [72, 102] width 63 height 63
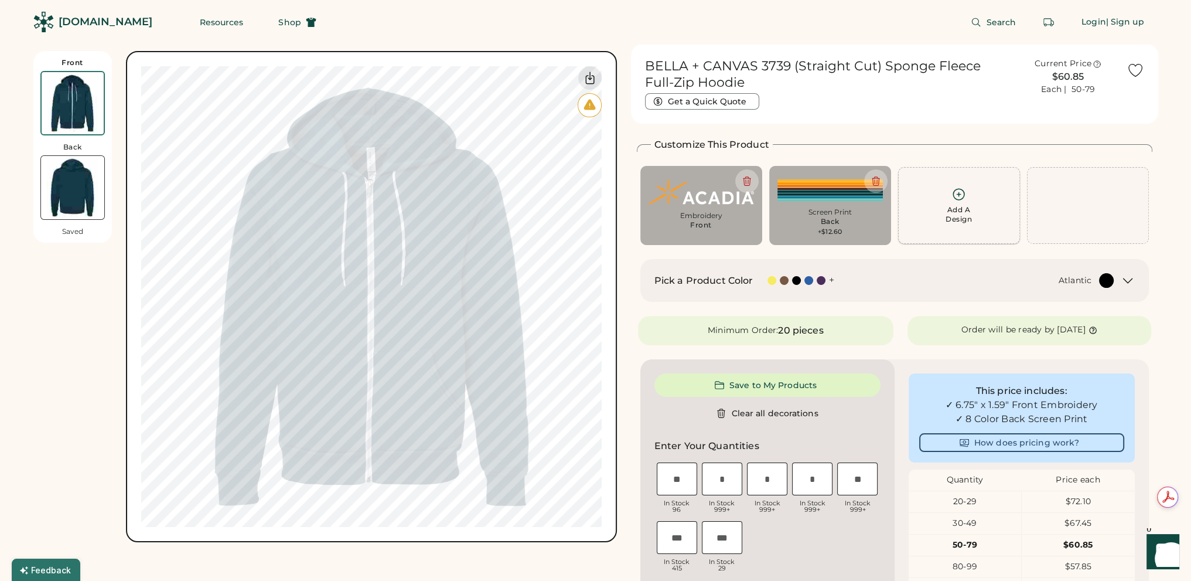
click at [952, 199] on icon at bounding box center [959, 194] width 15 height 15
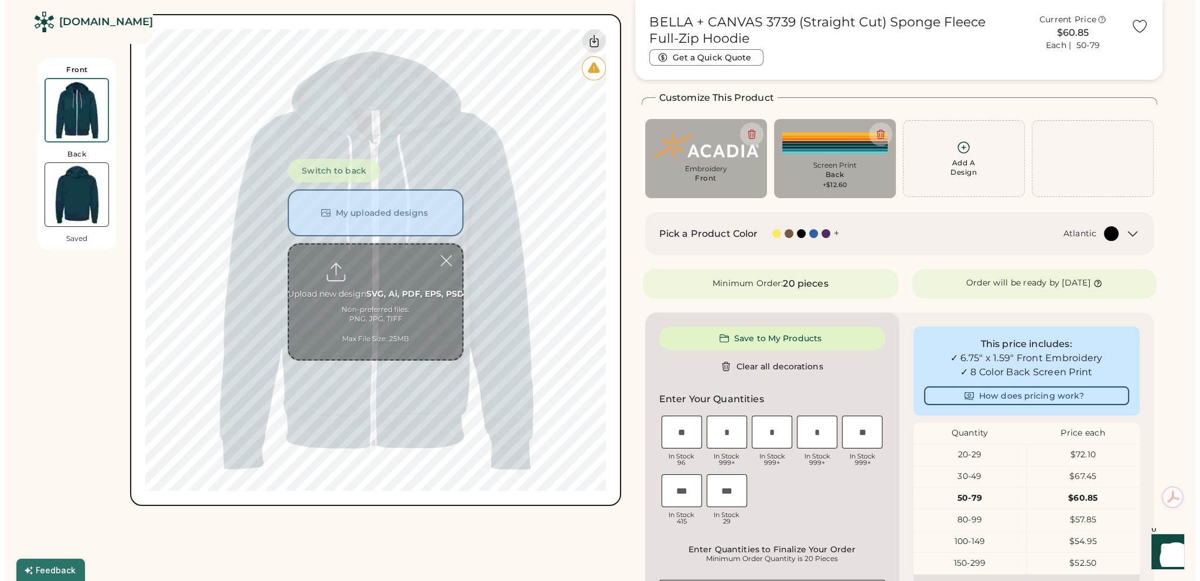
scroll to position [51, 0]
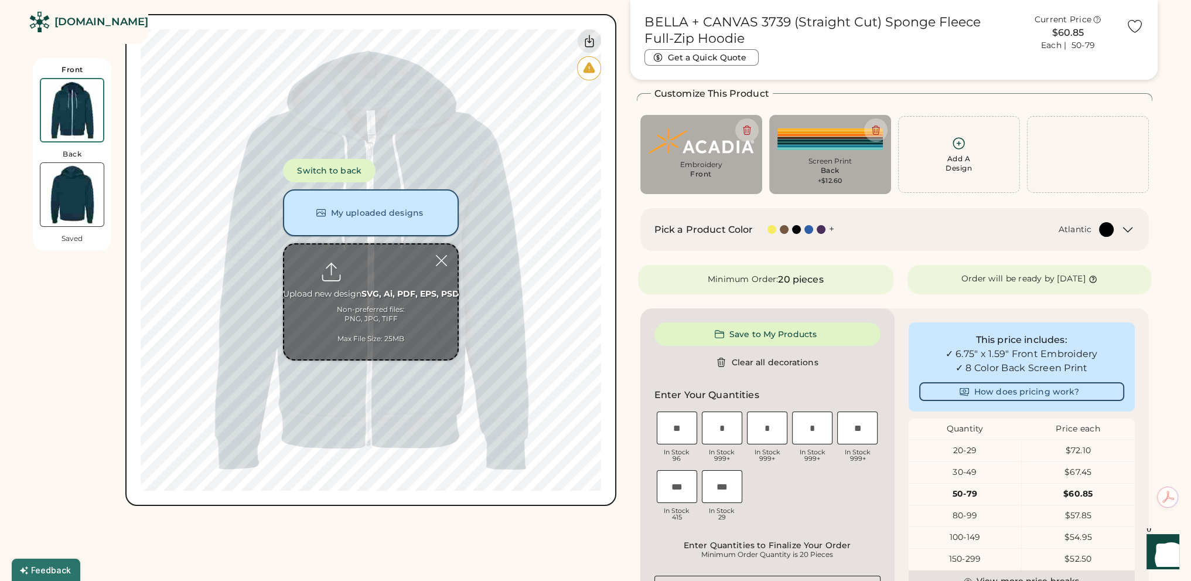
click at [369, 210] on button "My uploaded designs" at bounding box center [371, 212] width 176 height 47
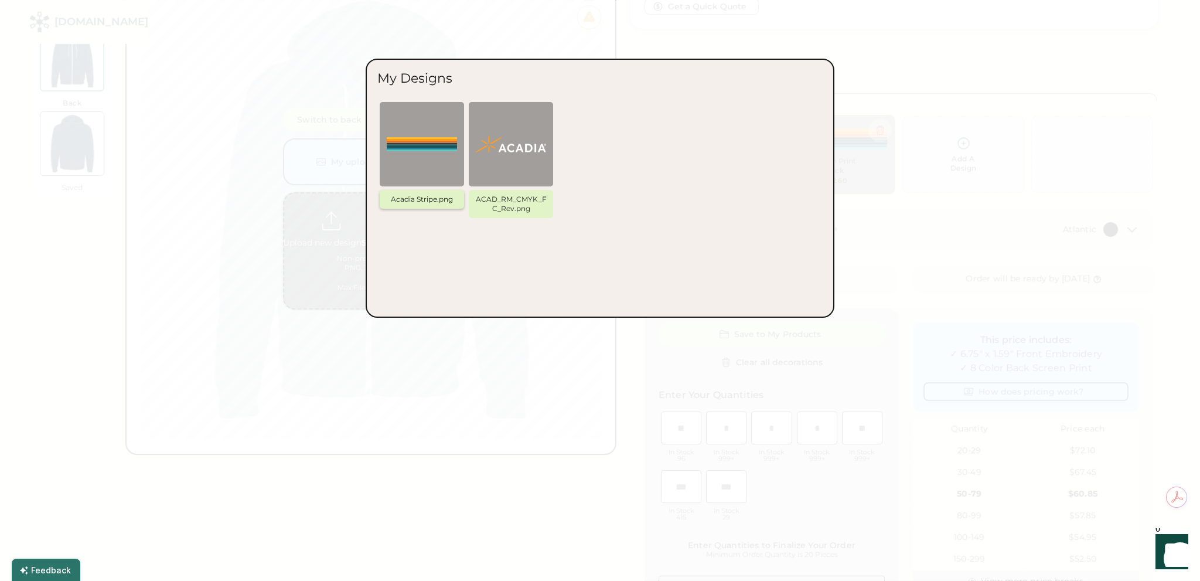
click at [438, 144] on img at bounding box center [422, 144] width 70 height 70
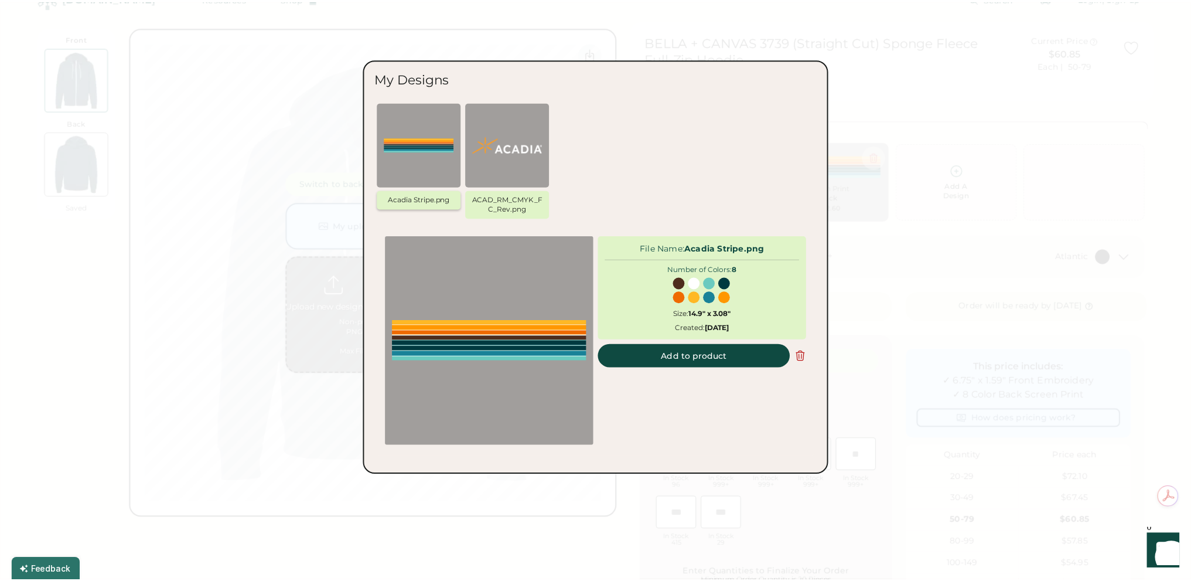
scroll to position [0, 0]
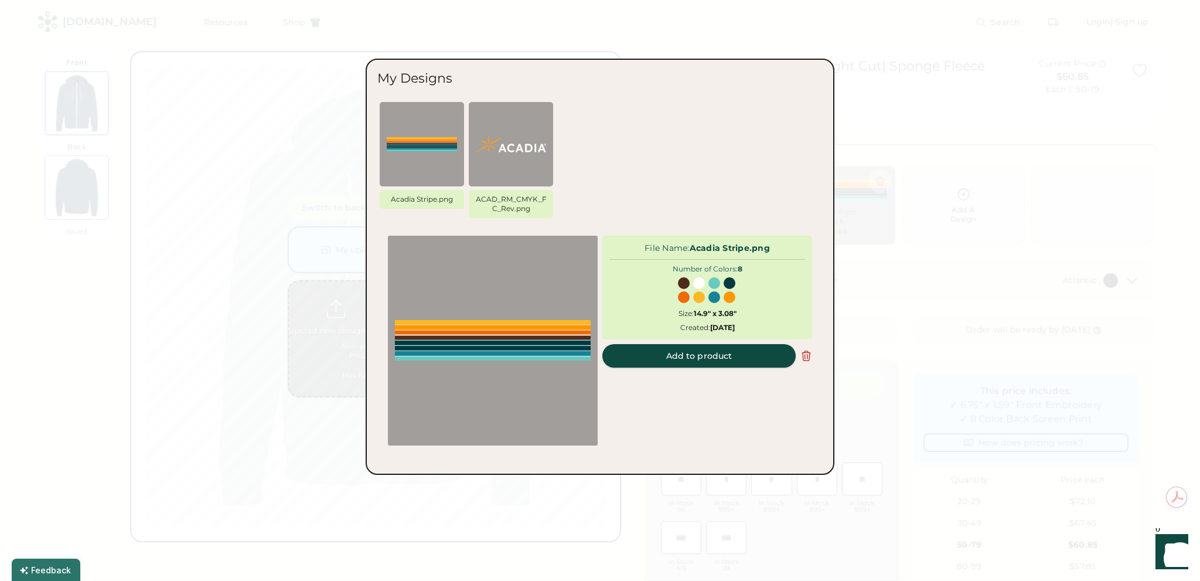
click at [743, 360] on button "Add to product" at bounding box center [698, 355] width 193 height 23
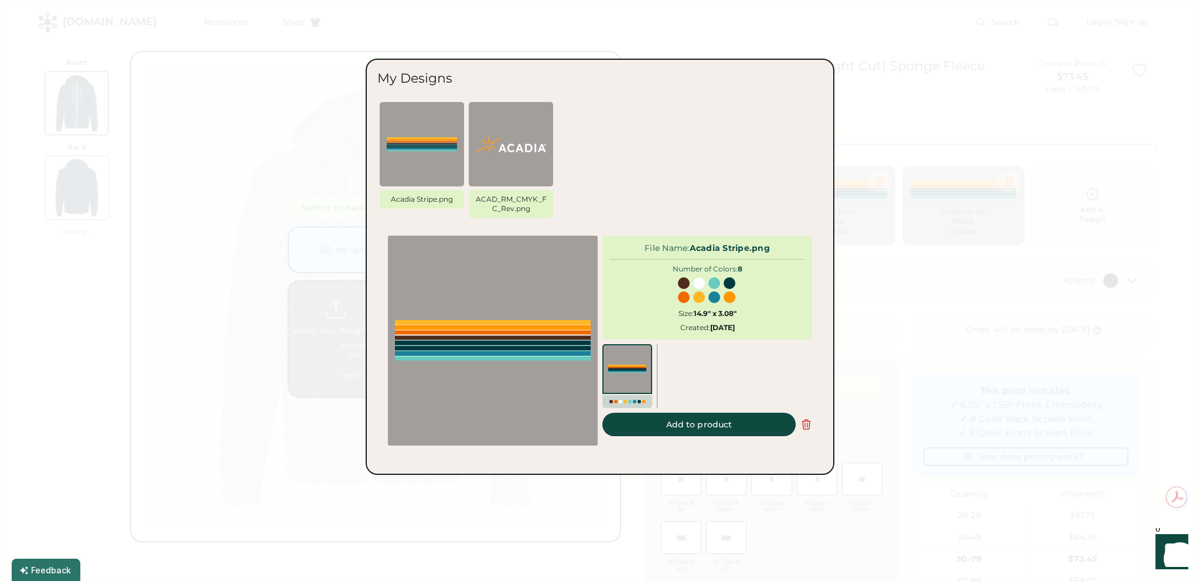
click at [713, 352] on div at bounding box center [737, 358] width 150 height 29
type input "*****"
type input "****"
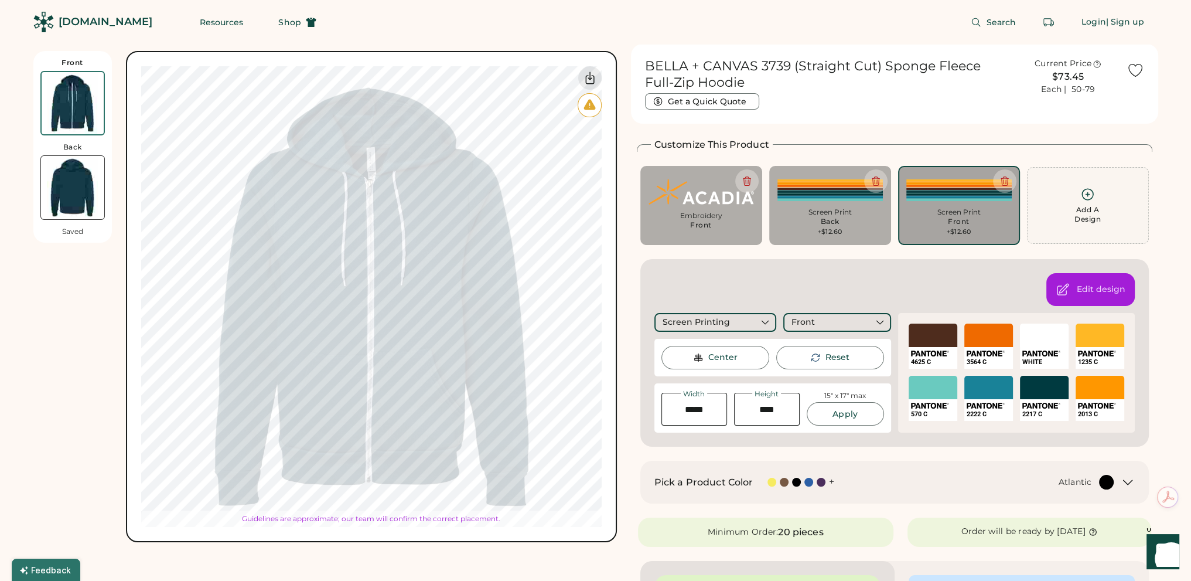
type input "****"
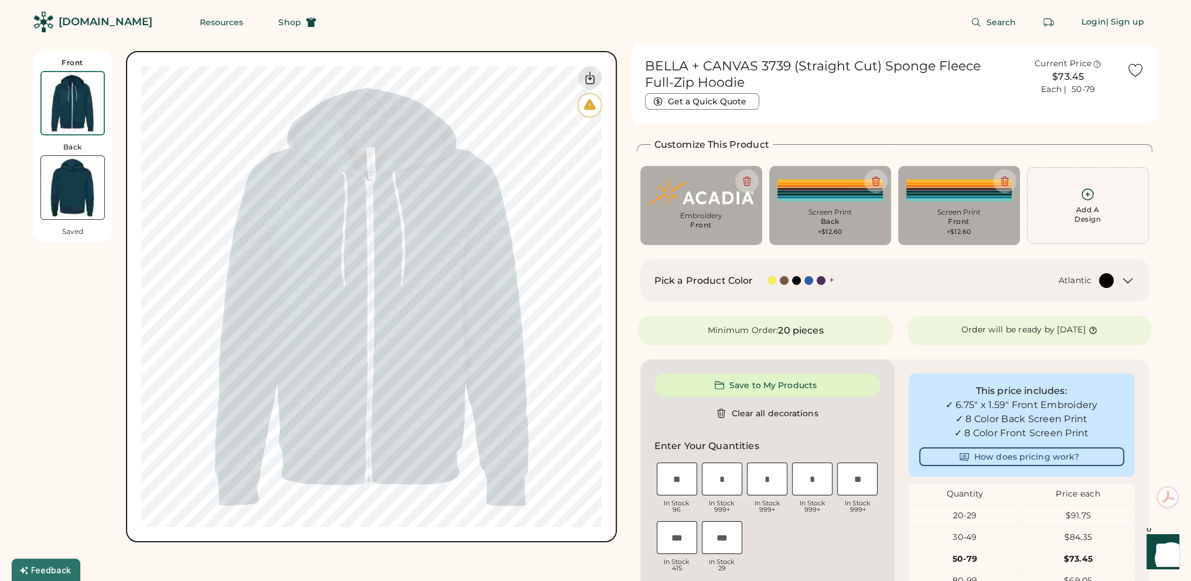
type input "****"
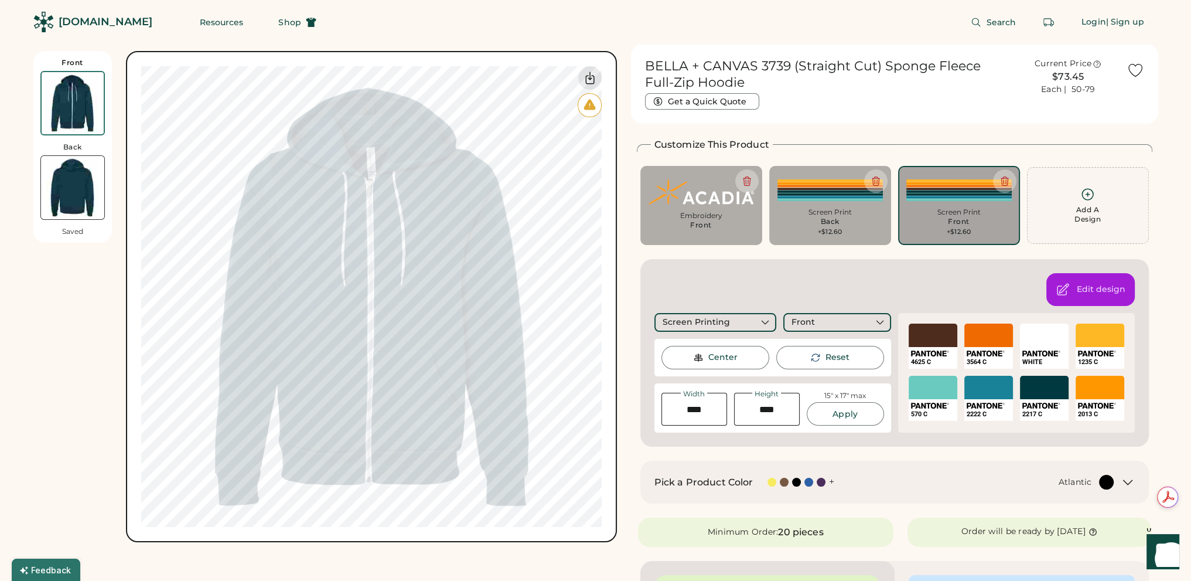
type input "****"
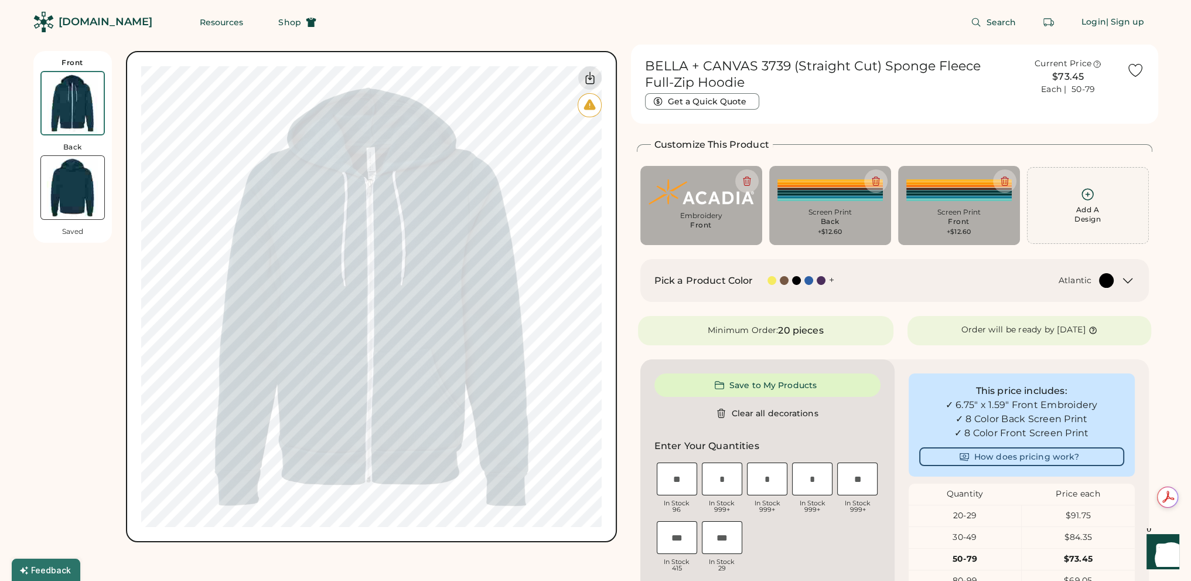
type input "****"
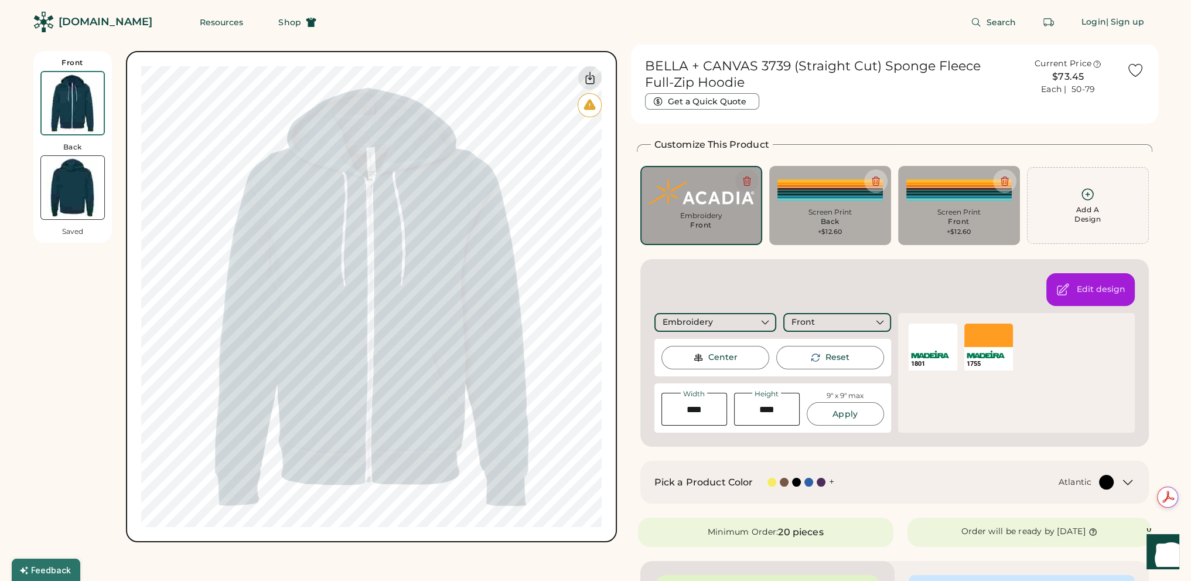
click at [743, 180] on icon at bounding box center [747, 181] width 11 height 11
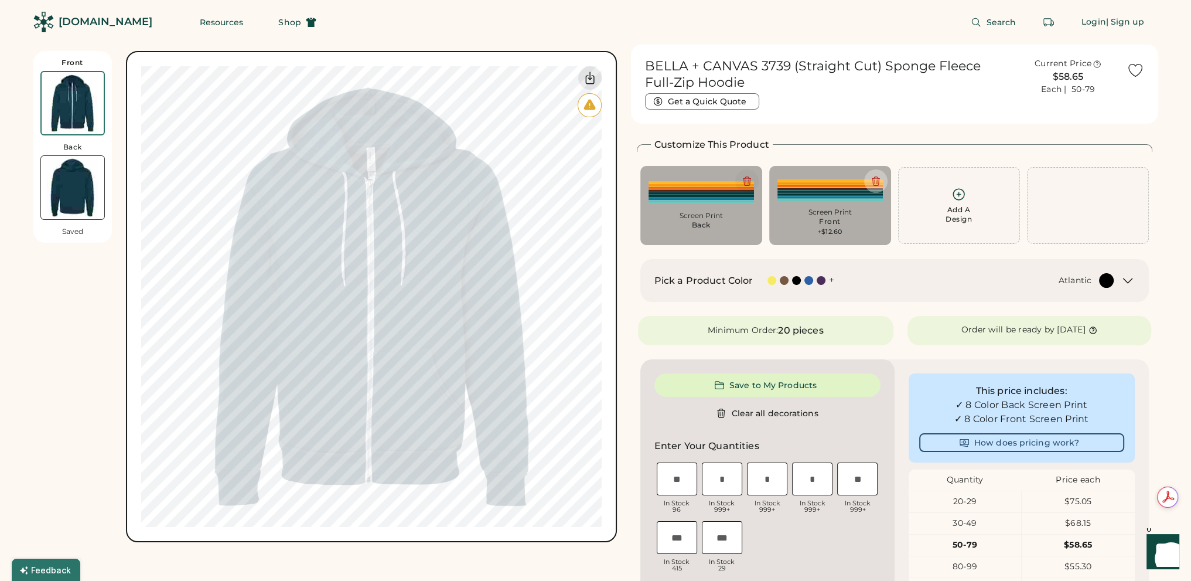
click at [747, 180] on icon at bounding box center [747, 181] width 11 height 11
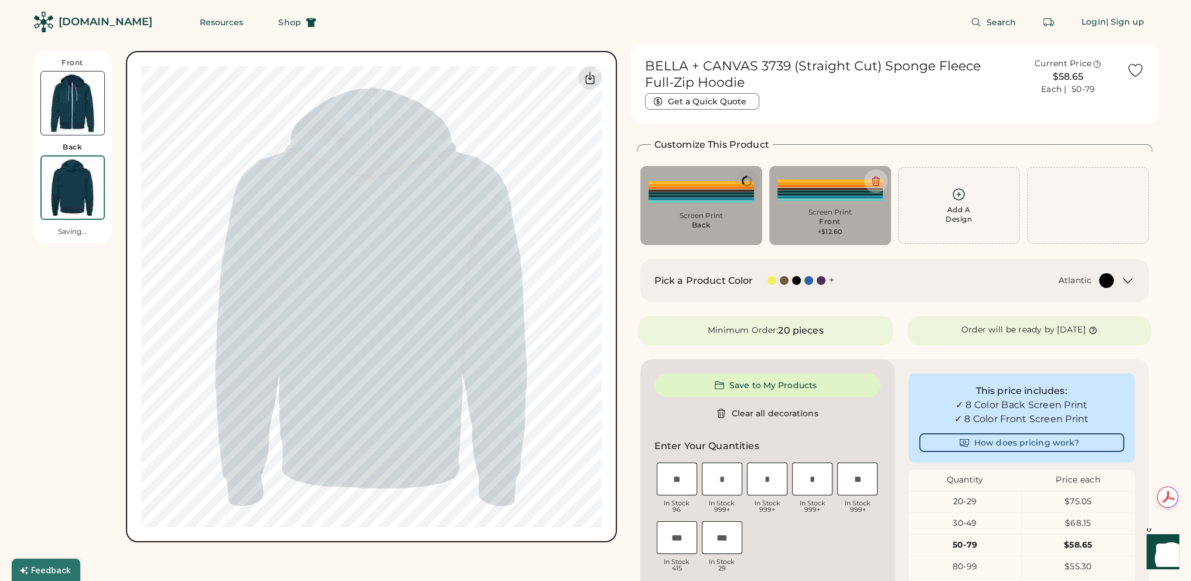
type input "*****"
type input "****"
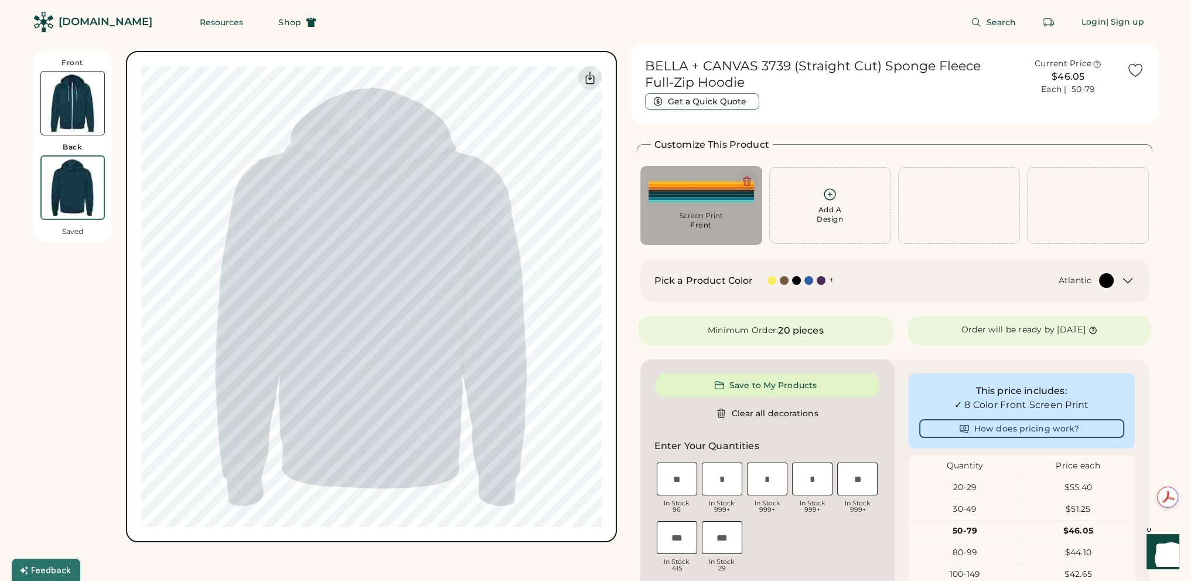
click at [748, 179] on icon at bounding box center [747, 181] width 11 height 11
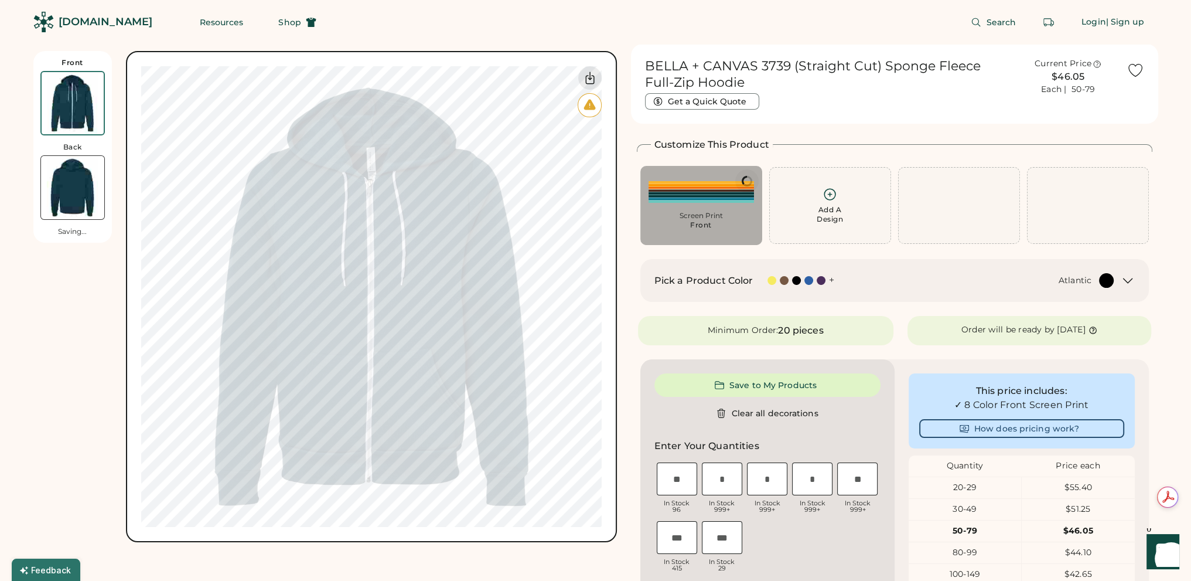
type input "****"
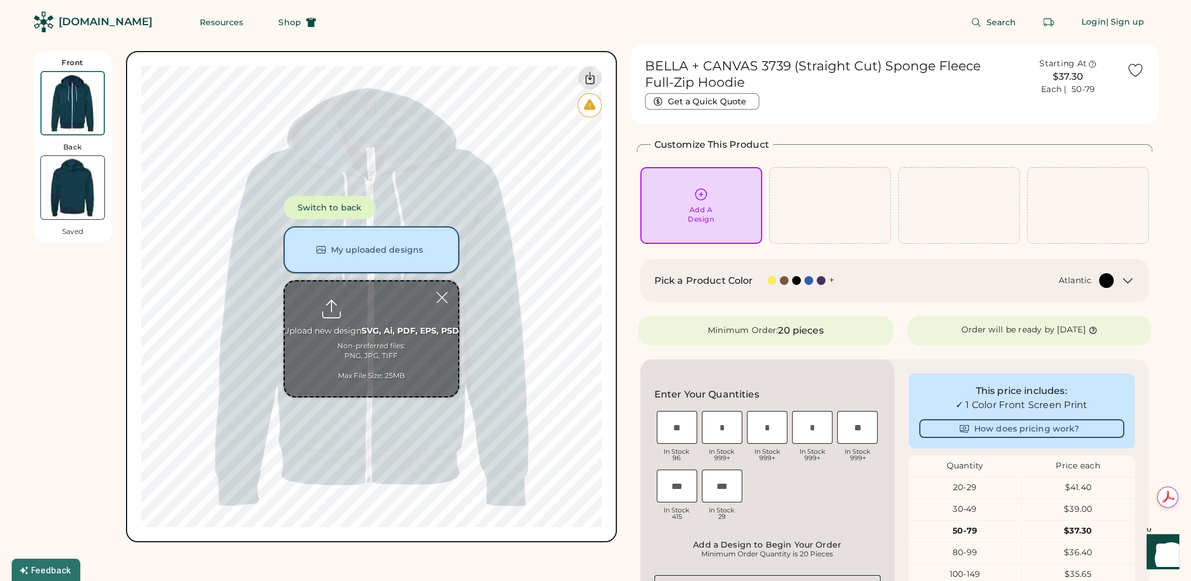
click at [389, 252] on button "My uploaded designs" at bounding box center [372, 249] width 176 height 47
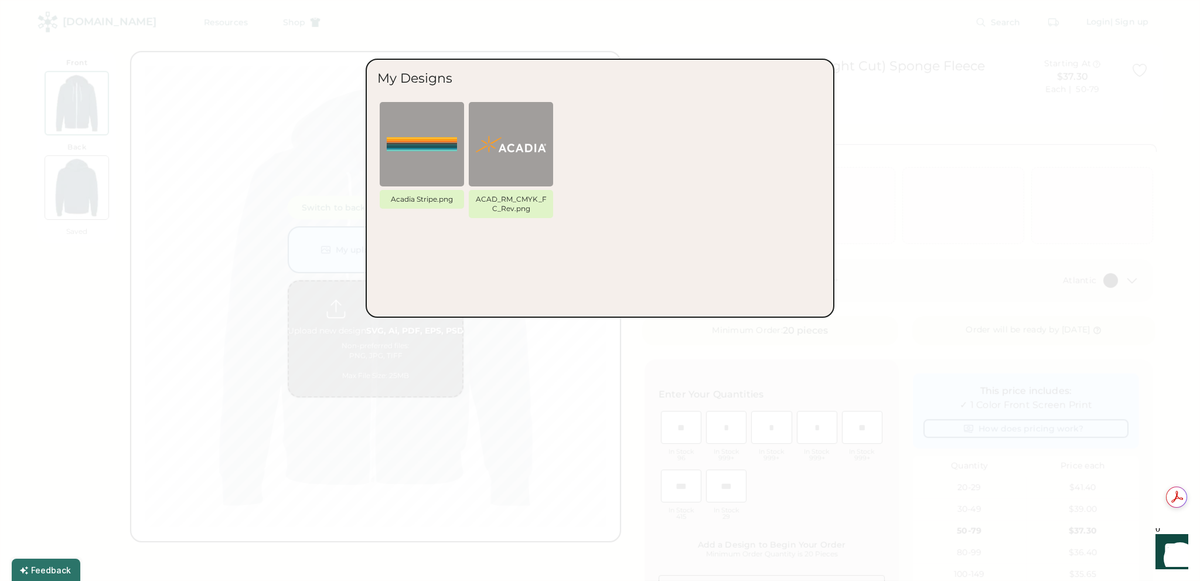
click at [456, 352] on div at bounding box center [600, 290] width 1200 height 581
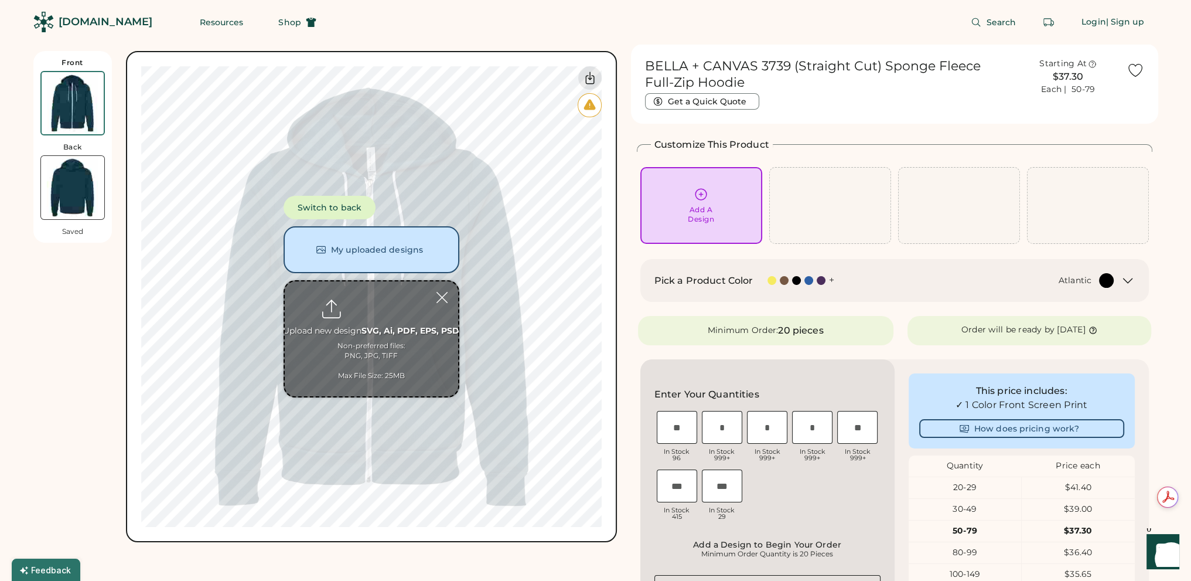
click at [369, 311] on input "file" at bounding box center [371, 338] width 173 height 115
type input "**********"
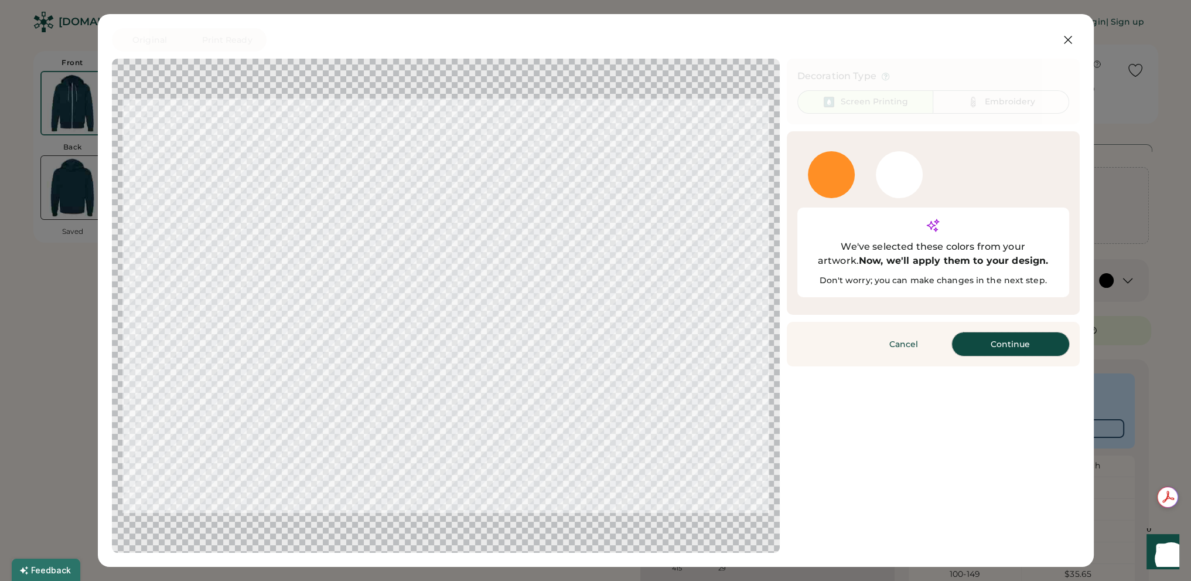
click at [1024, 332] on button "Continue" at bounding box center [1010, 343] width 117 height 23
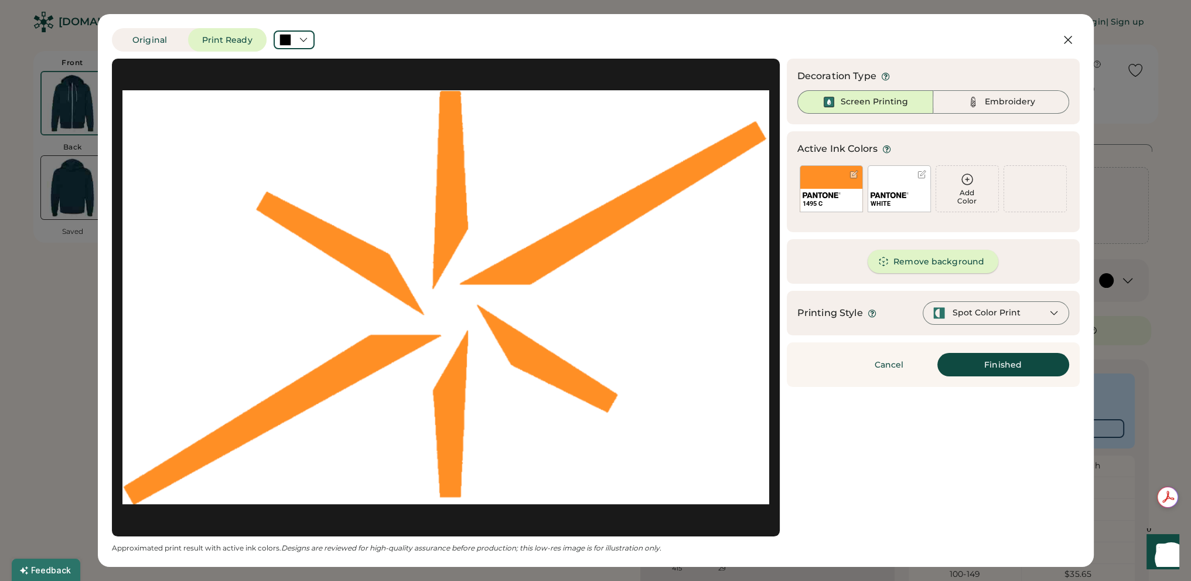
click at [932, 267] on button "Remove background" at bounding box center [933, 261] width 131 height 23
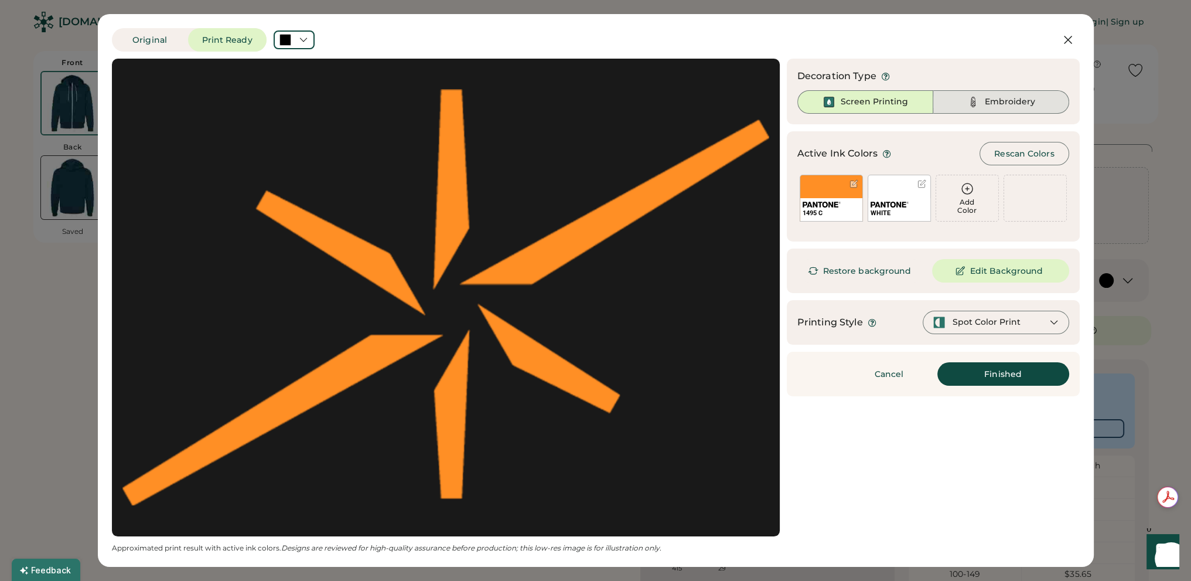
drag, startPoint x: 0, startPoint y: 0, endPoint x: 1000, endPoint y: 101, distance: 1004.7
click at [1003, 100] on div "Embroidery" at bounding box center [1010, 102] width 50 height 12
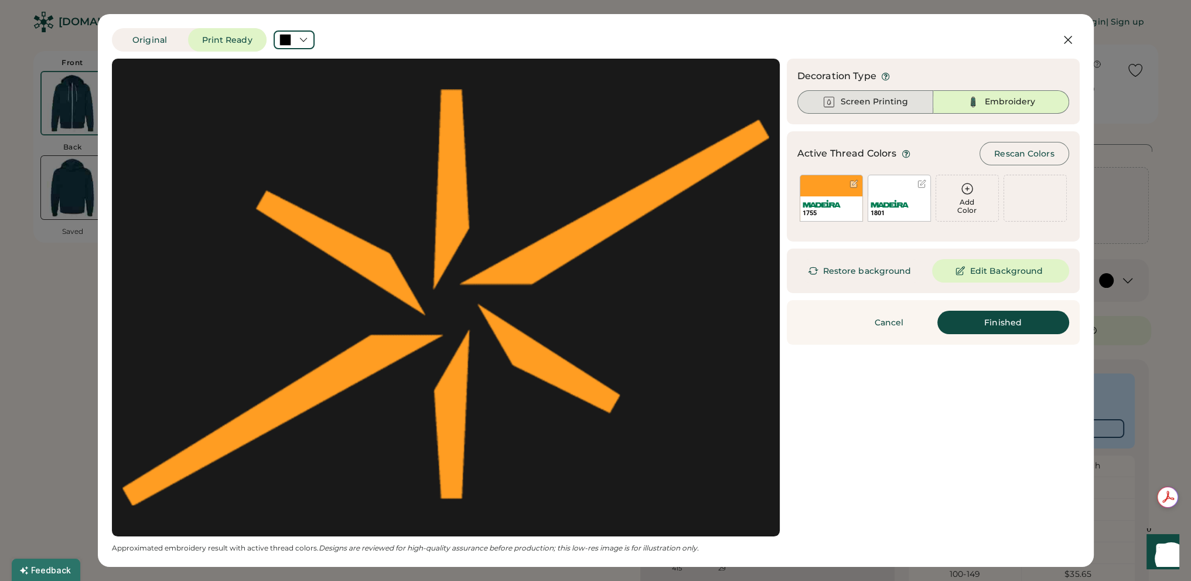
click at [865, 102] on div "Screen Printing" at bounding box center [874, 102] width 67 height 12
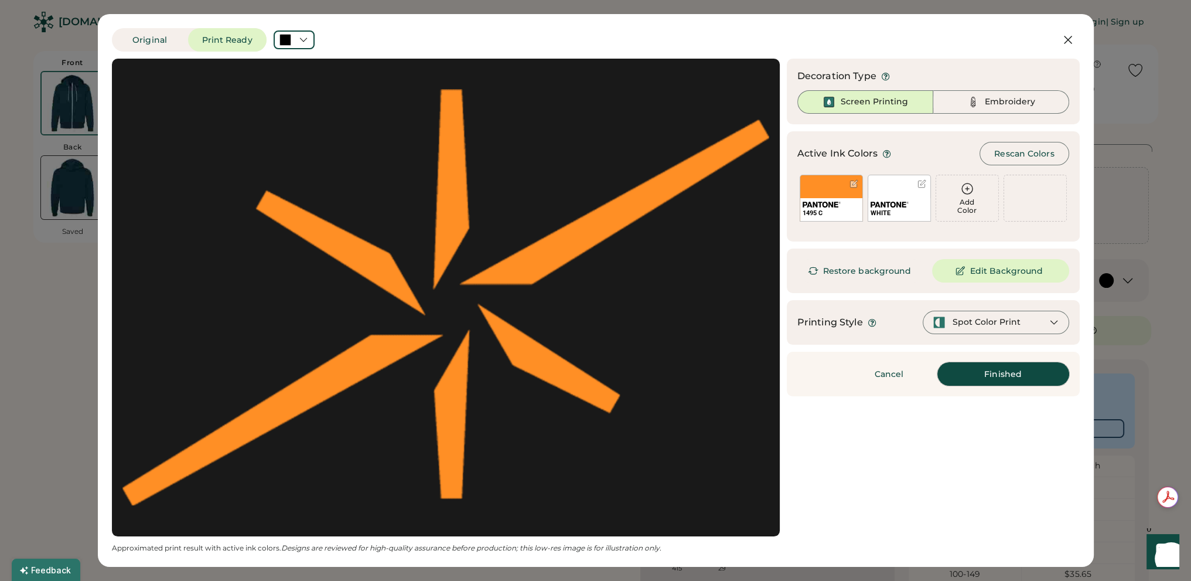
click at [1024, 379] on button "Finished" at bounding box center [1004, 373] width 132 height 23
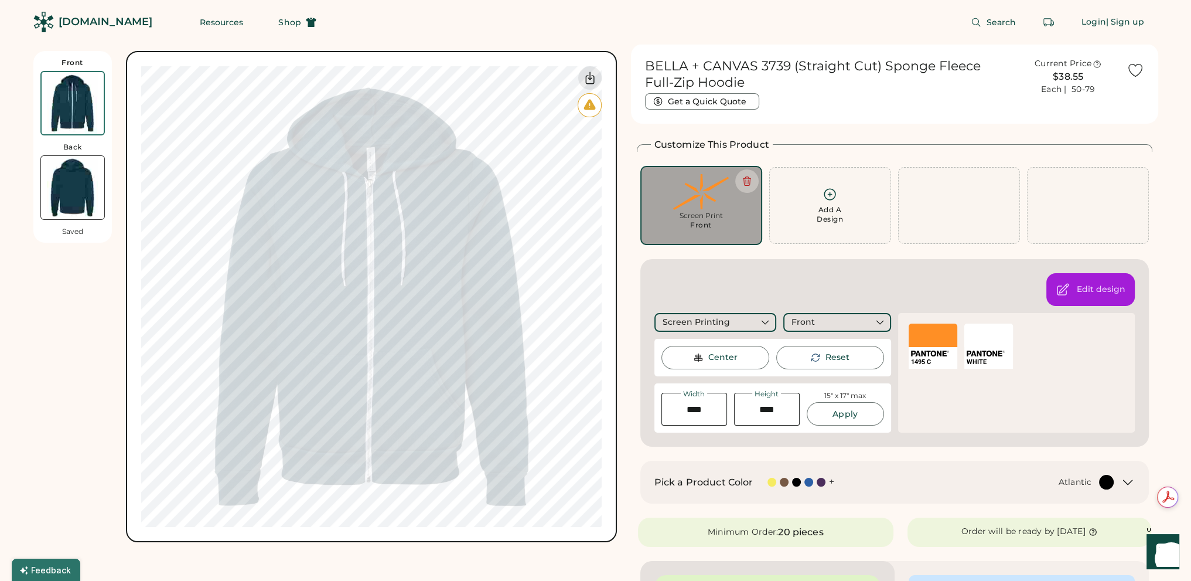
click at [768, 399] on input "input" at bounding box center [767, 409] width 66 height 33
click at [768, 400] on input "input" at bounding box center [767, 409] width 66 height 33
type input "****"
click at [431, 527] on div "Switch to back My uploaded designs Upload new design SVG, Ai, PDF, EPS, PSD Non…" at bounding box center [371, 297] width 491 height 492
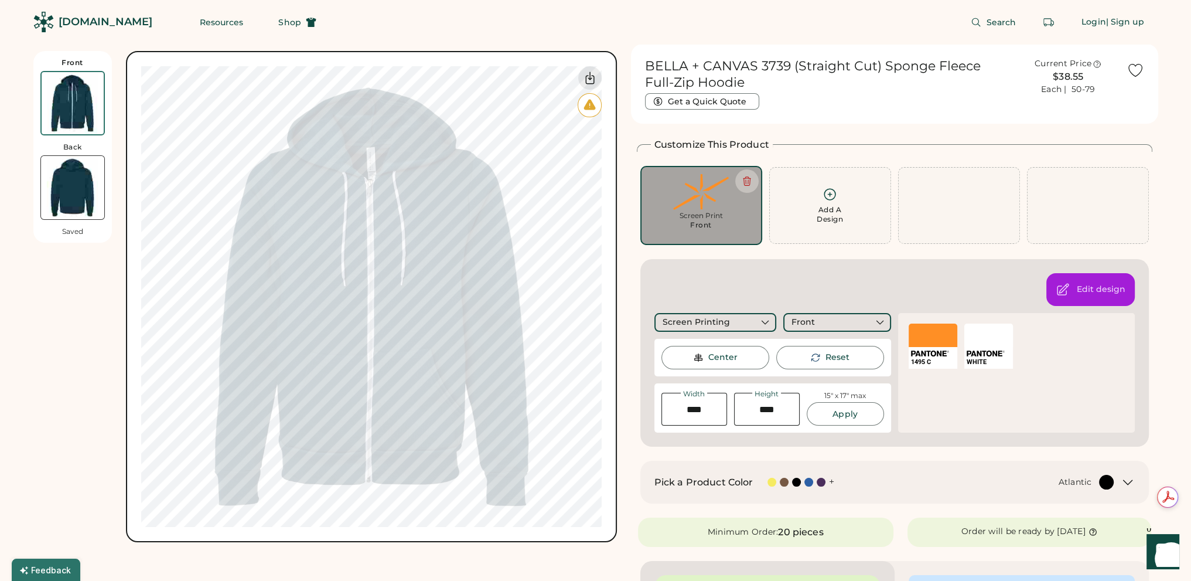
click at [485, 26] on div "Search Login | Sign up" at bounding box center [744, 22] width 828 height 44
click at [731, 364] on div "Center" at bounding box center [716, 357] width 108 height 23
click at [69, 177] on img at bounding box center [72, 187] width 63 height 63
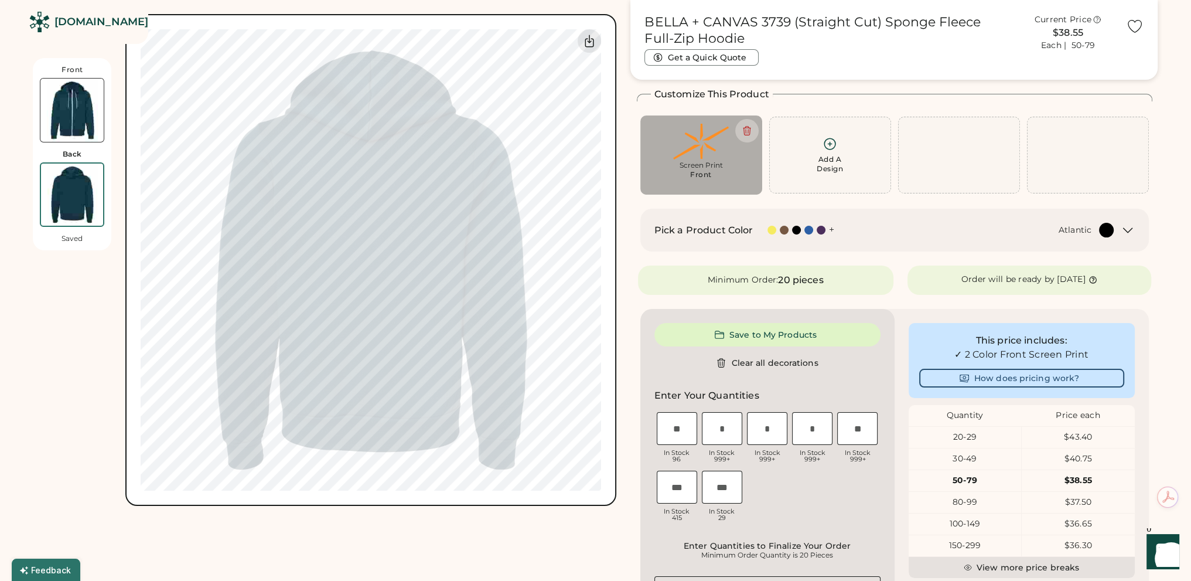
scroll to position [51, 0]
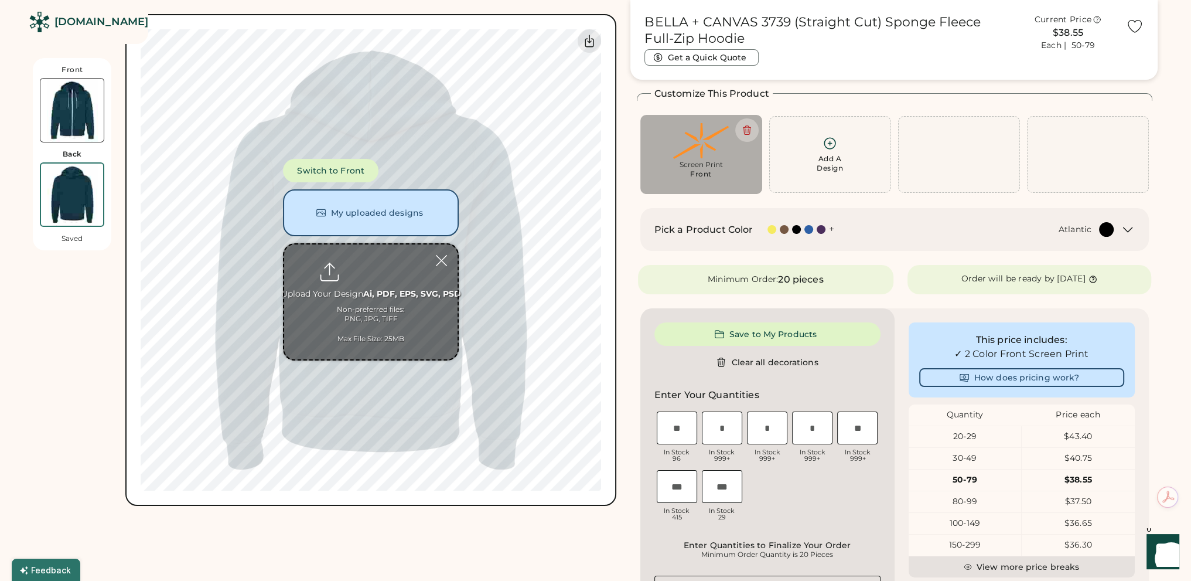
click at [367, 276] on input "file" at bounding box center [370, 301] width 173 height 115
type input "**********"
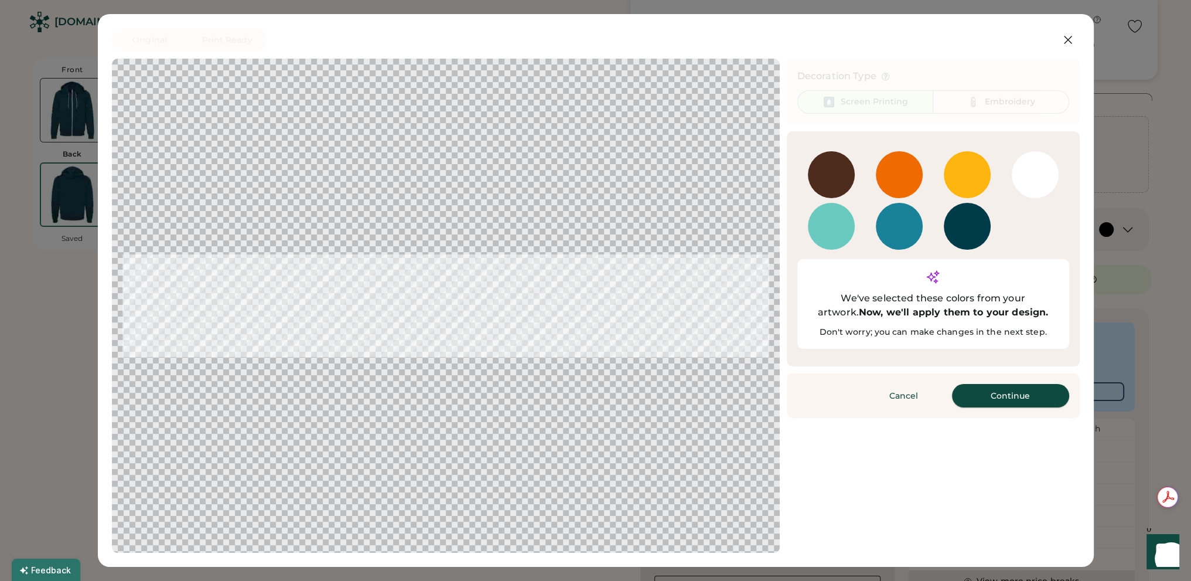
click at [993, 384] on button "Continue" at bounding box center [1010, 395] width 117 height 23
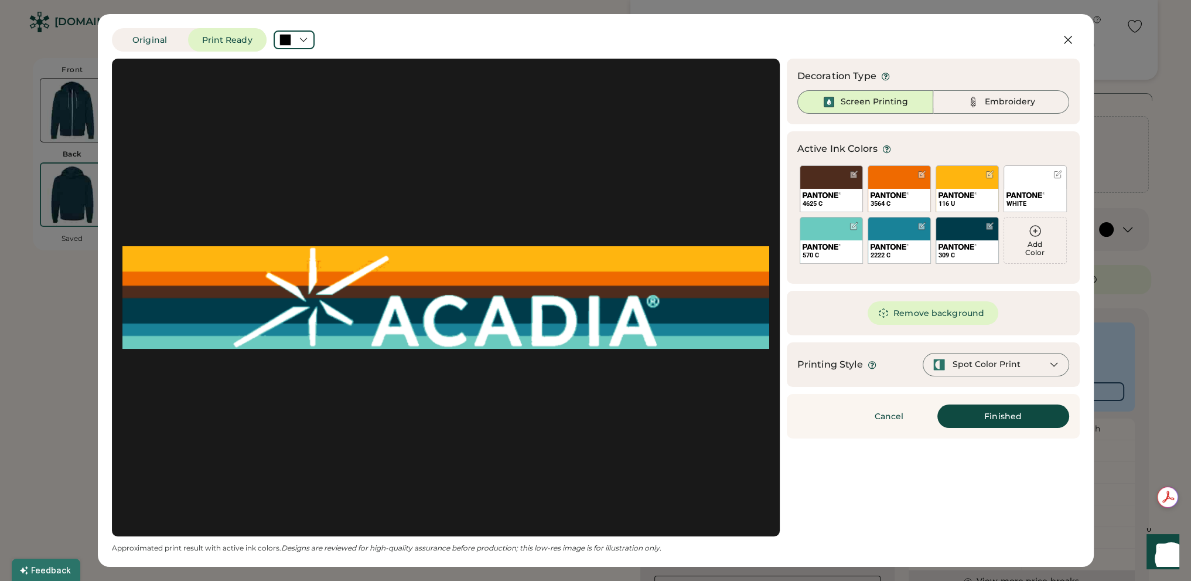
click at [1041, 231] on icon at bounding box center [1035, 231] width 14 height 14
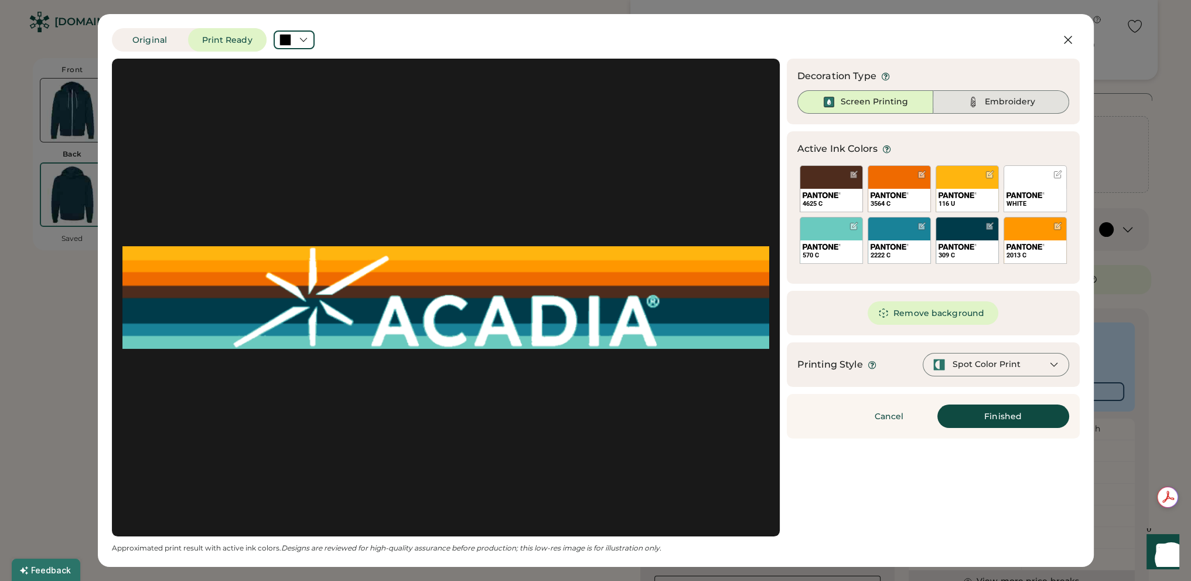
click at [1025, 102] on div "Embroidery" at bounding box center [1010, 102] width 50 height 12
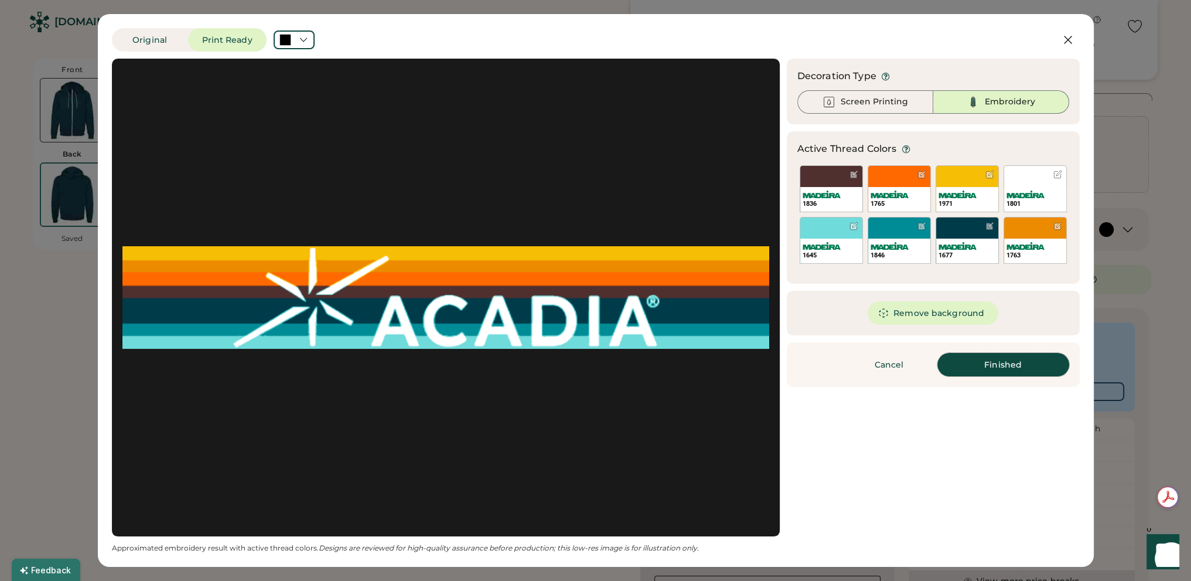
click at [1008, 364] on button "Finished" at bounding box center [1004, 364] width 132 height 23
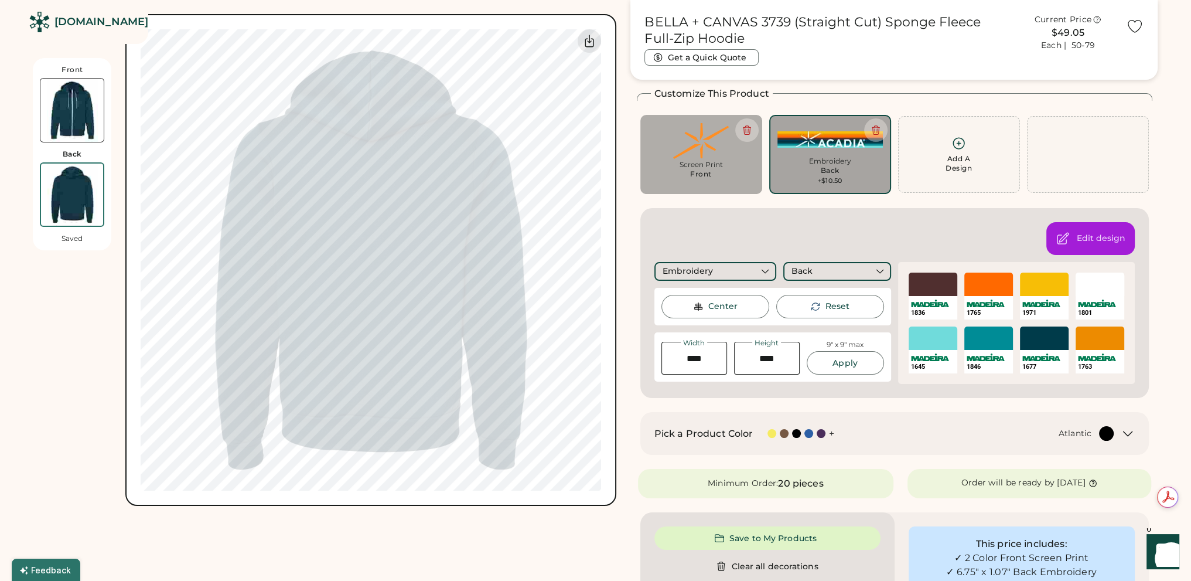
click at [692, 364] on input "input" at bounding box center [695, 358] width 66 height 33
click at [693, 364] on input "input" at bounding box center [695, 358] width 66 height 33
click at [695, 364] on input "input" at bounding box center [695, 358] width 66 height 33
type input "*****"
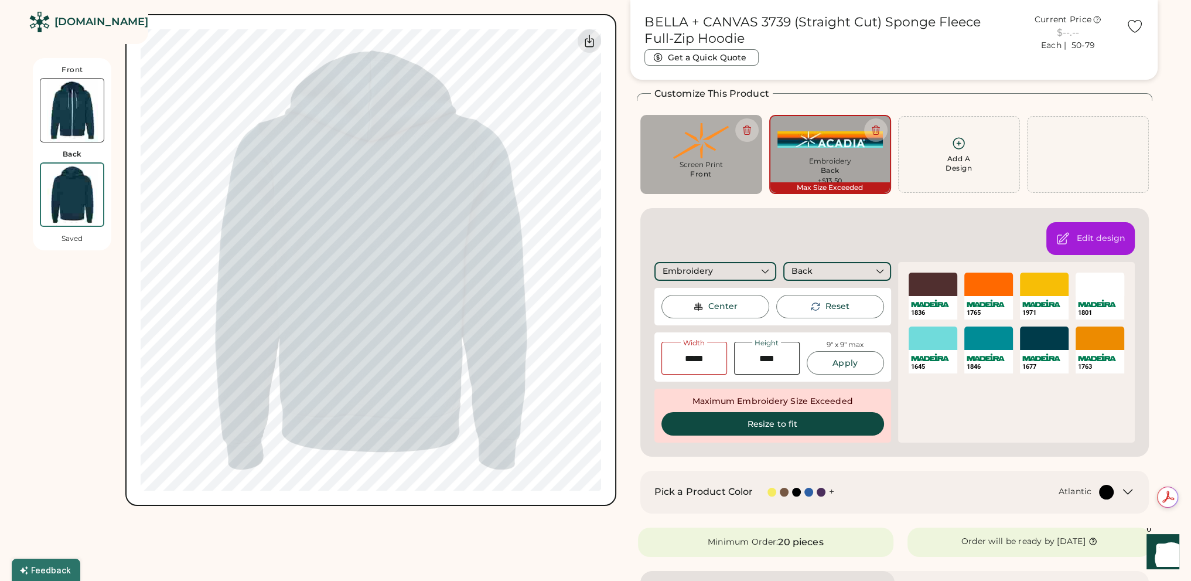
click at [62, 328] on div "Front Back Saved Switch to back My uploaded designs Upload new design SVG, Ai, …" at bounding box center [325, 253] width 584 height 506
click at [79, 101] on img at bounding box center [71, 110] width 63 height 63
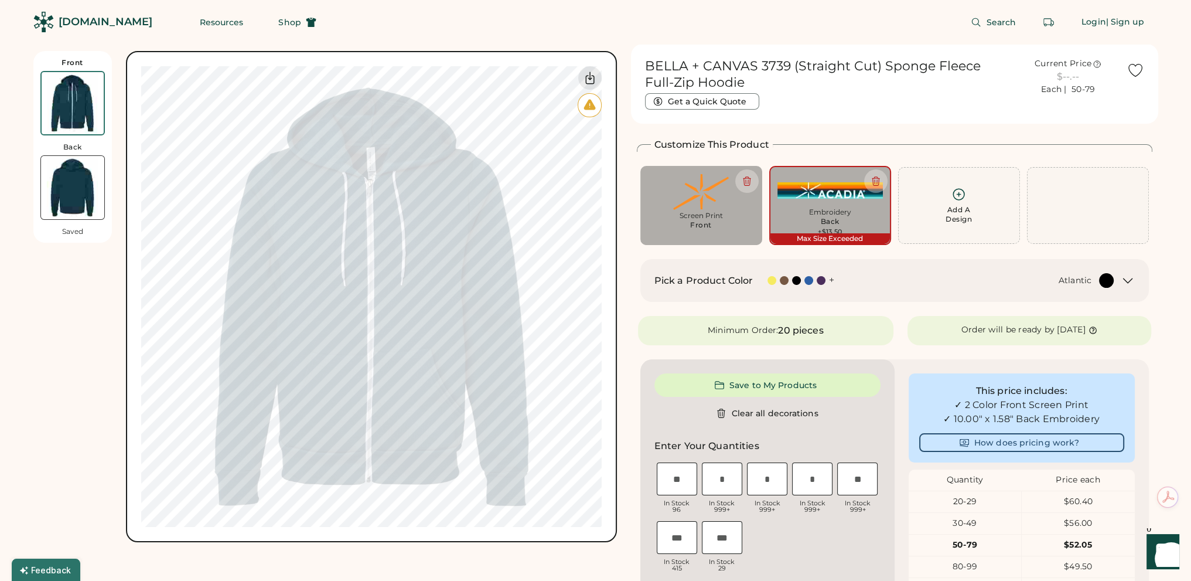
click at [64, 194] on img at bounding box center [72, 187] width 63 height 63
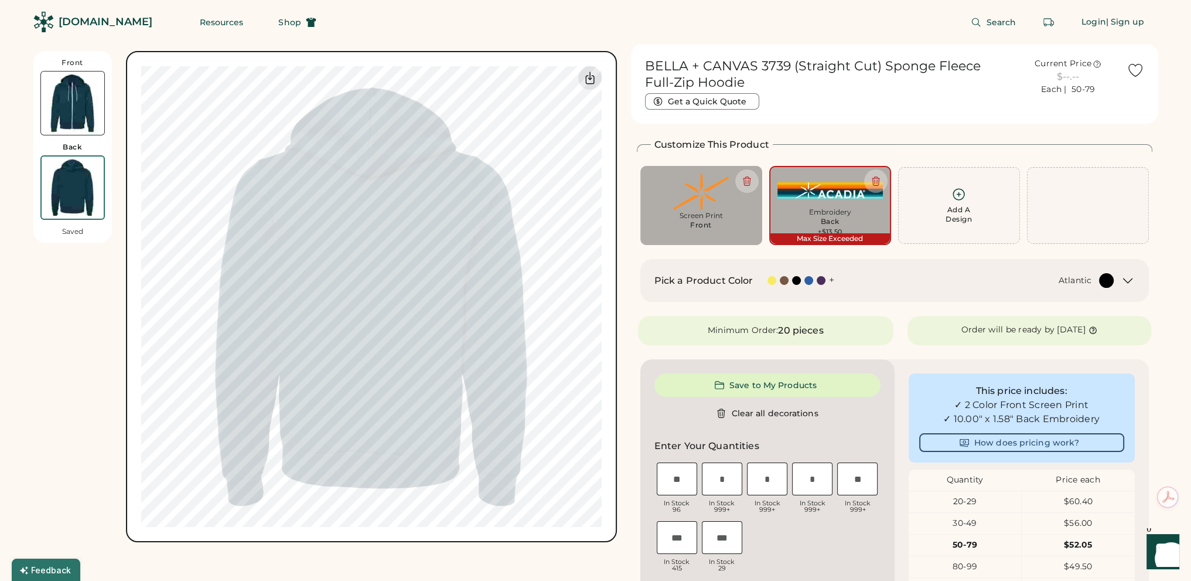
click at [82, 111] on img at bounding box center [72, 102] width 63 height 63
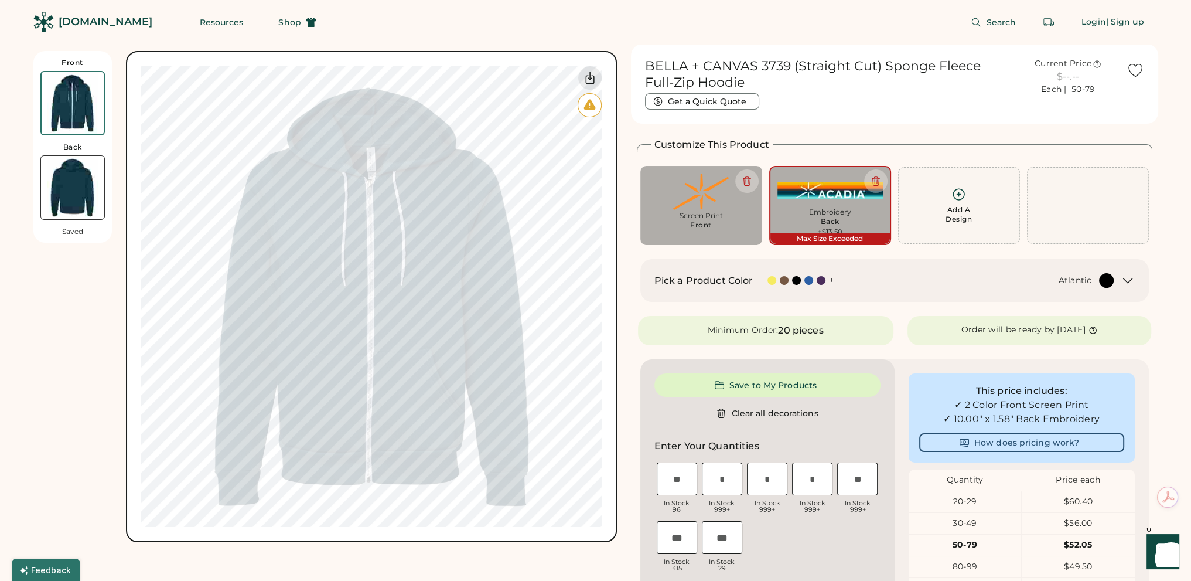
click at [837, 192] on img at bounding box center [830, 190] width 105 height 32
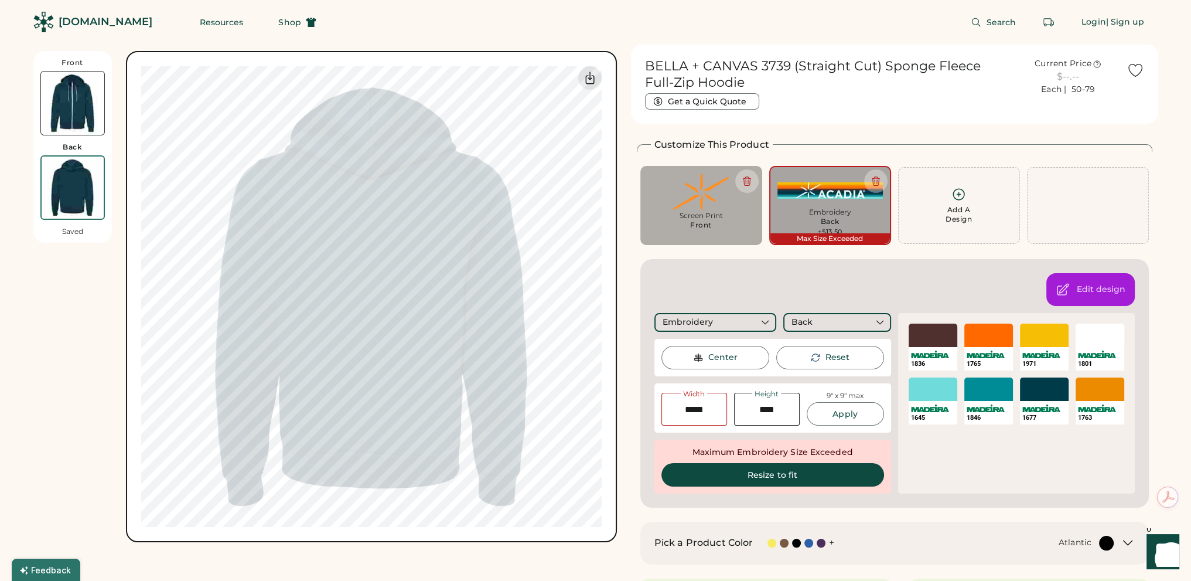
click at [724, 188] on img at bounding box center [701, 192] width 105 height 36
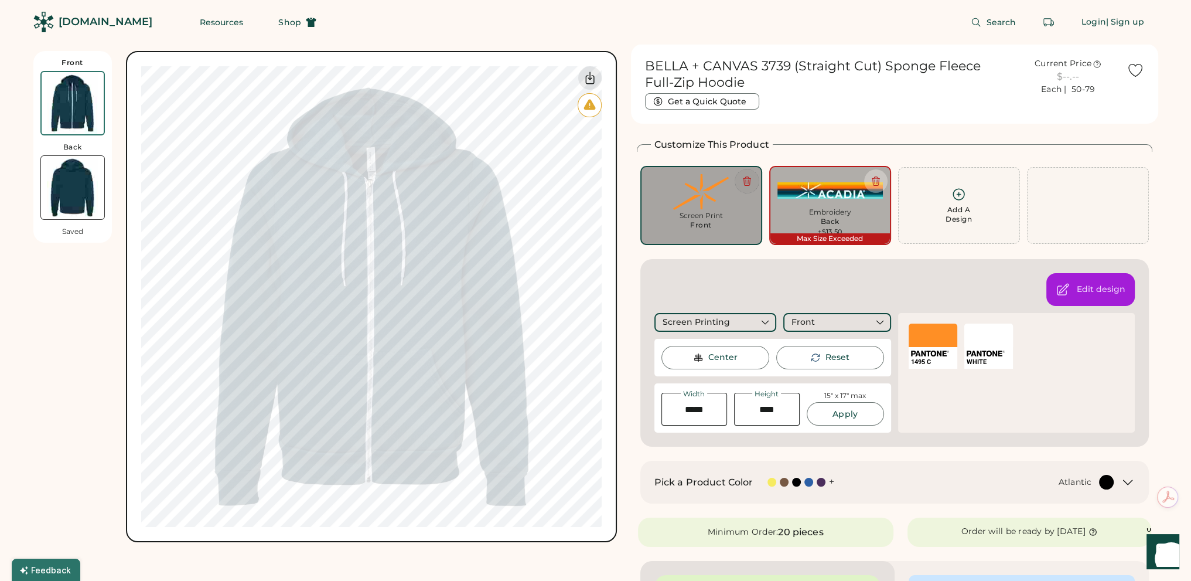
click at [747, 180] on icon at bounding box center [747, 181] width 11 height 11
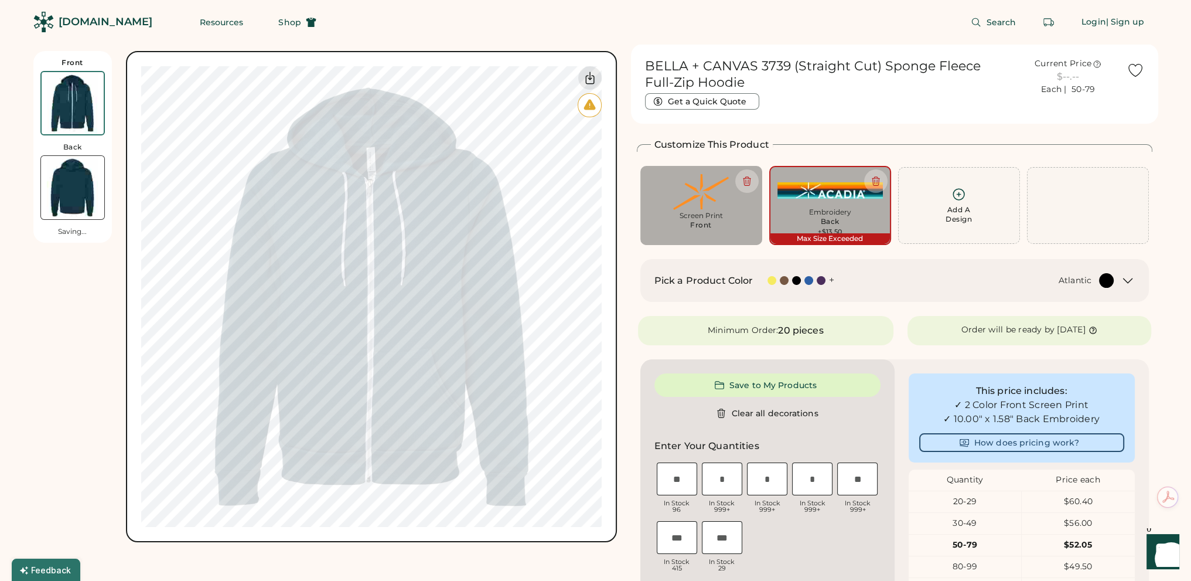
click at [299, 213] on div "Switch to back My uploaded designs Upload new design SVG, Ai, PDF, EPS, PSD Non…" at bounding box center [371, 296] width 461 height 461
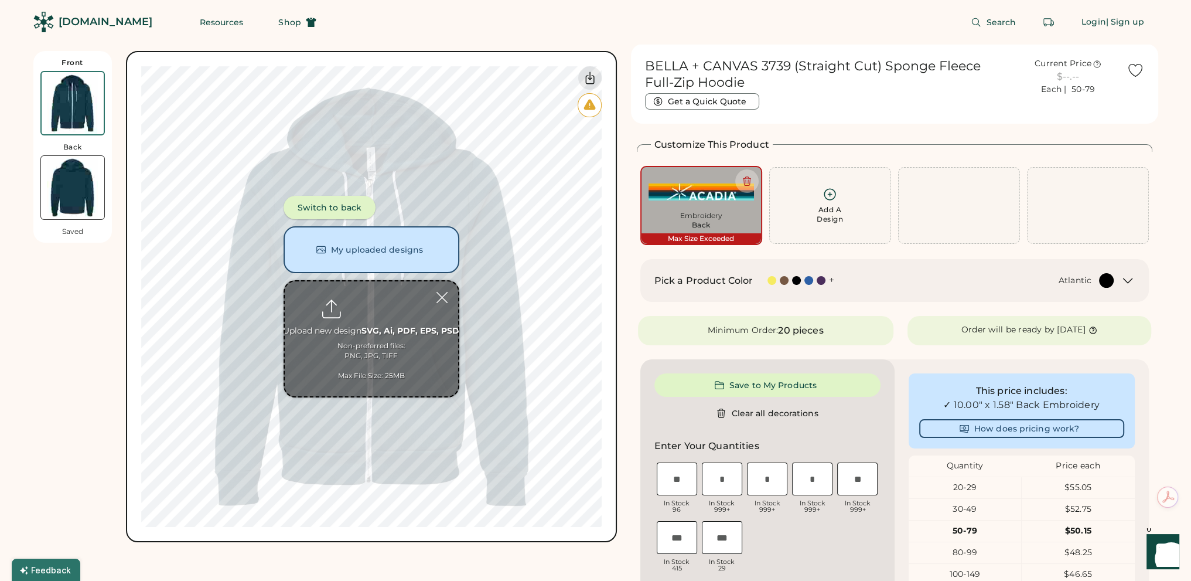
click at [338, 206] on button "Switch to back" at bounding box center [330, 207] width 92 height 23
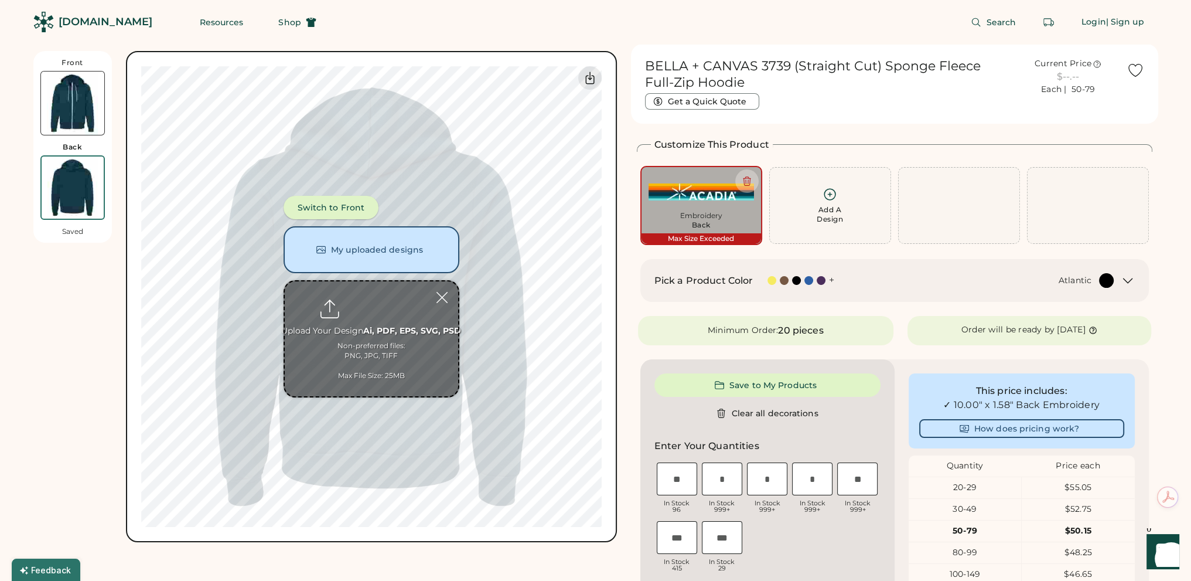
click at [338, 206] on button "Switch to Front" at bounding box center [332, 207] width 96 height 23
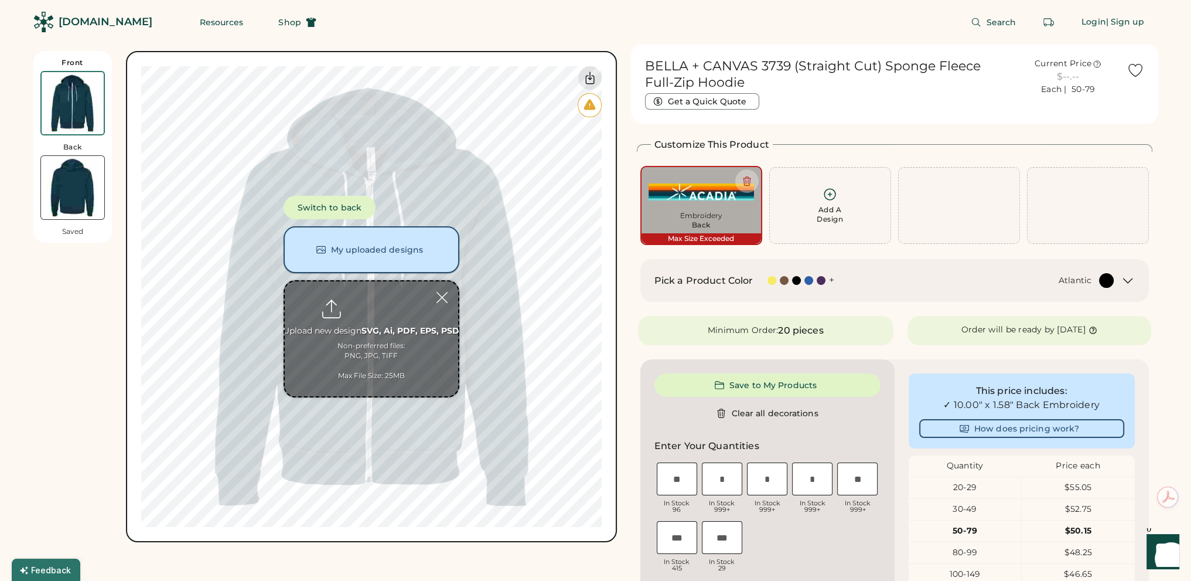
click at [366, 247] on button "My uploaded designs" at bounding box center [372, 249] width 176 height 47
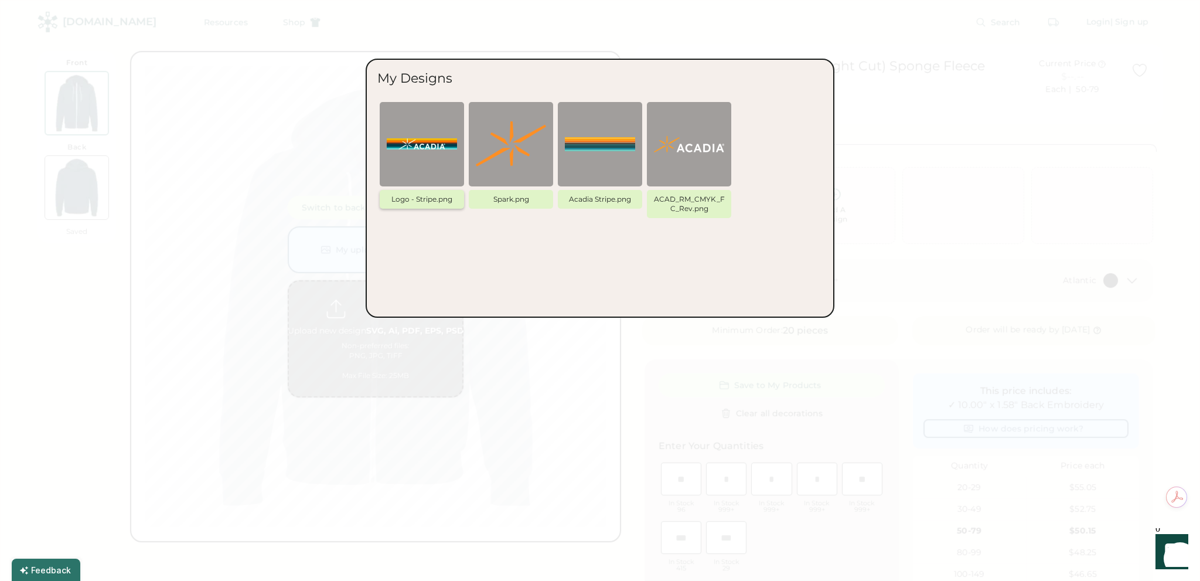
click at [401, 146] on img at bounding box center [422, 144] width 70 height 70
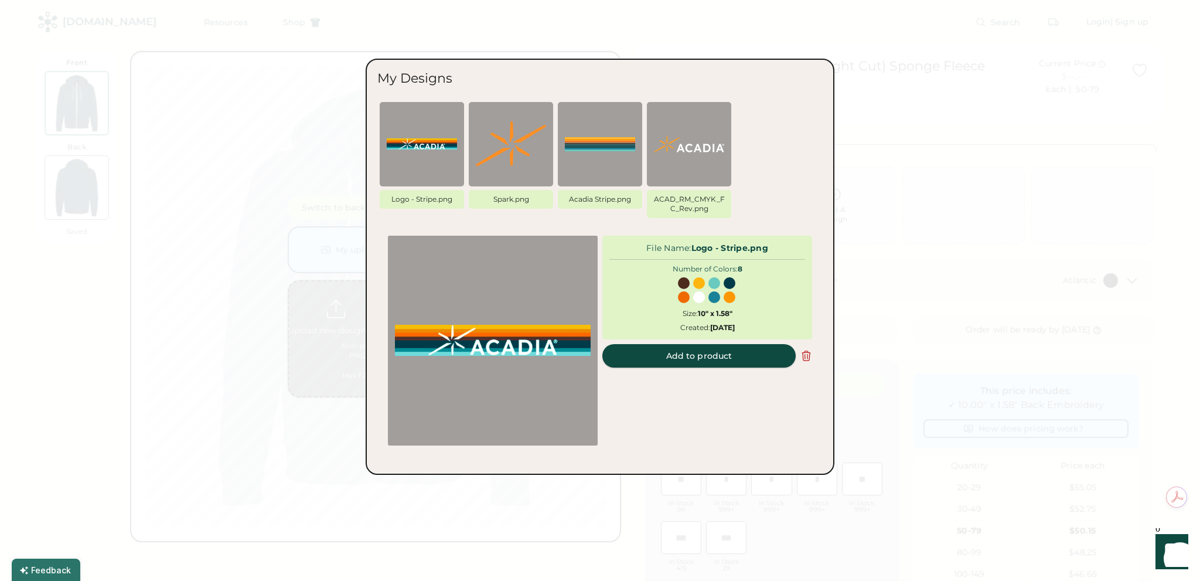
click at [720, 350] on button "Add to product" at bounding box center [698, 355] width 193 height 23
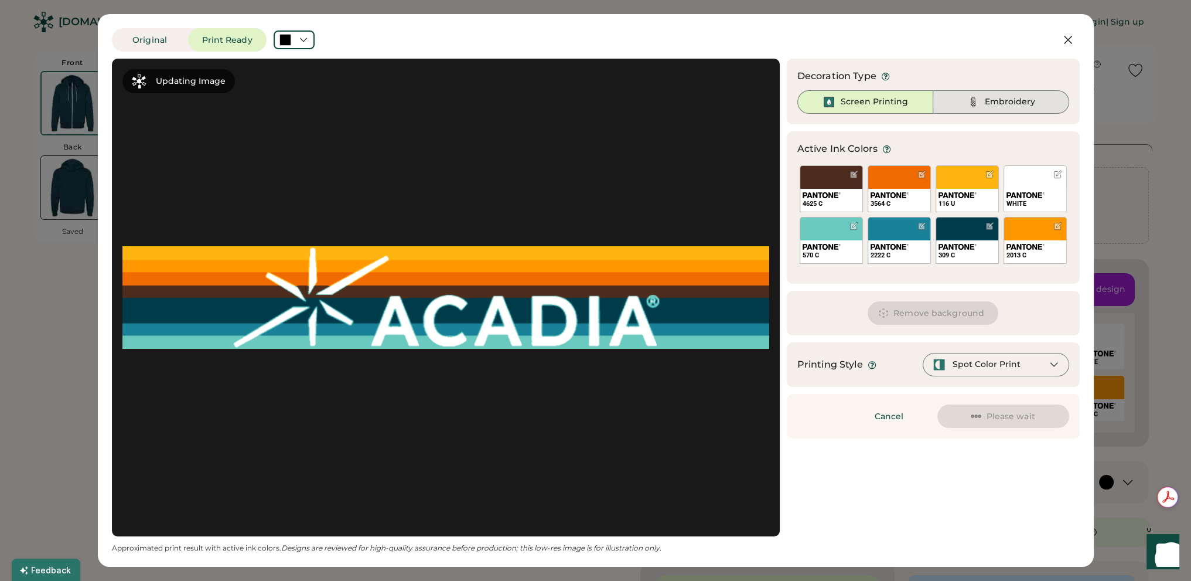
click at [1013, 102] on div "Embroidery" at bounding box center [1010, 102] width 50 height 12
click at [1000, 512] on div "Updating Image Approximated print result with active ink colors. Designs are re…" at bounding box center [596, 306] width 968 height 494
